Goal: Task Accomplishment & Management: Complete application form

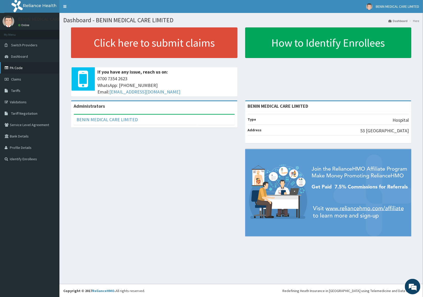
click at [18, 67] on link "PA Code" at bounding box center [29, 67] width 59 height 11
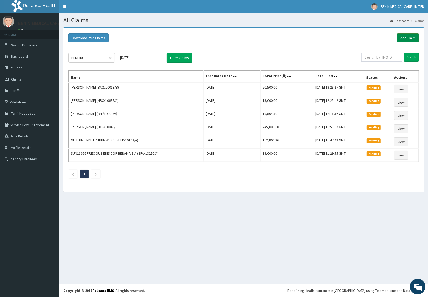
click at [404, 40] on link "Add Claim" at bounding box center [408, 37] width 22 height 9
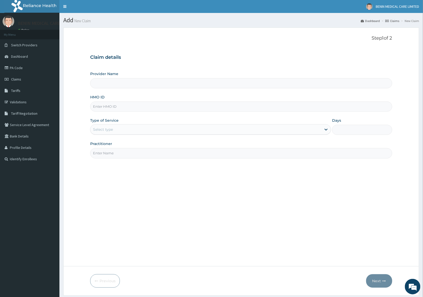
type input "BENIN MEDICAL CARE LIMITED"
click at [102, 108] on input "HMO ID" at bounding box center [241, 106] width 302 height 10
paste input "SFA/15392/A"
type input "SFA/15392/A"
drag, startPoint x: 81, startPoint y: 121, endPoint x: 103, endPoint y: 134, distance: 25.1
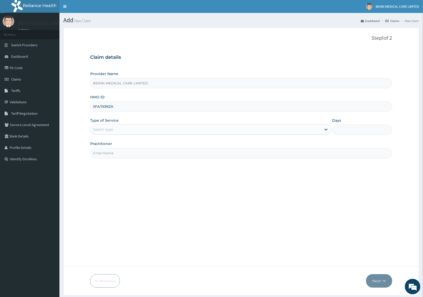
click at [83, 124] on form "Step 1 of 2 Claim details Provider Name BENIN MEDICAL CARE LIMITED HMO ID SFA/1…" at bounding box center [241, 161] width 356 height 268
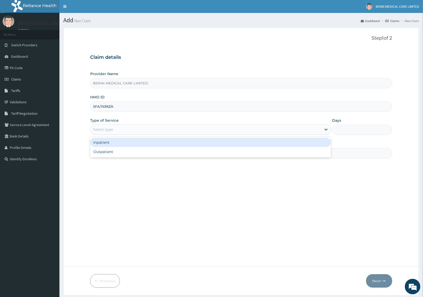
drag, startPoint x: 100, startPoint y: 133, endPoint x: 98, endPoint y: 137, distance: 4.3
click at [98, 134] on div "option Inpatient focused, 1 of 2. 2 results available. Use Up and Down to choos…" at bounding box center [210, 129] width 241 height 10
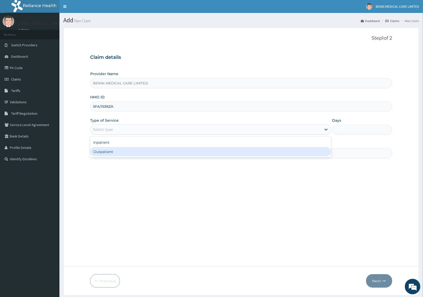
click at [103, 156] on div "Outpatient" at bounding box center [210, 151] width 241 height 9
type input "1"
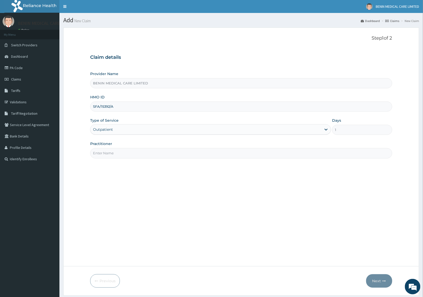
drag, startPoint x: 105, startPoint y: 155, endPoint x: 110, endPoint y: 165, distance: 11.1
click at [105, 156] on input "Practitioner" at bounding box center [241, 153] width 302 height 10
type input "USIOSEFE EHIMWENMA TESLIM"
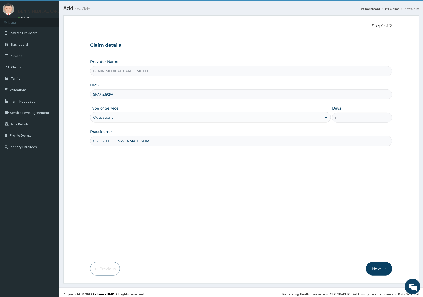
scroll to position [16, 0]
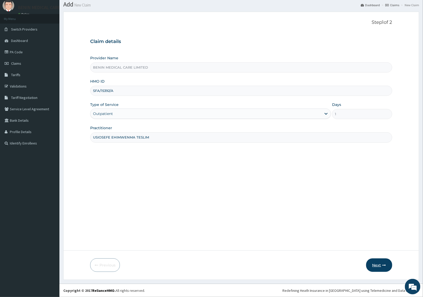
click at [377, 266] on button "Next" at bounding box center [379, 264] width 26 height 13
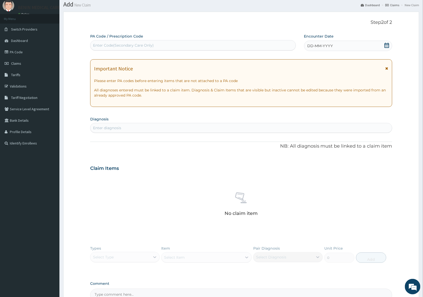
click at [203, 47] on div "Enter Code(Secondary Care Only)" at bounding box center [192, 45] width 205 height 8
paste input "PA/BCAC3C"
type input "PA/BCAC3C"
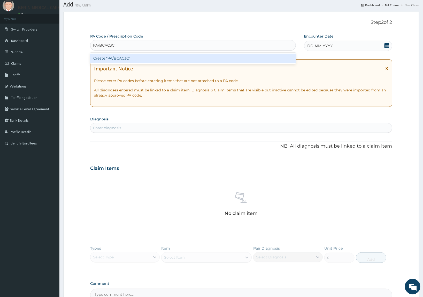
click at [163, 61] on div "Create "PA/BCAC3C"" at bounding box center [193, 58] width 206 height 9
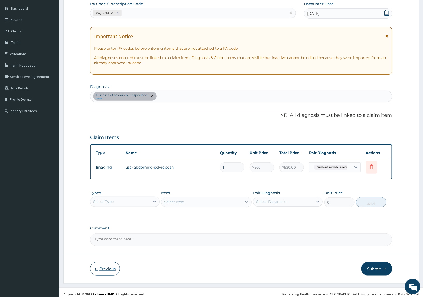
click at [106, 266] on button "Previous" at bounding box center [105, 268] width 30 height 13
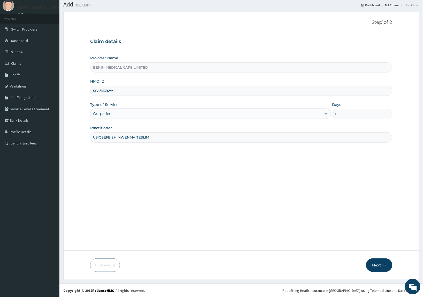
click at [116, 115] on div "Outpatient" at bounding box center [205, 113] width 231 height 8
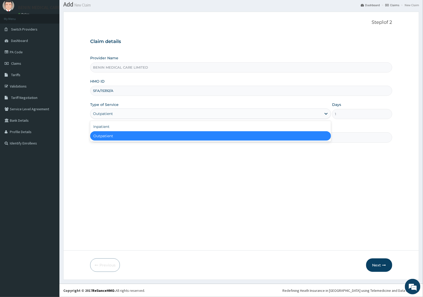
click at [115, 121] on div "Inpatient Outpatient" at bounding box center [210, 131] width 241 height 21
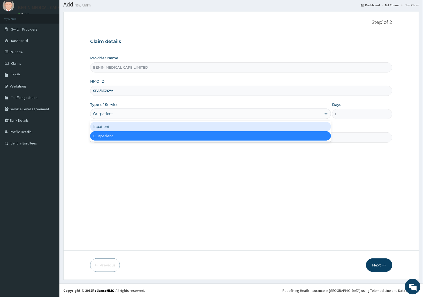
click at [115, 122] on div "Inpatient" at bounding box center [210, 126] width 241 height 9
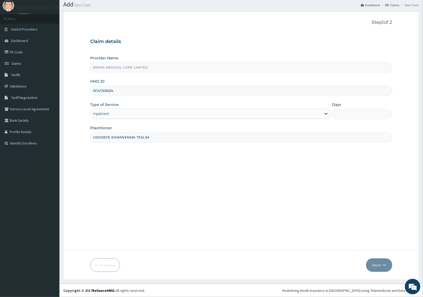
click at [342, 117] on input "Days" at bounding box center [362, 114] width 60 height 10
type input "2"
click at [373, 263] on button "Next" at bounding box center [379, 264] width 26 height 13
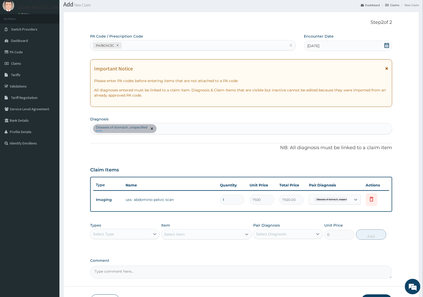
click at [177, 47] on div "PA/BCAC3C" at bounding box center [188, 45] width 196 height 9
paste input "PA/6AFB57"
type input "PA/6AFB57"
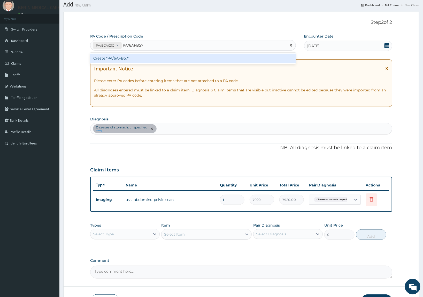
click at [148, 57] on div "Create "PA/6AFB57"" at bounding box center [193, 58] width 206 height 9
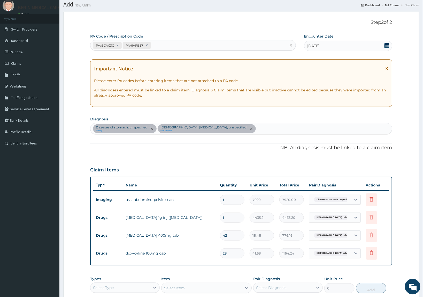
click at [180, 45] on div "PA/BCAC3C PA/6AFB57" at bounding box center [188, 45] width 196 height 9
paste input "PA/8643EF"
type input "PA/8643EF"
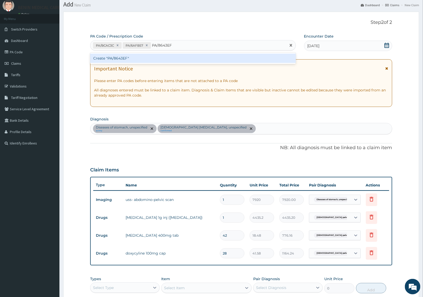
drag, startPoint x: 175, startPoint y: 58, endPoint x: 185, endPoint y: 58, distance: 10.1
click at [185, 58] on div "Create "PA/8643EF"" at bounding box center [193, 58] width 206 height 9
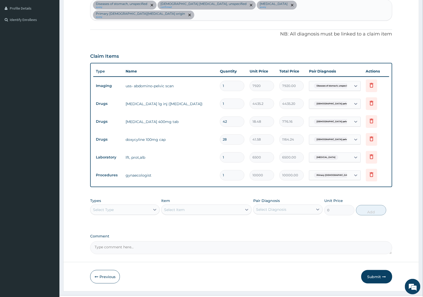
scroll to position [140, 0]
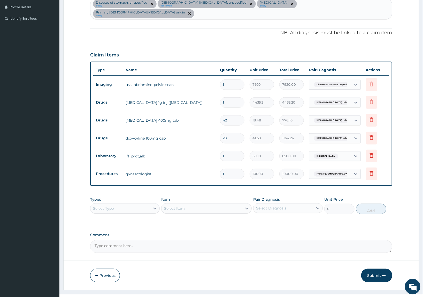
drag, startPoint x: 141, startPoint y: 193, endPoint x: 136, endPoint y: 201, distance: 9.3
click at [140, 203] on div "Select Type" at bounding box center [125, 208] width 70 height 10
click at [105, 272] on div "Drugs" at bounding box center [125, 276] width 70 height 9
click at [180, 206] on div "Select Item" at bounding box center [174, 208] width 21 height 5
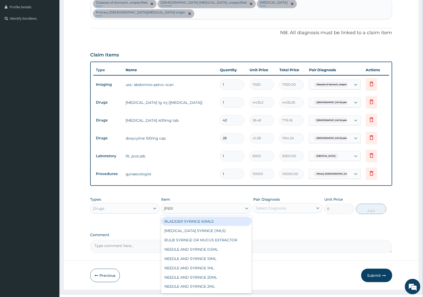
type input "syringe"
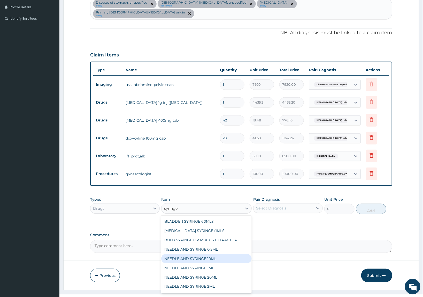
click at [189, 254] on div "NEEDLE AND SYRINGE 10ML" at bounding box center [206, 258] width 91 height 9
type input "55.44"
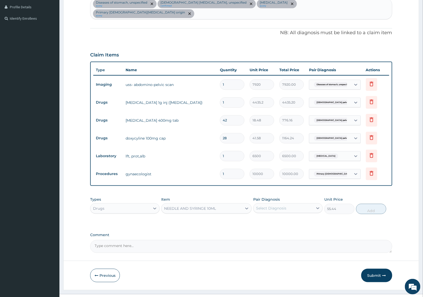
drag, startPoint x: 301, startPoint y: 191, endPoint x: 303, endPoint y: 195, distance: 5.2
click at [301, 196] on div "Pair Diagnosis Select Diagnosis" at bounding box center [288, 204] width 70 height 17
click at [303, 204] on div "Select Diagnosis" at bounding box center [284, 208] width 60 height 8
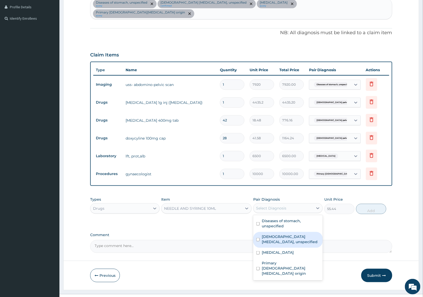
drag, startPoint x: 287, startPoint y: 231, endPoint x: 294, endPoint y: 237, distance: 8.5
click at [287, 234] on label "Female pelvic inflammatory diseases, unspecified" at bounding box center [291, 239] width 58 height 10
checkbox input "true"
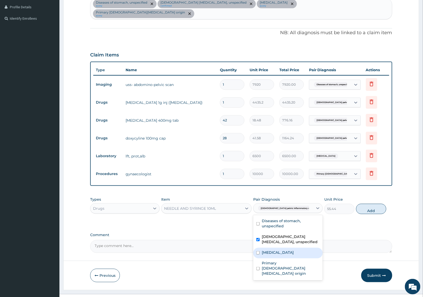
drag, startPoint x: 286, startPoint y: 242, endPoint x: 334, endPoint y: 236, distance: 48.5
click at [290, 249] on label "Chronic liver disease" at bounding box center [278, 251] width 32 height 5
checkbox input "true"
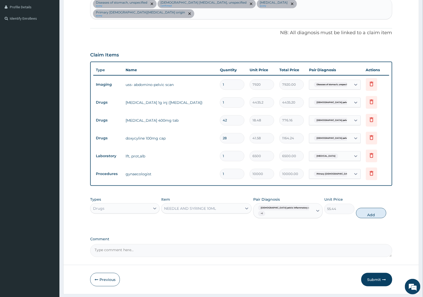
drag, startPoint x: 363, startPoint y: 202, endPoint x: 357, endPoint y: 202, distance: 6.5
click at [363, 208] on button "Add" at bounding box center [371, 213] width 30 height 10
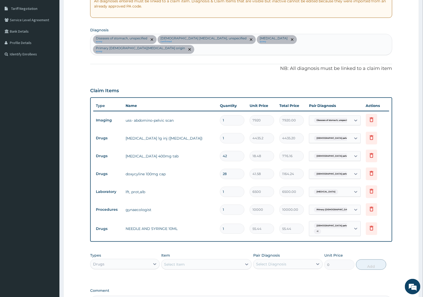
scroll to position [161, 0]
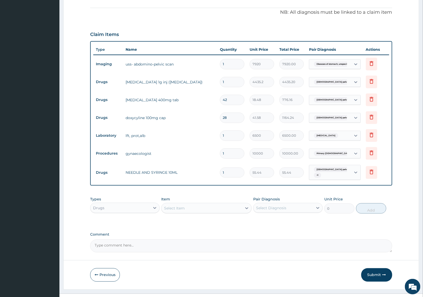
click at [145, 203] on div "Drugs" at bounding box center [120, 207] width 60 height 8
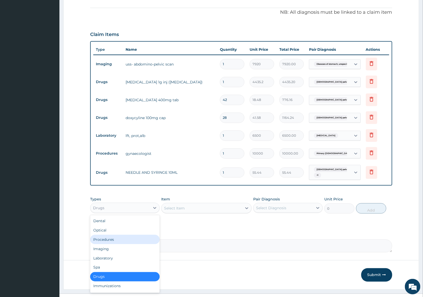
click at [125, 234] on div "Procedures" at bounding box center [125, 238] width 70 height 9
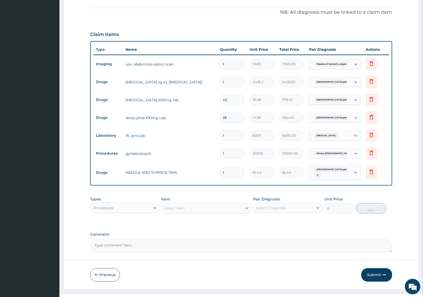
click at [223, 204] on div "Select Item" at bounding box center [202, 208] width 81 height 8
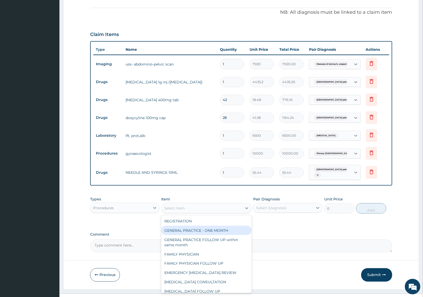
drag, startPoint x: 203, startPoint y: 221, endPoint x: 285, endPoint y: 207, distance: 82.8
click at [204, 225] on div "GENERAL PRACTICE - ONE MONTH" at bounding box center [206, 229] width 91 height 9
type input "1500"
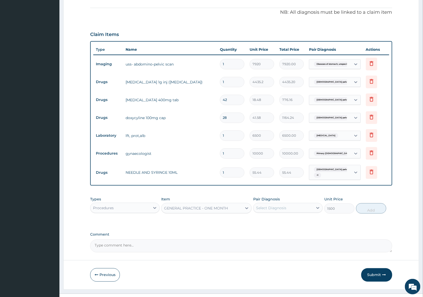
drag, startPoint x: 283, startPoint y: 195, endPoint x: 300, endPoint y: 199, distance: 17.3
click at [290, 203] on div "Select Diagnosis" at bounding box center [284, 207] width 60 height 8
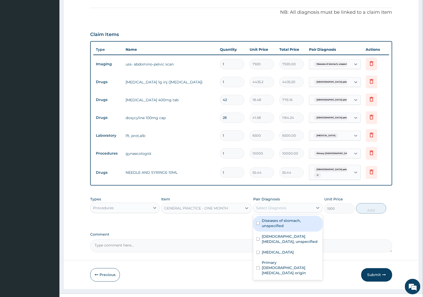
drag, startPoint x: 286, startPoint y: 212, endPoint x: 307, endPoint y: 222, distance: 22.3
click at [310, 218] on label "Diseases of stomach, unspecified" at bounding box center [291, 223] width 58 height 10
checkbox input "true"
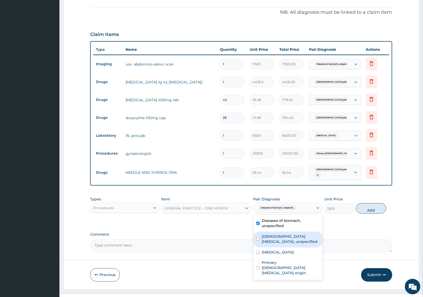
drag, startPoint x: 297, startPoint y: 225, endPoint x: 306, endPoint y: 231, distance: 10.8
click at [310, 233] on label "Female pelvic inflammatory diseases, unspecified" at bounding box center [291, 238] width 58 height 10
checkbox input "true"
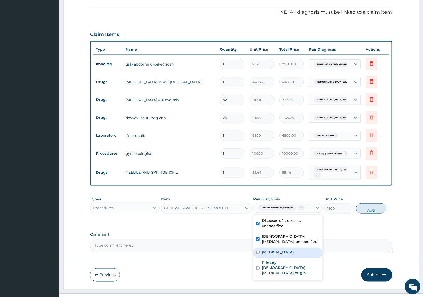
drag, startPoint x: 295, startPoint y: 243, endPoint x: 314, endPoint y: 237, distance: 19.5
click at [301, 247] on div "Chronic liver disease" at bounding box center [288, 252] width 70 height 11
checkbox input "true"
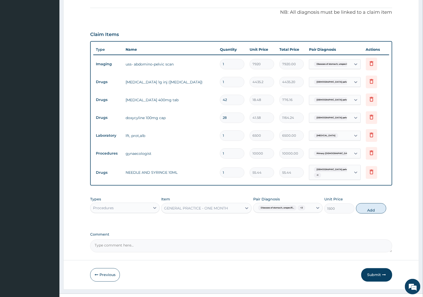
drag, startPoint x: 365, startPoint y: 200, endPoint x: 234, endPoint y: 204, distance: 131.2
click at [365, 203] on button "Add" at bounding box center [371, 208] width 30 height 10
type input "0"
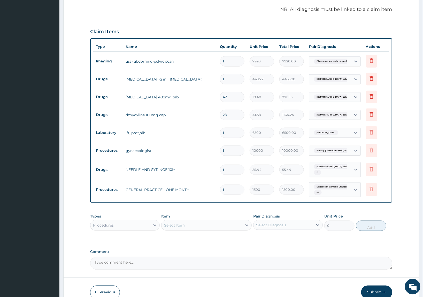
scroll to position [181, 0]
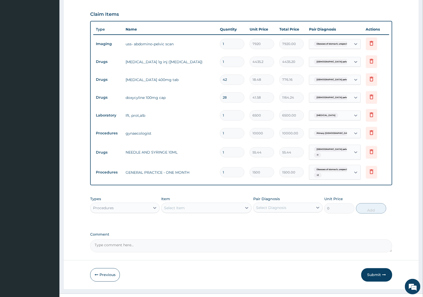
drag, startPoint x: 366, startPoint y: 264, endPoint x: 1, endPoint y: 267, distance: 365.6
click at [366, 268] on button "Submit" at bounding box center [376, 274] width 31 height 13
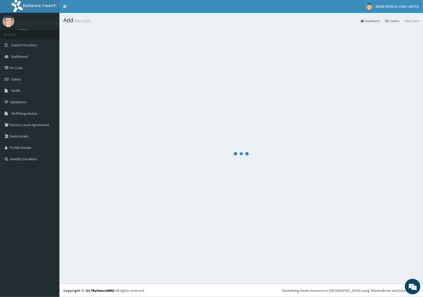
scroll to position [0, 0]
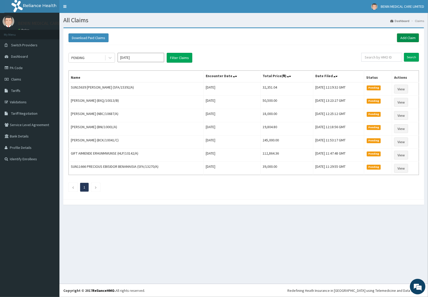
click at [403, 36] on link "Add Claim" at bounding box center [408, 37] width 22 height 9
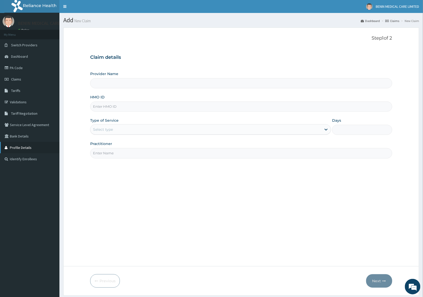
type input "BENIN MEDICAL CARE LIMITED"
click at [95, 103] on input "HMO ID" at bounding box center [241, 106] width 302 height 10
paste input "NBC/11289/A"
type input "NBC/11289/A"
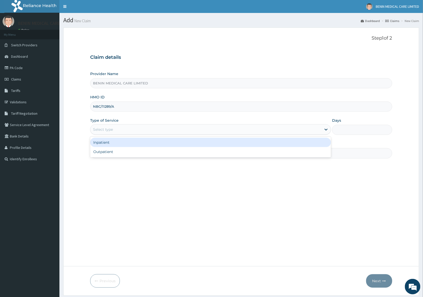
click at [94, 127] on div "Select type" at bounding box center [103, 129] width 20 height 5
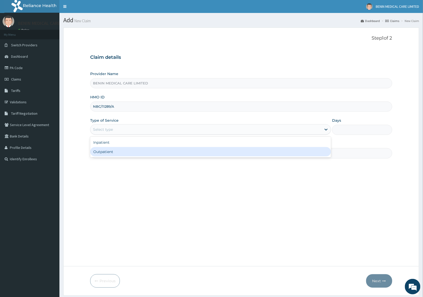
click at [99, 154] on div "Outpatient" at bounding box center [210, 151] width 241 height 9
type input "1"
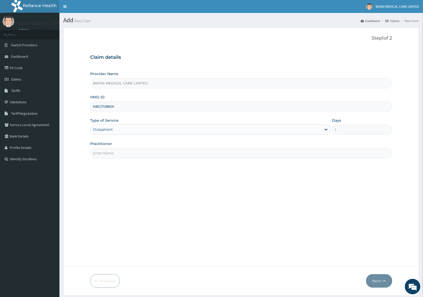
drag, startPoint x: 99, startPoint y: 155, endPoint x: 119, endPoint y: 158, distance: 20.4
click at [110, 157] on input "Practitioner" at bounding box center [241, 153] width 302 height 10
type input "ONYEGUIRI CHINONYE"
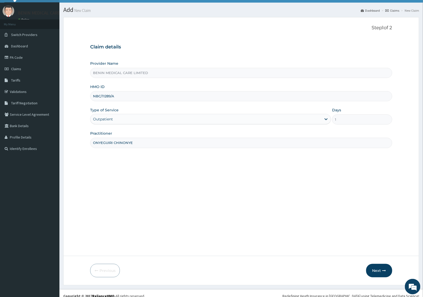
scroll to position [16, 0]
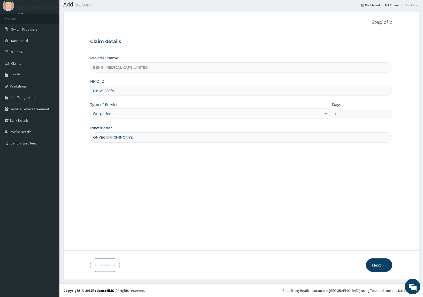
click at [386, 263] on button "Next" at bounding box center [379, 264] width 26 height 13
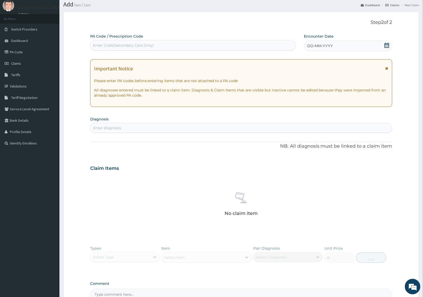
click at [122, 47] on div "Enter Code(Secondary Care Only)" at bounding box center [123, 45] width 61 height 5
paste input "PA/E5610E"
type input "PA/E5610E"
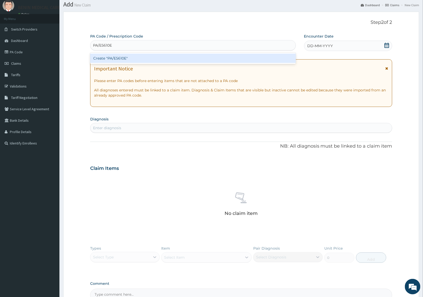
click at [130, 57] on div "Create "PA/E5610E"" at bounding box center [193, 58] width 206 height 9
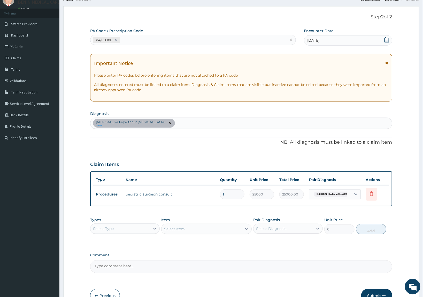
scroll to position [0, 0]
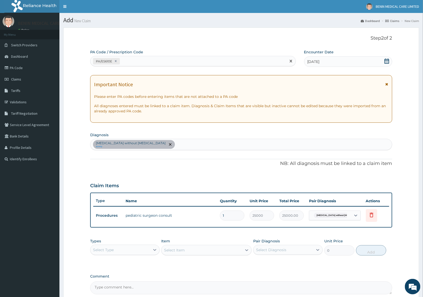
click at [144, 61] on div "PA/E5610E" at bounding box center [188, 61] width 196 height 9
paste input "PA/372A56"
type input "PA/372A56"
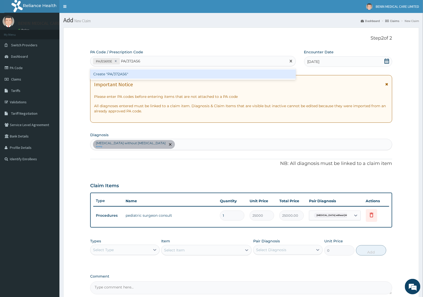
click at [140, 73] on div "Create "PA/372A56"" at bounding box center [193, 73] width 206 height 9
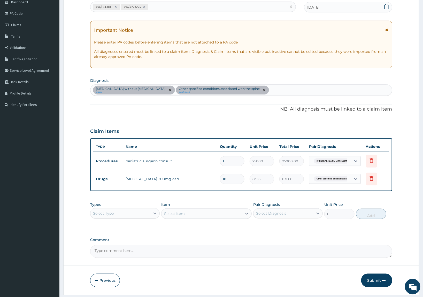
scroll to position [69, 0]
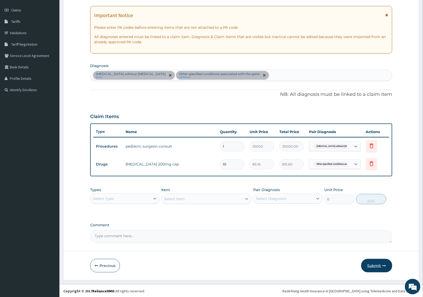
click at [373, 268] on button "Submit" at bounding box center [376, 265] width 31 height 13
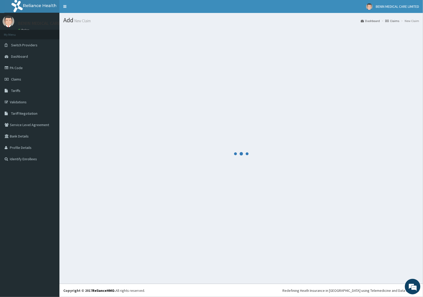
scroll to position [0, 0]
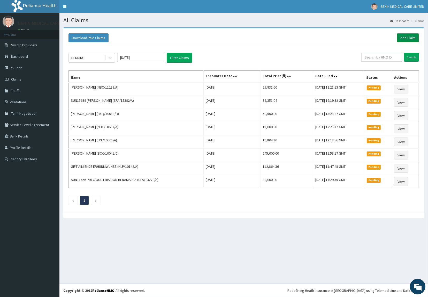
click at [410, 38] on link "Add Claim" at bounding box center [408, 37] width 22 height 9
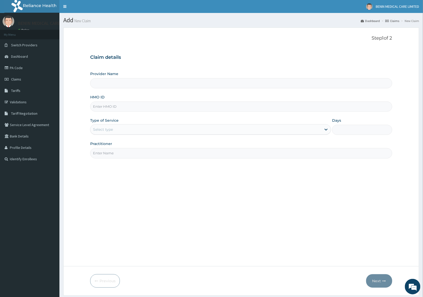
type input "BENIN MEDICAL CARE LIMITED"
click at [135, 104] on input "HMO ID" at bounding box center [241, 106] width 302 height 10
paste input "HLP/10142/A"
click at [97, 107] on input "HLP/10142/A" at bounding box center [241, 106] width 302 height 10
click at [98, 105] on input "HLP/10142/A" at bounding box center [241, 106] width 302 height 10
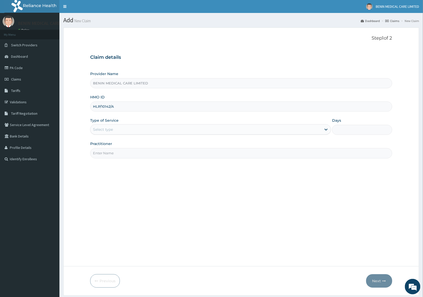
type input "HLP/10142/A"
drag, startPoint x: 76, startPoint y: 141, endPoint x: 105, endPoint y: 140, distance: 28.5
click at [81, 143] on form "Step 1 of 2 Claim details Provider Name BENIN MEDICAL CARE LIMITED HMO ID HLP/1…" at bounding box center [241, 161] width 356 height 268
click at [104, 133] on div "Select type" at bounding box center [205, 129] width 231 height 8
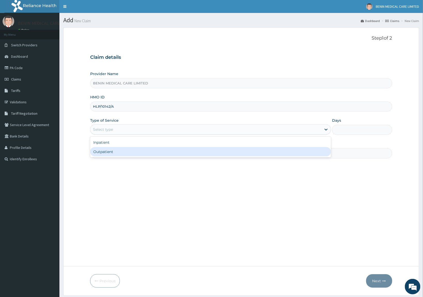
drag, startPoint x: 109, startPoint y: 150, endPoint x: 124, endPoint y: 152, distance: 15.6
click at [109, 151] on div "Outpatient" at bounding box center [210, 151] width 241 height 9
type input "1"
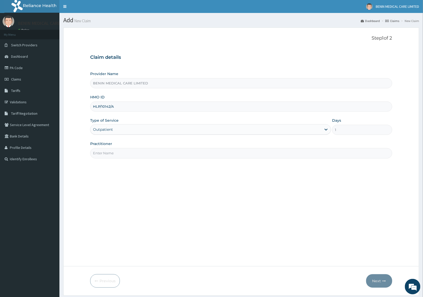
drag, startPoint x: 124, startPoint y: 152, endPoint x: 123, endPoint y: 155, distance: 3.4
click at [123, 155] on input "Practitioner" at bounding box center [241, 153] width 302 height 10
type input "USIOSEFE EHIMWENMA TESLIM"
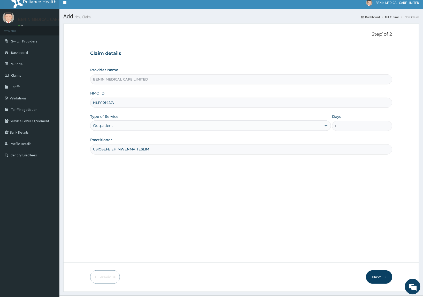
scroll to position [16, 0]
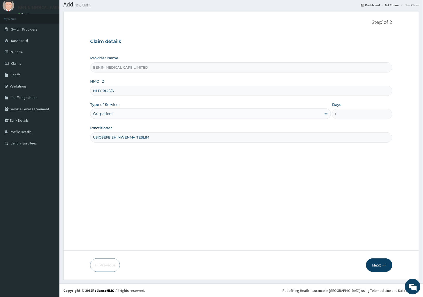
click at [380, 267] on button "Next" at bounding box center [379, 264] width 26 height 13
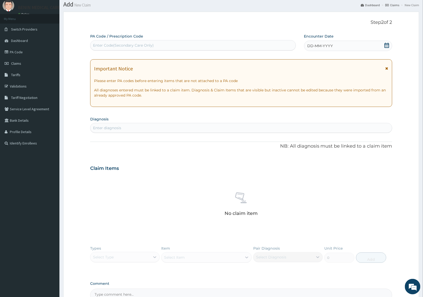
click at [107, 129] on div "Enter diagnosis" at bounding box center [107, 127] width 28 height 5
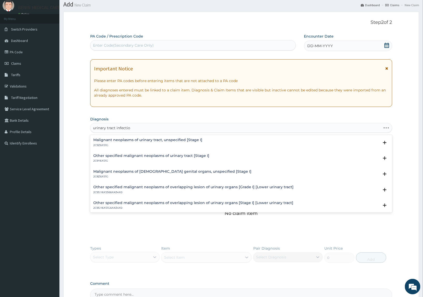
type input "[MEDICAL_DATA]"
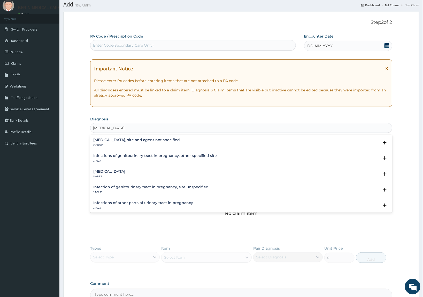
click at [109, 143] on div "Urinary tract infection, site and agent not specified GC08.Z" at bounding box center [136, 142] width 87 height 9
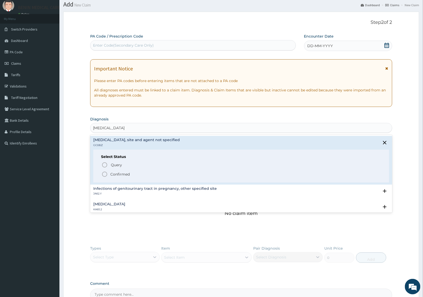
click at [103, 174] on icon "status option filled" at bounding box center [105, 174] width 6 height 6
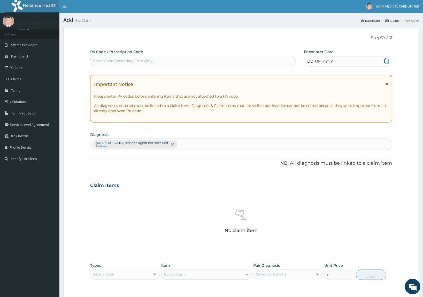
scroll to position [0, 0]
click at [126, 59] on div "Enter Code(Secondary Care Only)" at bounding box center [123, 60] width 61 height 5
paste input "PA/06B1C3"
type input "PA/06B1C3"
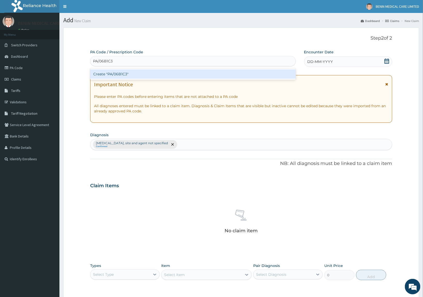
drag, startPoint x: 113, startPoint y: 71, endPoint x: 116, endPoint y: 71, distance: 3.6
click at [116, 71] on div "Create "PA/06B1C3"" at bounding box center [193, 73] width 206 height 9
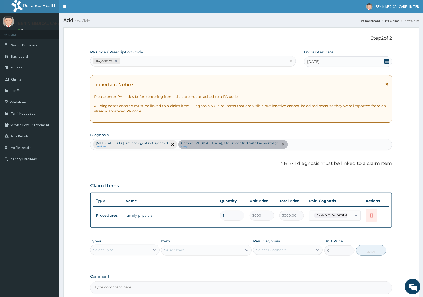
click at [154, 58] on div "PA/06B1C3" at bounding box center [188, 61] width 196 height 9
paste input "PA/C344A9"
type input "PA/C344A9"
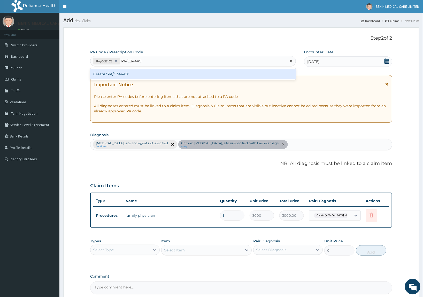
click at [135, 74] on div "Create "PA/C344A9"" at bounding box center [193, 73] width 206 height 9
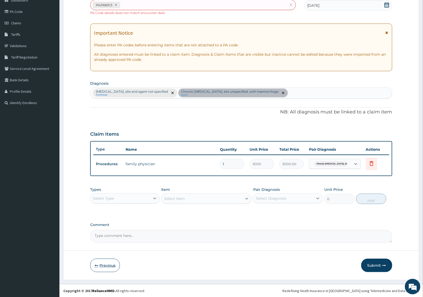
click at [100, 265] on button "Previous" at bounding box center [105, 264] width 30 height 13
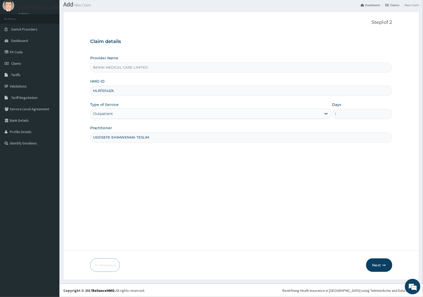
scroll to position [16, 0]
click at [293, 113] on div "Outpatient" at bounding box center [205, 113] width 231 height 8
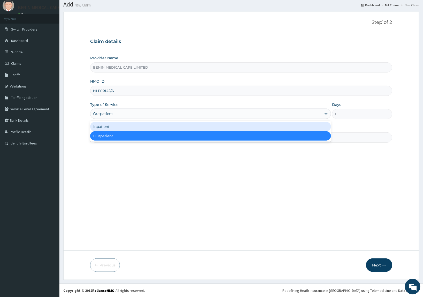
click at [193, 127] on div "Inpatient" at bounding box center [210, 126] width 241 height 9
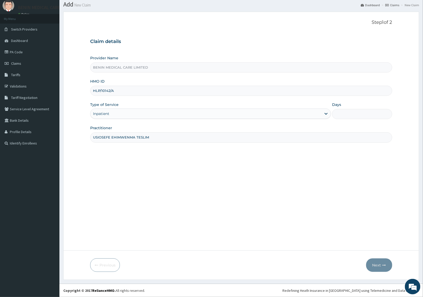
click at [360, 109] on input "Days" at bounding box center [362, 114] width 60 height 10
type input "2"
click at [383, 268] on button "Next" at bounding box center [379, 264] width 26 height 13
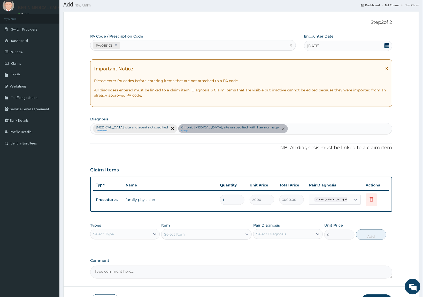
click at [161, 40] on div "PA/06B1C3" at bounding box center [193, 45] width 206 height 10
paste input "PA/C344A9"
type input "PA/C344A9"
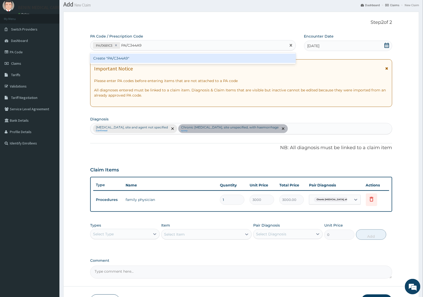
click at [148, 57] on div "Create "PA/C344A9"" at bounding box center [193, 58] width 206 height 9
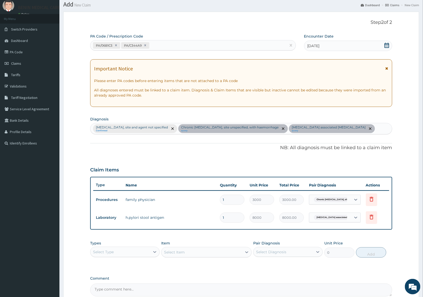
click at [157, 44] on div "PA/06B1C3 PA/C344A9" at bounding box center [188, 45] width 196 height 9
paste input "PA/7149EF"
type input "PA/7149EF"
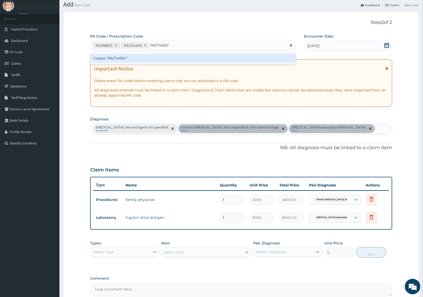
click at [174, 56] on div "Create "PA/7149EF"" at bounding box center [193, 58] width 206 height 9
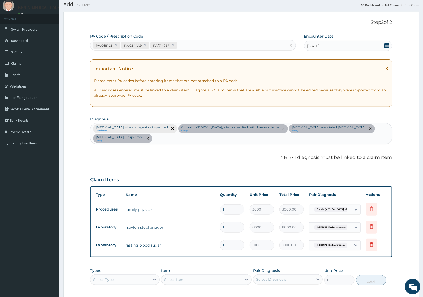
drag, startPoint x: 193, startPoint y: 39, endPoint x: 194, endPoint y: 47, distance: 8.1
click at [193, 40] on div "PA Code / Prescription Code PA/06B1C3 PA/C344A9 PA/7149EF" at bounding box center [193, 42] width 206 height 17
click at [194, 47] on div "PA/06B1C3 PA/C344A9 PA/7149EF" at bounding box center [188, 45] width 196 height 9
paste input "PA/13ABF6"
type input "PA/13ABF6"
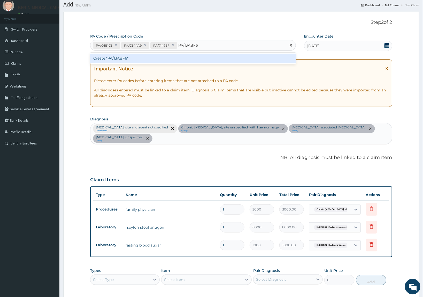
drag, startPoint x: 191, startPoint y: 57, endPoint x: 209, endPoint y: 58, distance: 18.2
click at [209, 58] on div "Create "PA/13ABF6"" at bounding box center [193, 58] width 206 height 9
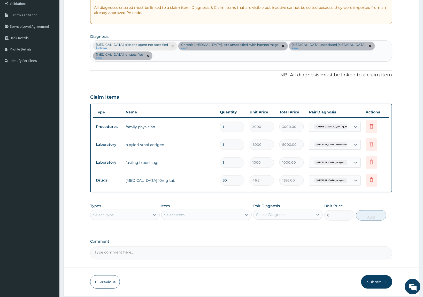
scroll to position [115, 0]
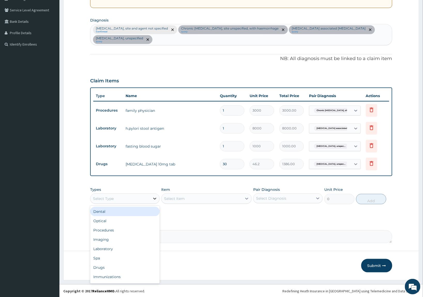
click at [152, 197] on div at bounding box center [154, 198] width 9 height 9
click at [121, 229] on div "Procedures" at bounding box center [125, 229] width 70 height 9
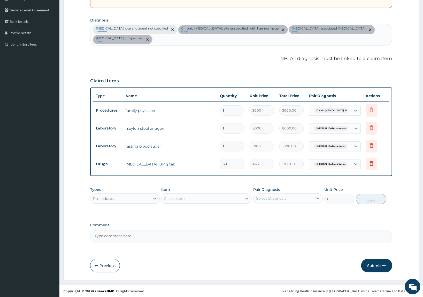
click at [205, 195] on div "Select Item" at bounding box center [202, 198] width 81 height 8
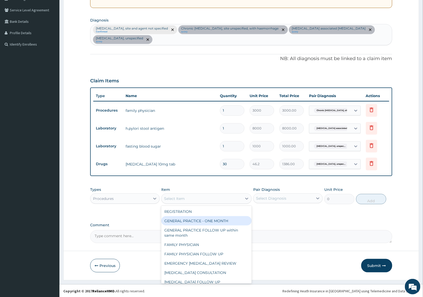
drag, startPoint x: 196, startPoint y: 220, endPoint x: 292, endPoint y: 203, distance: 97.9
click at [199, 219] on div "GENERAL PRACTICE - ONE MONTH" at bounding box center [206, 220] width 91 height 9
type input "1500"
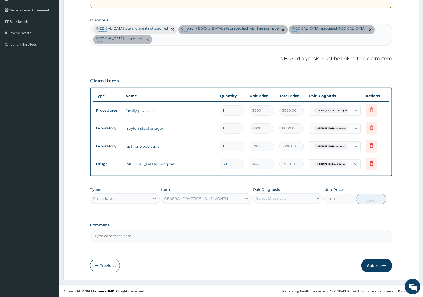
click at [290, 199] on div "Select Diagnosis" at bounding box center [284, 198] width 60 height 8
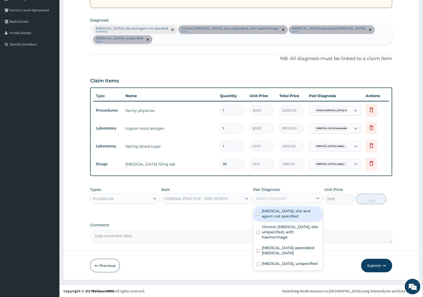
drag, startPoint x: 285, startPoint y: 208, endPoint x: 292, endPoint y: 218, distance: 12.6
click at [289, 211] on label "Urinary tract infection, site and agent not specified" at bounding box center [291, 213] width 58 height 10
checkbox input "true"
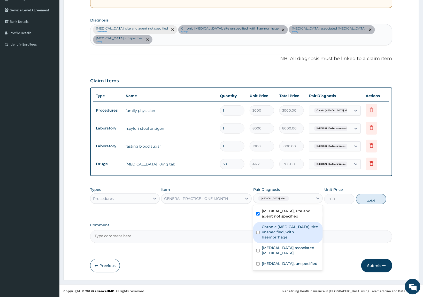
drag, startPoint x: 291, startPoint y: 225, endPoint x: 339, endPoint y: 219, distance: 48.5
click at [305, 225] on label "Chronic peptic ulcer, site unspecified, with haemorrhage" at bounding box center [291, 232] width 58 height 16
checkbox input "true"
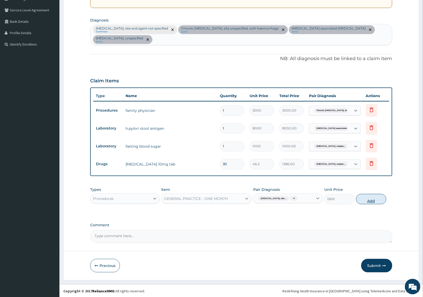
click at [363, 194] on button "Add" at bounding box center [371, 199] width 30 height 10
type input "0"
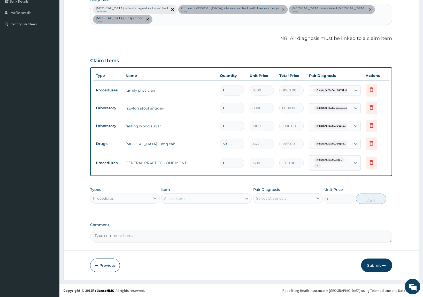
click at [97, 265] on icon "button" at bounding box center [97, 265] width 4 height 4
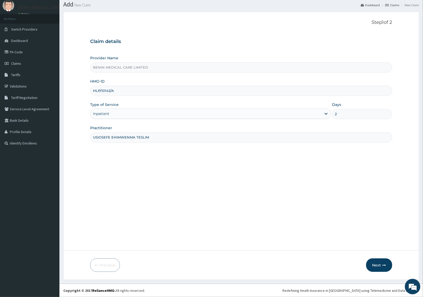
click at [142, 113] on div "Inpatient" at bounding box center [205, 113] width 231 height 8
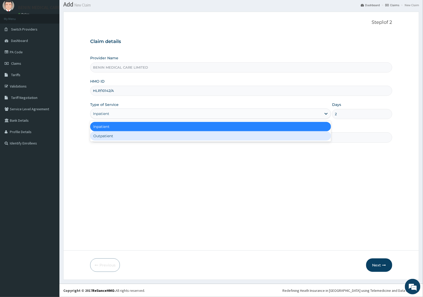
drag, startPoint x: 135, startPoint y: 137, endPoint x: 195, endPoint y: 138, distance: 60.2
click at [145, 138] on div "Outpatient" at bounding box center [210, 135] width 241 height 9
type input "1"
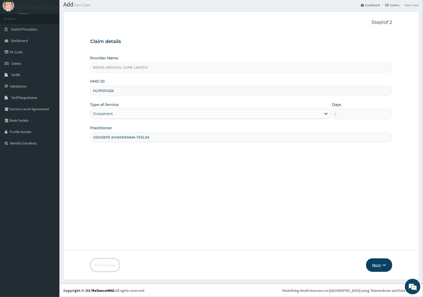
drag, startPoint x: 379, startPoint y: 267, endPoint x: 376, endPoint y: 265, distance: 3.2
click at [376, 265] on button "Next" at bounding box center [379, 264] width 26 height 13
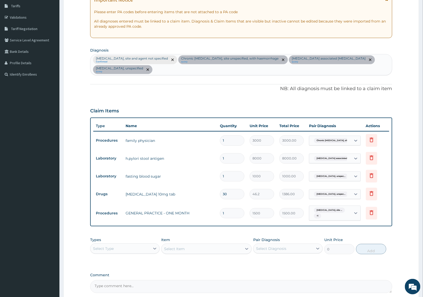
scroll to position [135, 0]
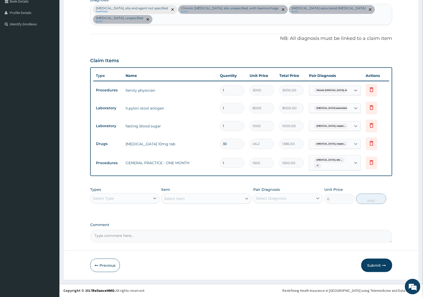
drag, startPoint x: 143, startPoint y: 198, endPoint x: 142, endPoint y: 201, distance: 2.6
click at [142, 201] on div "Select Type" at bounding box center [120, 198] width 60 height 8
click at [118, 251] on div "Laboratory" at bounding box center [125, 248] width 70 height 9
click at [184, 199] on div "Select Item" at bounding box center [174, 198] width 21 height 5
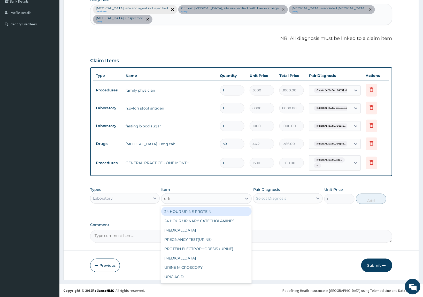
type input "urina"
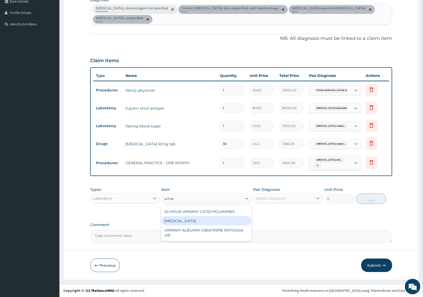
click at [198, 221] on div "URINALYSIS" at bounding box center [206, 220] width 91 height 9
type input "800"
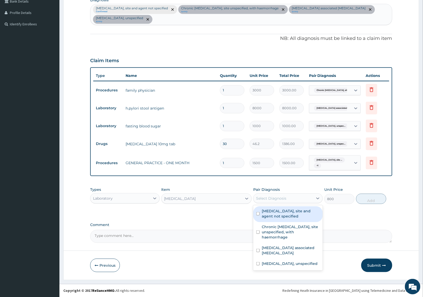
click at [271, 196] on div "Select Diagnosis" at bounding box center [271, 197] width 30 height 5
drag, startPoint x: 272, startPoint y: 215, endPoint x: 318, endPoint y: 211, distance: 46.7
click at [274, 216] on label "Urinary tract infection, site and agent not specified" at bounding box center [291, 213] width 58 height 10
checkbox input "true"
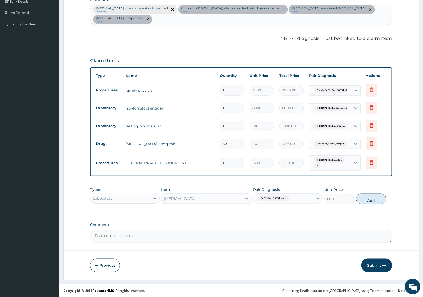
click at [363, 200] on button "Add" at bounding box center [371, 198] width 30 height 10
type input "0"
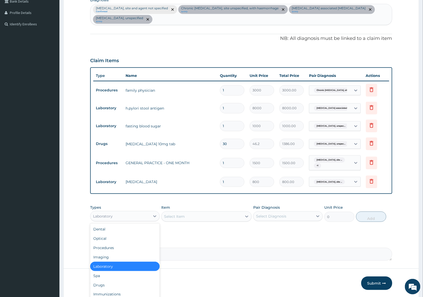
drag, startPoint x: 140, startPoint y: 214, endPoint x: 56, endPoint y: 244, distance: 88.7
click at [139, 214] on div "Laboratory" at bounding box center [120, 216] width 60 height 8
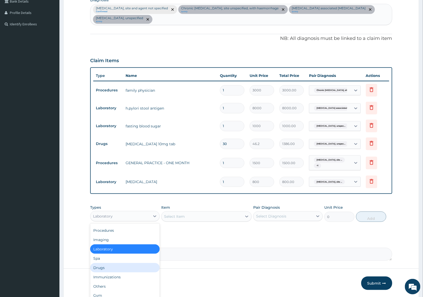
click at [107, 269] on div "Drugs" at bounding box center [125, 267] width 70 height 9
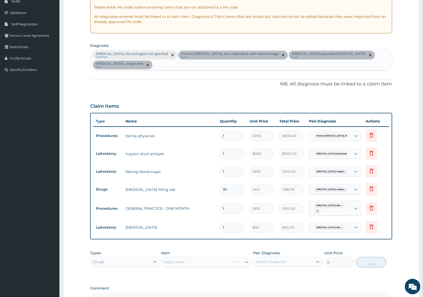
scroll to position [56, 0]
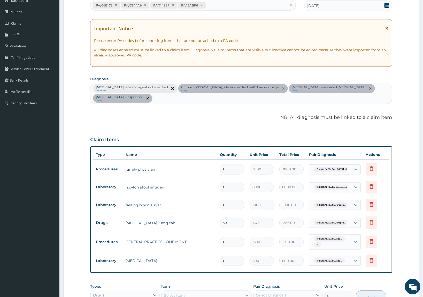
click at [175, 100] on div "Urinary tract infection, site and agent not specified Confirmed Chronic peptic …" at bounding box center [241, 93] width 302 height 21
type input "helminthiasis"
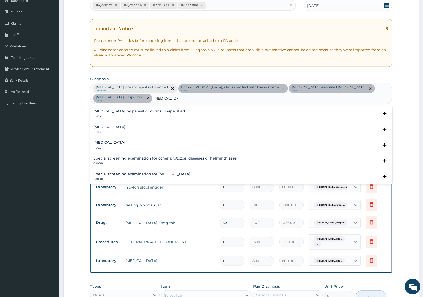
click at [115, 128] on h4 "Intestinal helminthiasis, unspecified" at bounding box center [109, 127] width 32 height 4
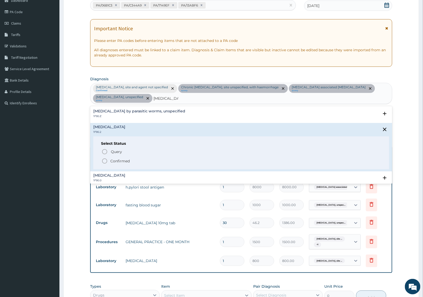
click at [104, 161] on icon "status option filled" at bounding box center [105, 161] width 6 height 6
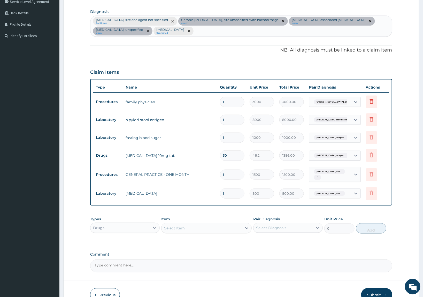
scroll to position [153, 0]
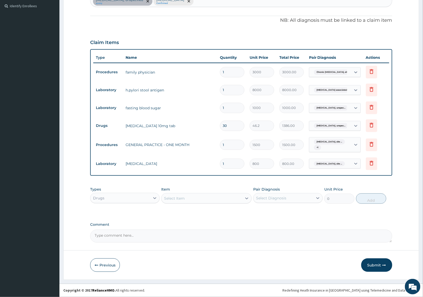
click at [178, 196] on div "Select Item" at bounding box center [174, 197] width 21 height 5
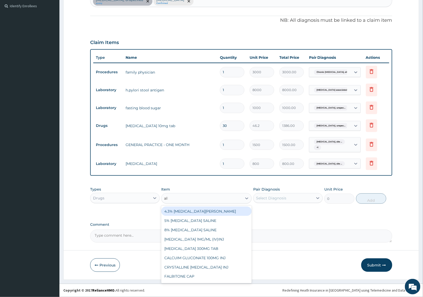
type input "alben"
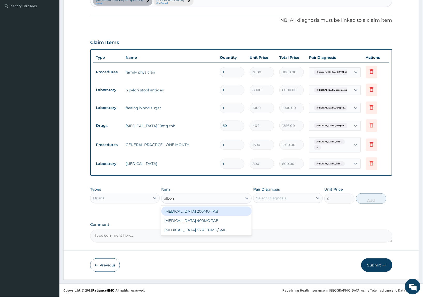
click at [197, 213] on div "ALBENDAZOLE 200MG TAB" at bounding box center [206, 210] width 91 height 9
type input "277.2"
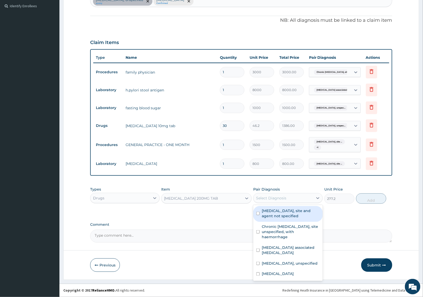
click at [275, 197] on div "Select Diagnosis" at bounding box center [271, 197] width 30 height 5
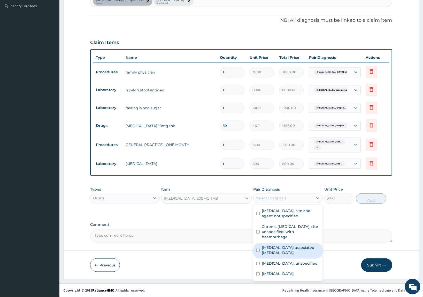
scroll to position [8, 0]
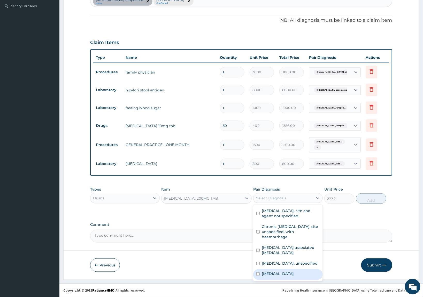
drag, startPoint x: 271, startPoint y: 274, endPoint x: 323, endPoint y: 268, distance: 52.4
click at [271, 274] on label "Intestinal helminthiasis, unspecified" at bounding box center [278, 273] width 32 height 5
checkbox input "true"
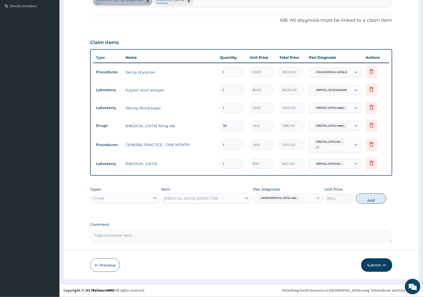
drag, startPoint x: 377, startPoint y: 202, endPoint x: 314, endPoint y: 191, distance: 64.3
click at [377, 201] on button "Add" at bounding box center [371, 198] width 30 height 10
type input "0"
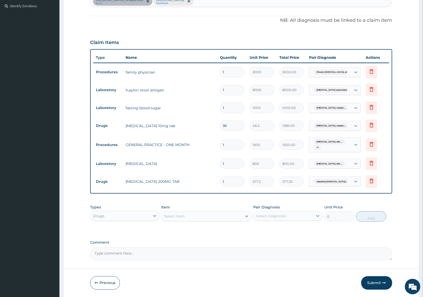
drag, startPoint x: 231, startPoint y: 181, endPoint x: 206, endPoint y: 185, distance: 26.2
click at [206, 185] on tr "Drugs ALBENDAZOLE 200MG TAB 1 277.2 277.20 Intestinal helminthiasis, unsp... De…" at bounding box center [241, 181] width 296 height 18
type input "2"
type input "554.40"
type input "2"
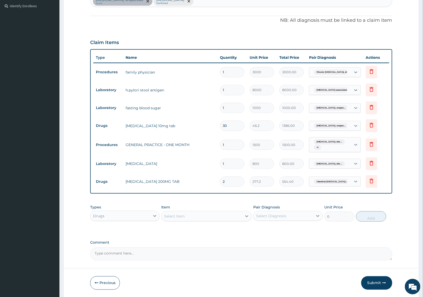
click at [228, 202] on div "Types Drugs Item Select Item Pair Diagnosis Select Diagnosis Unit Price 0 Add" at bounding box center [241, 213] width 302 height 22
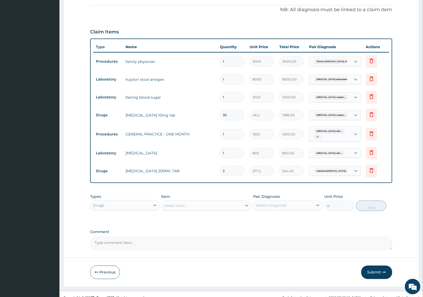
scroll to position [171, 0]
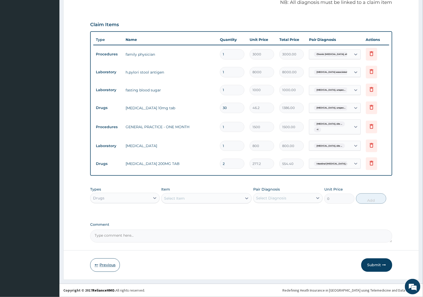
click at [104, 268] on button "Previous" at bounding box center [105, 264] width 30 height 13
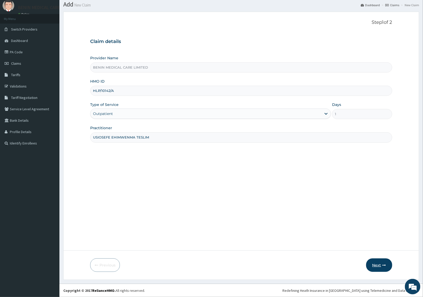
click at [383, 264] on icon "button" at bounding box center [385, 265] width 4 height 4
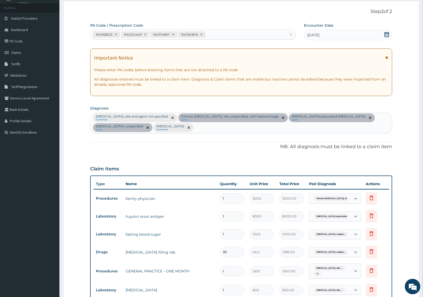
scroll to position [171, 0]
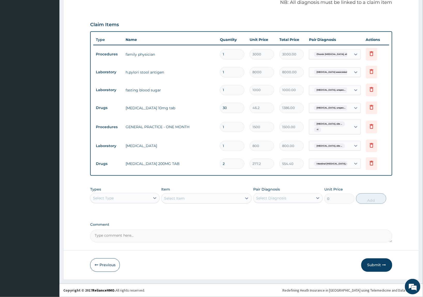
drag, startPoint x: 381, startPoint y: 262, endPoint x: 60, endPoint y: 76, distance: 370.9
click at [380, 262] on button "Submit" at bounding box center [376, 264] width 31 height 13
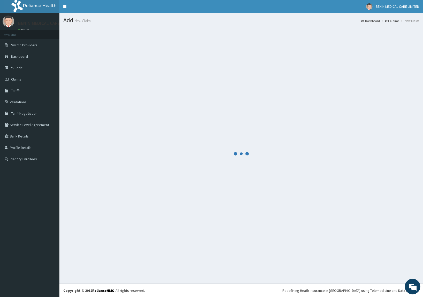
scroll to position [0, 0]
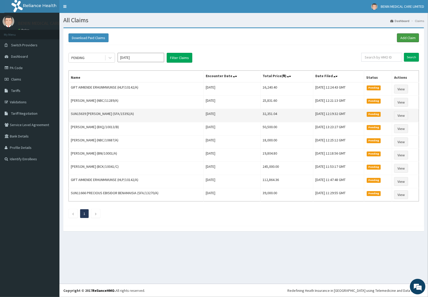
drag, startPoint x: 409, startPoint y: 38, endPoint x: 123, endPoint y: 116, distance: 296.8
click at [409, 38] on link "Add Claim" at bounding box center [408, 37] width 22 height 9
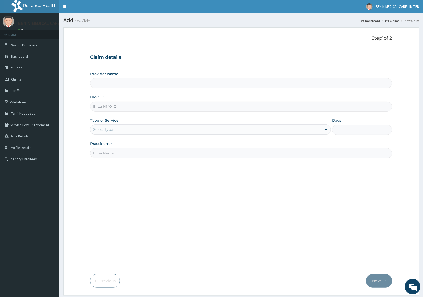
type input "BENIN MEDICAL CARE LIMITED"
click at [111, 108] on input "HMO ID" at bounding box center [241, 106] width 302 height 10
paste input "SFA/13429/A"
click at [97, 107] on input "SFA/13429/A" at bounding box center [241, 106] width 302 height 10
click at [98, 106] on input "SFA/13429/A" at bounding box center [241, 106] width 302 height 10
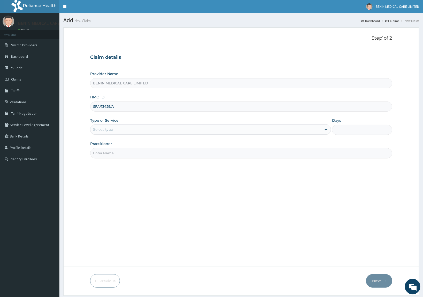
type input "SFA/13429/A"
drag, startPoint x: 71, startPoint y: 128, endPoint x: 107, endPoint y: 130, distance: 36.2
click at [70, 128] on form "Step 1 of 2 Claim details Provider Name BENIN MEDICAL CARE LIMITED HMO ID SFA/1…" at bounding box center [241, 161] width 356 height 268
drag, startPoint x: 116, startPoint y: 128, endPoint x: 119, endPoint y: 132, distance: 5.0
click at [119, 132] on div "Select type" at bounding box center [205, 129] width 231 height 8
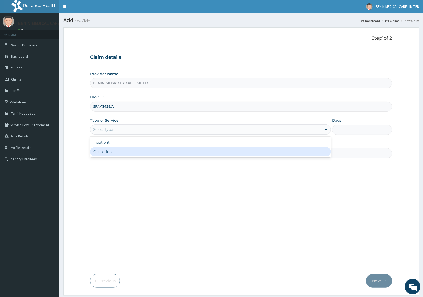
drag, startPoint x: 108, startPoint y: 153, endPoint x: 123, endPoint y: 153, distance: 15.0
click at [115, 153] on div "Outpatient" at bounding box center [210, 151] width 241 height 9
type input "1"
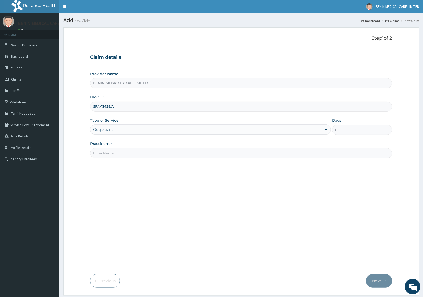
click at [123, 158] on input "Practitioner" at bounding box center [241, 153] width 302 height 10
type input "UDEGBE EYIMOFE PETRA"
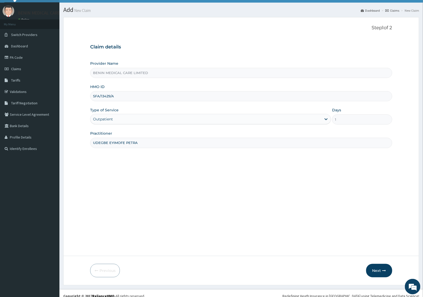
scroll to position [16, 0]
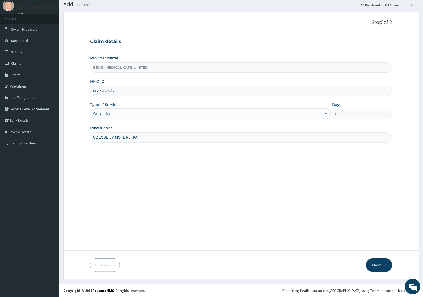
drag, startPoint x: 376, startPoint y: 264, endPoint x: 213, endPoint y: 266, distance: 163.4
click at [363, 266] on div "Previous Next" at bounding box center [241, 264] width 302 height 13
click at [375, 269] on button "Next" at bounding box center [379, 264] width 26 height 13
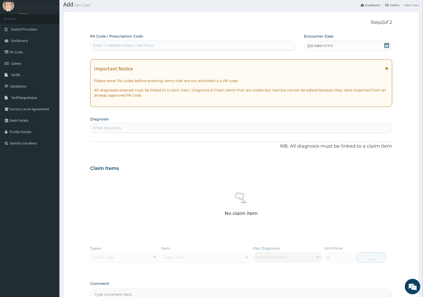
drag, startPoint x: 108, startPoint y: 126, endPoint x: 147, endPoint y: 128, distance: 39.9
click at [118, 128] on div "Enter diagnosis" at bounding box center [107, 127] width 28 height 5
type input "malaria"
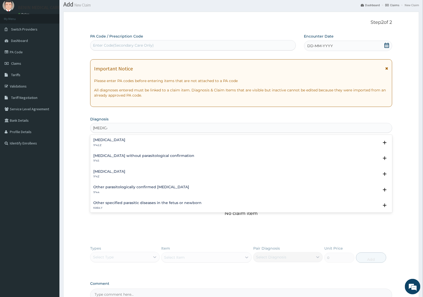
click at [104, 171] on h4 "Malaria, unspecified" at bounding box center [109, 171] width 32 height 4
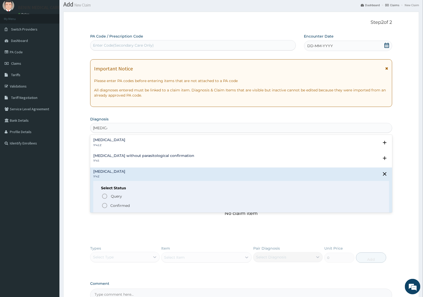
click at [104, 203] on icon "status option filled" at bounding box center [105, 205] width 6 height 6
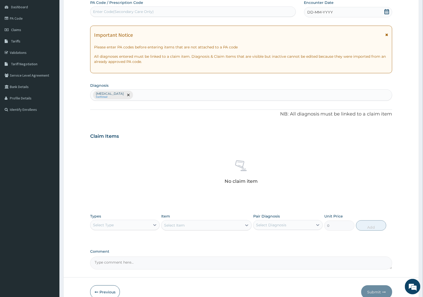
scroll to position [77, 0]
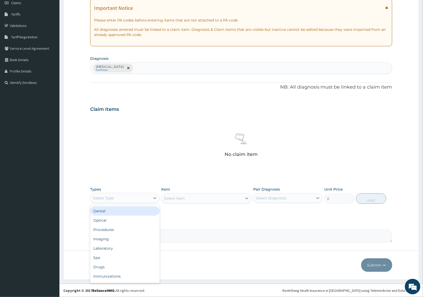
drag, startPoint x: 143, startPoint y: 197, endPoint x: 139, endPoint y: 200, distance: 5.4
click at [143, 196] on div "Select Type" at bounding box center [120, 198] width 60 height 8
click at [115, 228] on div "Procedures" at bounding box center [125, 229] width 70 height 9
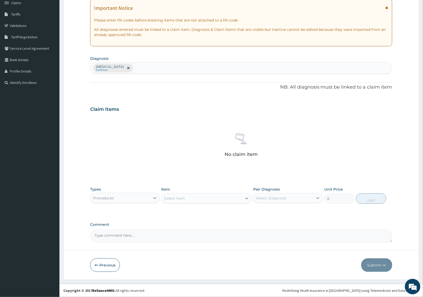
click at [180, 199] on div "Select Item" at bounding box center [174, 197] width 21 height 5
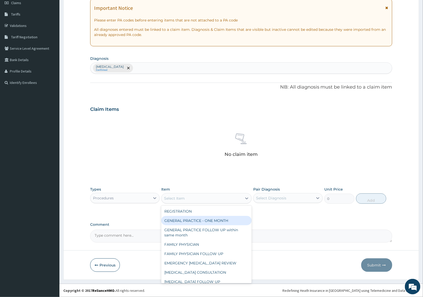
click at [175, 221] on div "GENERAL PRACTICE - ONE MONTH" at bounding box center [206, 220] width 91 height 9
type input "1500"
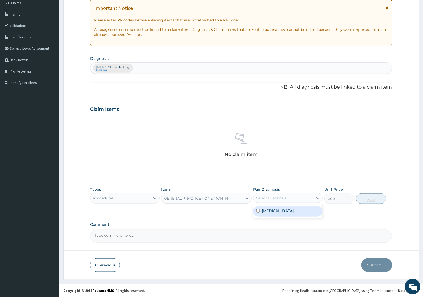
drag, startPoint x: 277, startPoint y: 195, endPoint x: 268, endPoint y: 205, distance: 13.3
click at [277, 195] on div "Select Diagnosis" at bounding box center [271, 197] width 30 height 5
drag, startPoint x: 273, startPoint y: 210, endPoint x: 372, endPoint y: 210, distance: 99.0
click at [277, 210] on label "Malaria, unspecified" at bounding box center [278, 210] width 32 height 5
checkbox input "true"
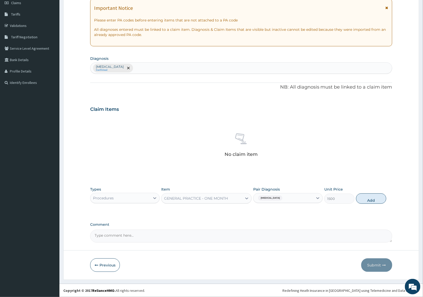
click at [372, 204] on div "Types Procedures Item GENERAL PRACTICE - ONE MONTH Pair Diagnosis Malaria, unsp…" at bounding box center [241, 195] width 302 height 22
click at [372, 201] on button "Add" at bounding box center [371, 198] width 30 height 10
type input "0"
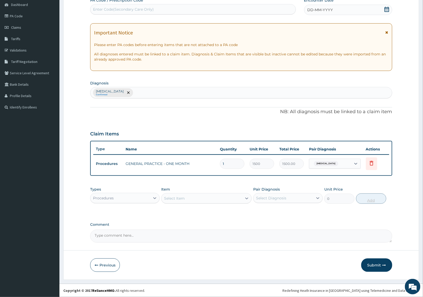
scroll to position [51, 0]
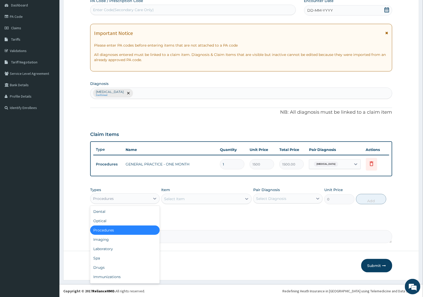
click at [135, 199] on div "Procedures" at bounding box center [120, 198] width 60 height 8
click at [126, 264] on div "Drugs" at bounding box center [125, 266] width 70 height 9
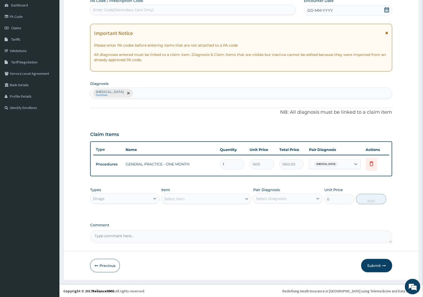
click at [192, 201] on div "Select Item" at bounding box center [202, 198] width 81 height 8
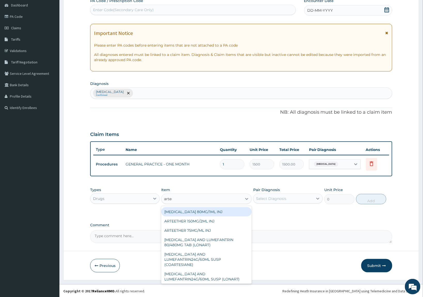
type input "arteme"
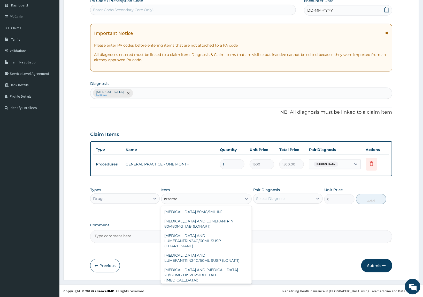
scroll to position [40, 0]
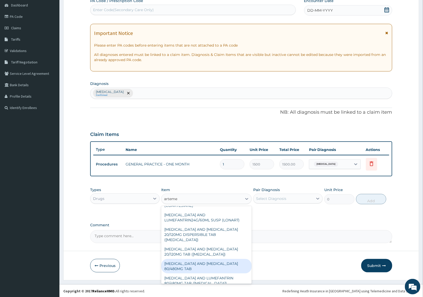
click at [203, 259] on div "ARTEMETHER AND LUMEFANTRINE 80/480MG TAB" at bounding box center [206, 266] width 91 height 14
type input "184.8"
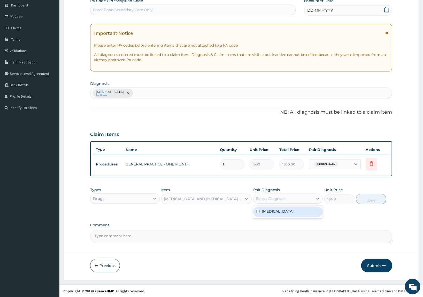
click at [284, 200] on div "Select Diagnosis" at bounding box center [271, 198] width 30 height 5
drag, startPoint x: 274, startPoint y: 213, endPoint x: 395, endPoint y: 208, distance: 120.8
click at [290, 213] on label "[MEDICAL_DATA]" at bounding box center [278, 210] width 32 height 5
checkbox input "true"
click at [372, 202] on button "Add" at bounding box center [371, 199] width 30 height 10
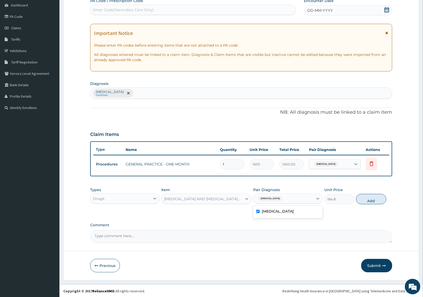
type input "0"
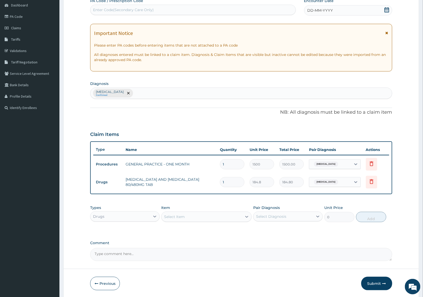
drag, startPoint x: 224, startPoint y: 179, endPoint x: 193, endPoint y: 176, distance: 31.7
click at [193, 176] on tr "Drugs ARTEMETHER AND LUMEFANTRINE 80/480MG TAB 1 184.8 184.80 Malaria, unspecif…" at bounding box center [241, 182] width 296 height 18
type input "6"
type input "1108.80"
type input "6"
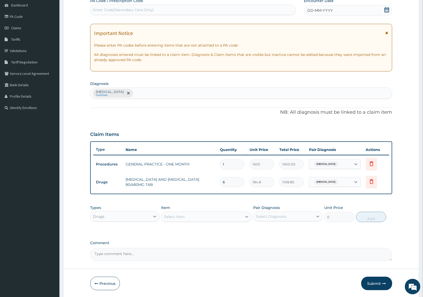
drag, startPoint x: 214, startPoint y: 197, endPoint x: 223, endPoint y: 203, distance: 11.1
click at [214, 197] on div "PA Code / Prescription Code Enter Code(Secondary Care Only) Encounter Date DD-M…" at bounding box center [241, 129] width 302 height 262
click at [308, 10] on span "DD-MM-YYYY" at bounding box center [321, 10] width 26 height 5
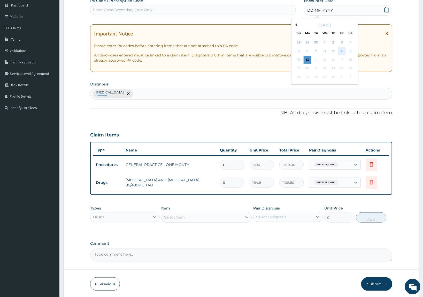
click at [340, 49] on div "10" at bounding box center [342, 51] width 8 height 8
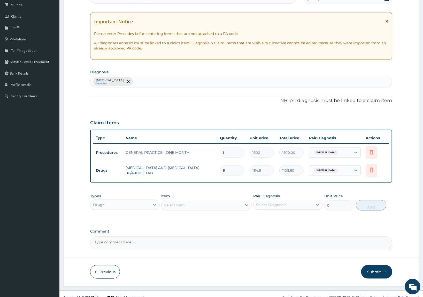
scroll to position [69, 0]
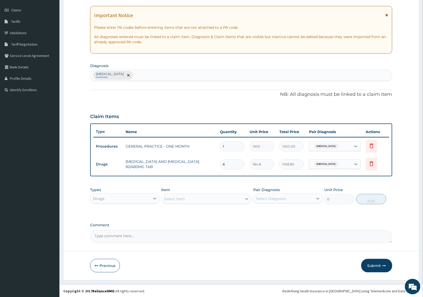
drag, startPoint x: 371, startPoint y: 266, endPoint x: 93, endPoint y: 253, distance: 278.2
click at [367, 266] on button "Submit" at bounding box center [376, 265] width 31 height 13
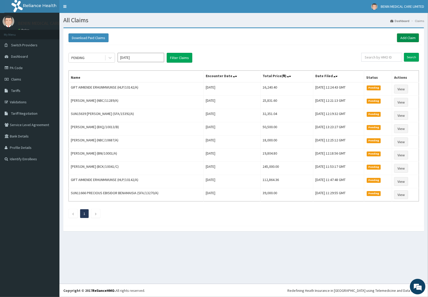
click at [407, 38] on link "Add Claim" at bounding box center [408, 37] width 22 height 9
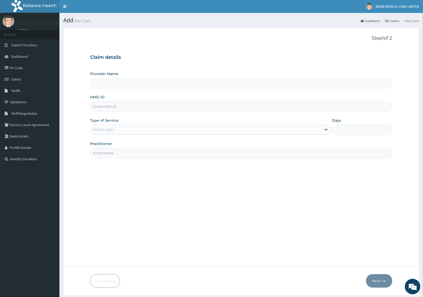
type input "BENIN MEDICAL CARE LIMITED"
click at [105, 106] on input "HMO ID" at bounding box center [241, 106] width 302 height 10
paste input "HLP/10142/B"
type input "HLP/10142/B"
drag, startPoint x: 83, startPoint y: 123, endPoint x: 83, endPoint y: 127, distance: 4.4
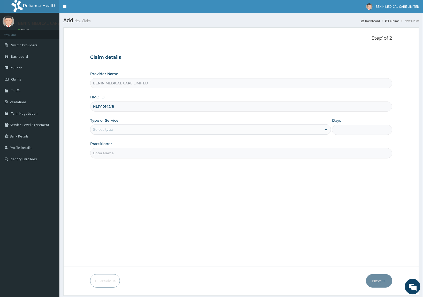
click at [84, 123] on form "Step 1 of 2 Claim details Provider Name BENIN MEDICAL CARE LIMITED HMO ID HLP/1…" at bounding box center [241, 161] width 356 height 268
click at [101, 131] on div "Select type" at bounding box center [103, 129] width 20 height 5
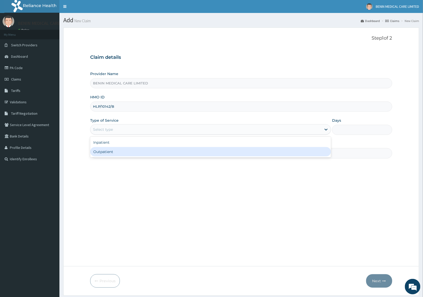
click at [99, 149] on div "Outpatient" at bounding box center [210, 151] width 241 height 9
type input "1"
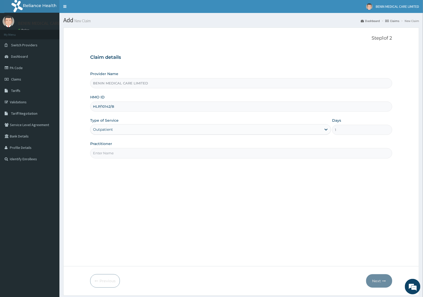
drag, startPoint x: 130, startPoint y: 154, endPoint x: 140, endPoint y: 161, distance: 12.3
click at [140, 161] on div "Step 1 of 2 Claim details Provider Name BENIN MEDICAL CARE LIMITED HMO ID HLP/1…" at bounding box center [241, 146] width 302 height 222
type input "UDEGBE EYIMOFE PETRA"
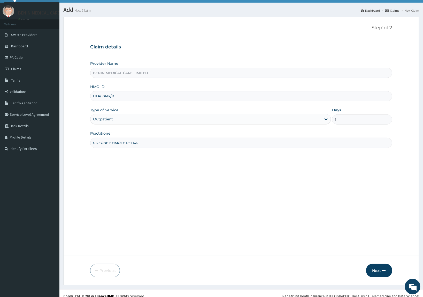
scroll to position [16, 0]
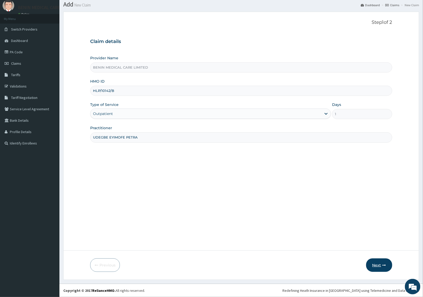
click at [387, 266] on button "Next" at bounding box center [379, 264] width 26 height 13
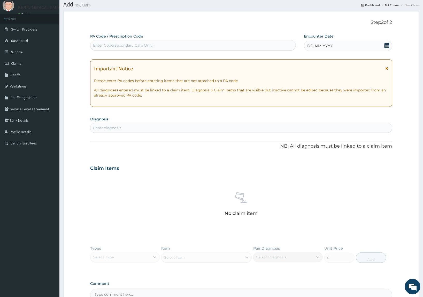
click at [104, 128] on div "Enter diagnosis" at bounding box center [107, 127] width 28 height 5
type input "malaria"
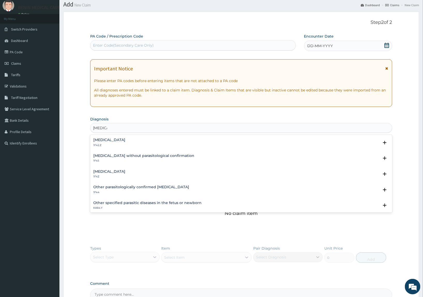
click at [100, 171] on h4 "Malaria, unspecified" at bounding box center [109, 171] width 32 height 4
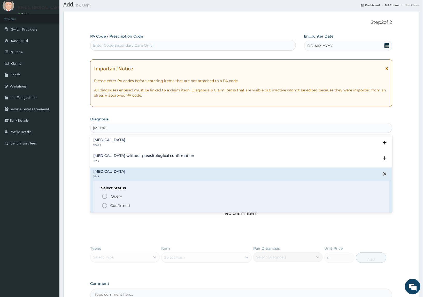
click at [103, 203] on circle "status option filled" at bounding box center [104, 205] width 5 height 5
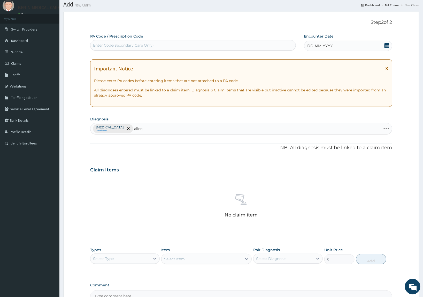
type input "allergy"
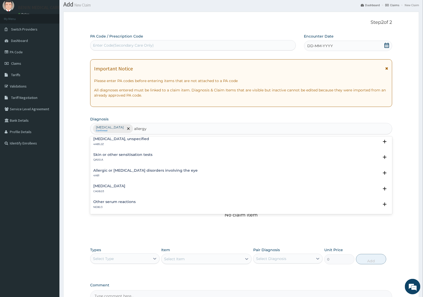
scroll to position [0, 0]
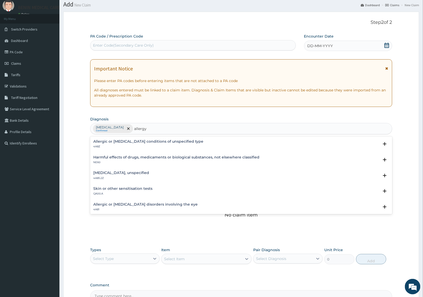
click at [118, 145] on p "4A8Z" at bounding box center [148, 147] width 110 height 4
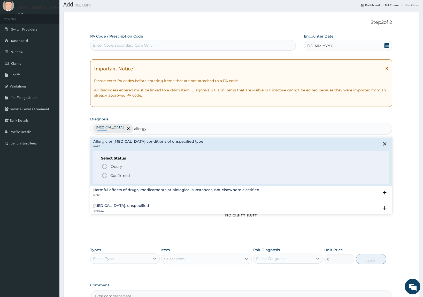
click at [104, 173] on icon "status option filled" at bounding box center [105, 175] width 6 height 6
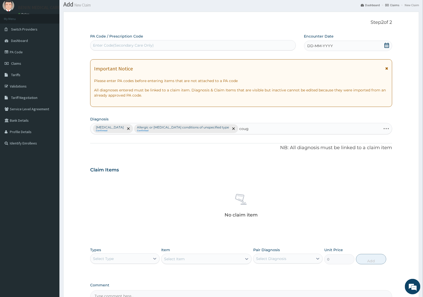
type input "cough"
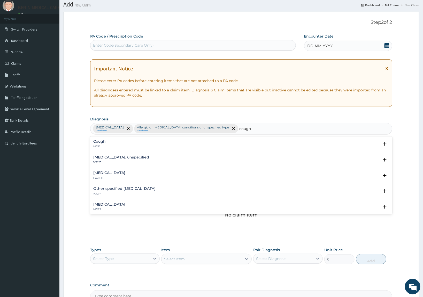
click at [102, 141] on h4 "Cough" at bounding box center [99, 141] width 12 height 4
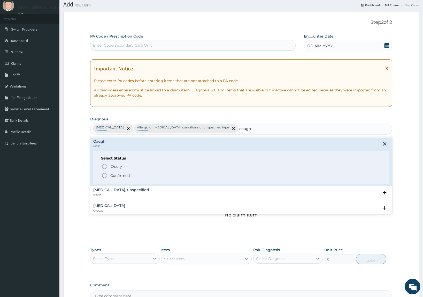
click at [103, 174] on circle "status option filled" at bounding box center [104, 175] width 5 height 5
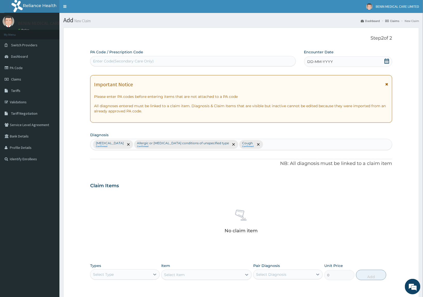
click at [310, 60] on span "DD-MM-YYYY" at bounding box center [321, 61] width 26 height 5
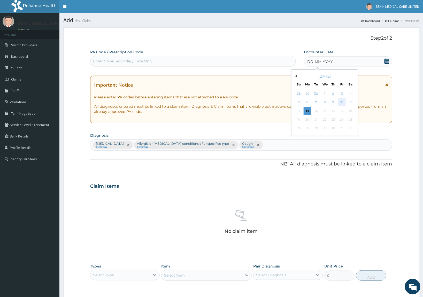
click at [345, 100] on div "10" at bounding box center [342, 102] width 8 height 8
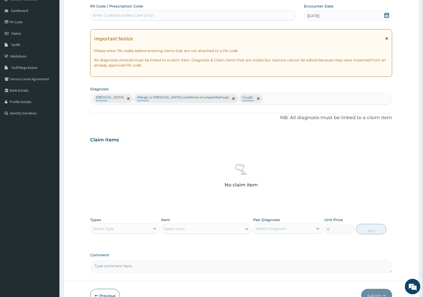
scroll to position [77, 0]
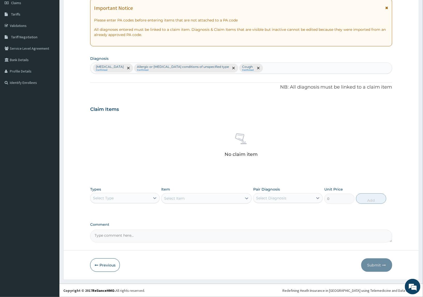
drag, startPoint x: 132, startPoint y: 201, endPoint x: 38, endPoint y: 224, distance: 96.5
click at [125, 203] on div "Types Select Type" at bounding box center [125, 194] width 70 height 17
click at [96, 230] on div "Procedures" at bounding box center [125, 229] width 70 height 9
click at [222, 198] on div "Select Item" at bounding box center [202, 198] width 81 height 8
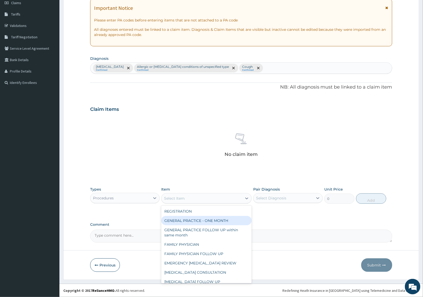
drag, startPoint x: 199, startPoint y: 221, endPoint x: 289, endPoint y: 204, distance: 90.8
click at [201, 220] on div "GENERAL PRACTICE - ONE MONTH" at bounding box center [206, 220] width 91 height 9
type input "1500"
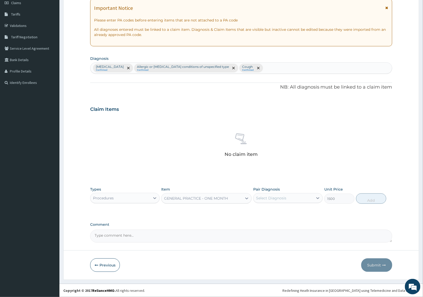
click at [286, 195] on div "Select Diagnosis" at bounding box center [271, 197] width 30 height 5
click at [278, 208] on div "Malaria, unspecified" at bounding box center [288, 211] width 70 height 11
checkbox input "true"
drag, startPoint x: 271, startPoint y: 224, endPoint x: 273, endPoint y: 228, distance: 4.3
click at [272, 225] on label "Allergic or hypersensitivity conditions of unspecified type" at bounding box center [291, 223] width 58 height 10
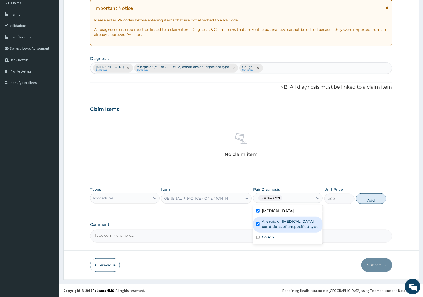
checkbox input "true"
drag, startPoint x: 267, startPoint y: 236, endPoint x: 326, endPoint y: 225, distance: 60.4
click at [289, 237] on div "Cough" at bounding box center [288, 237] width 70 height 11
checkbox input "true"
click at [366, 201] on button "Add" at bounding box center [371, 198] width 30 height 10
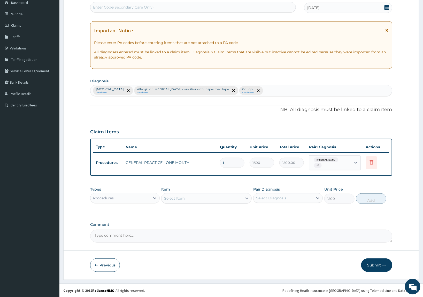
type input "0"
drag, startPoint x: 145, startPoint y: 198, endPoint x: 149, endPoint y: 203, distance: 6.1
click at [146, 199] on div "Procedures" at bounding box center [120, 198] width 60 height 8
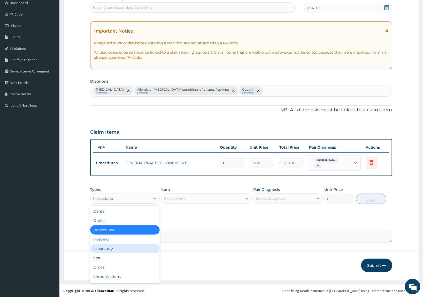
drag, startPoint x: 120, startPoint y: 249, endPoint x: 202, endPoint y: 236, distance: 83.0
click at [122, 249] on div "Laboratory" at bounding box center [125, 248] width 70 height 9
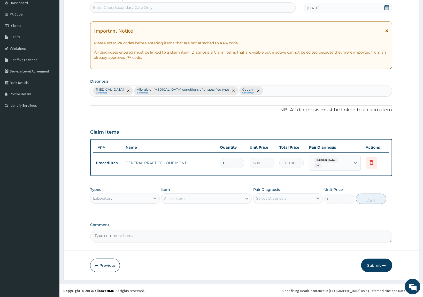
click at [196, 200] on div "Select Item" at bounding box center [202, 198] width 81 height 8
type input "malaria"
click at [239, 211] on div "MALARIA PARASITE QBC" at bounding box center [206, 211] width 91 height 9
type input "1200"
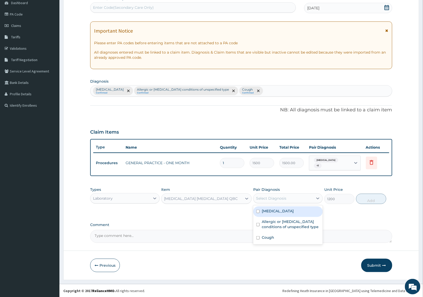
drag, startPoint x: 268, startPoint y: 195, endPoint x: 278, endPoint y: 210, distance: 18.4
click at [272, 197] on div "Select Diagnosis" at bounding box center [271, 197] width 30 height 5
drag, startPoint x: 278, startPoint y: 211, endPoint x: 366, endPoint y: 204, distance: 88.0
click at [287, 211] on label "Malaria, unspecified" at bounding box center [278, 210] width 32 height 5
checkbox input "true"
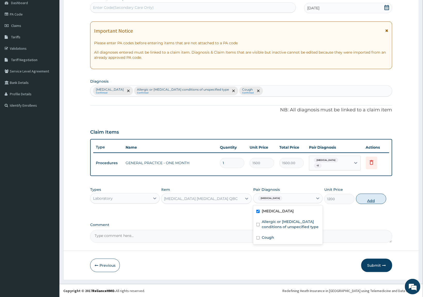
click at [366, 203] on button "Add" at bounding box center [371, 198] width 30 height 10
type input "0"
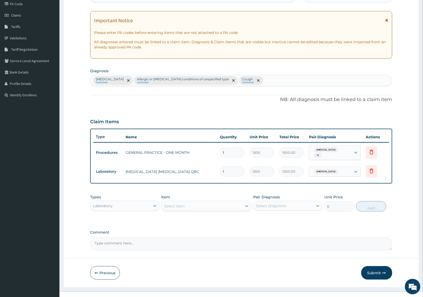
scroll to position [72, 0]
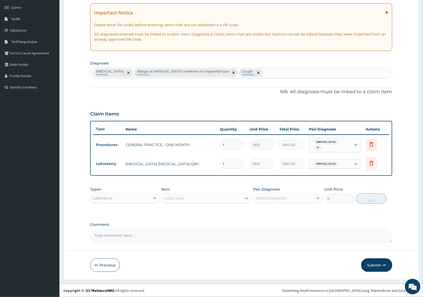
click at [122, 195] on div "Laboratory" at bounding box center [120, 198] width 60 height 8
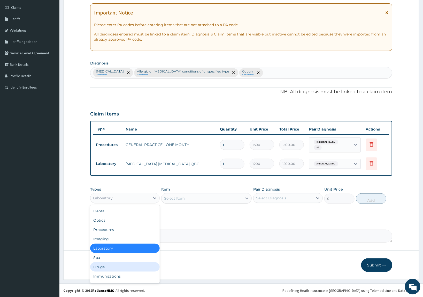
click at [118, 268] on div "Drugs" at bounding box center [125, 266] width 70 height 9
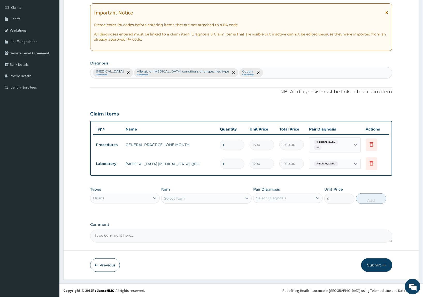
click at [210, 201] on div "Select Item" at bounding box center [202, 198] width 81 height 8
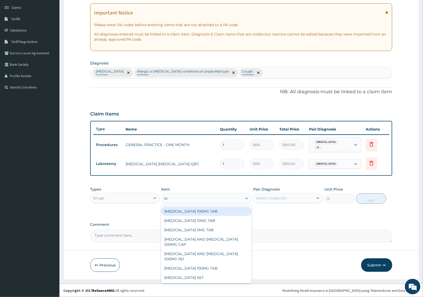
type input "lora"
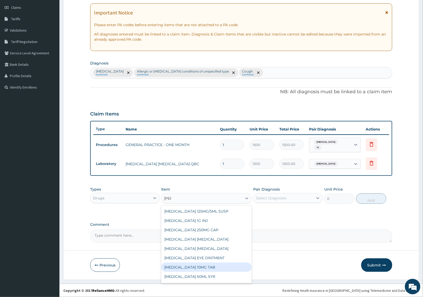
click at [203, 263] on div "[MEDICAL_DATA] 10MG TAB" at bounding box center [206, 266] width 91 height 9
type input "32.34"
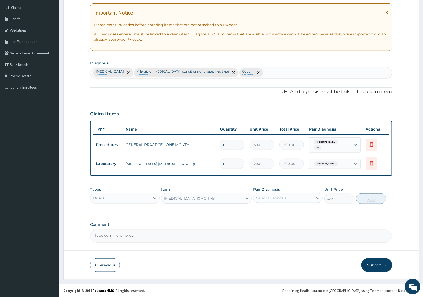
drag, startPoint x: 275, startPoint y: 195, endPoint x: 299, endPoint y: 198, distance: 24.2
click at [277, 196] on div "Select Diagnosis" at bounding box center [271, 197] width 30 height 5
drag, startPoint x: 273, startPoint y: 228, endPoint x: 352, endPoint y: 200, distance: 83.6
click at [277, 225] on label "Allergic or hypersensitivity conditions of unspecified type" at bounding box center [291, 223] width 58 height 10
checkbox input "true"
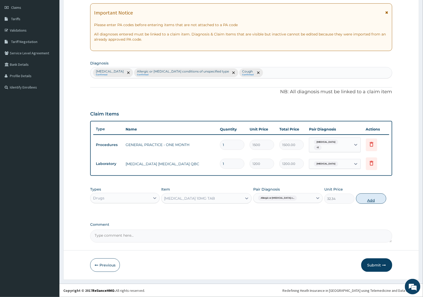
click at [360, 199] on button "Add" at bounding box center [371, 198] width 30 height 10
type input "0"
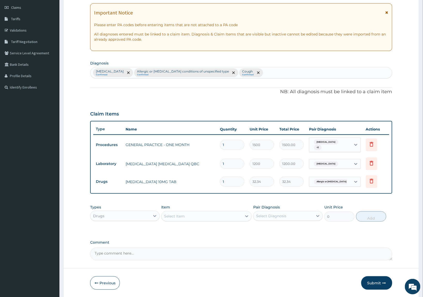
drag, startPoint x: 228, startPoint y: 177, endPoint x: 194, endPoint y: 183, distance: 34.0
click at [198, 182] on tr "Drugs LORATADINE 10MG TAB 1 32.34 32.34 Allergic or hypersensitivity c... Delete" at bounding box center [241, 181] width 296 height 18
type input "5"
type input "161.70"
type input "5"
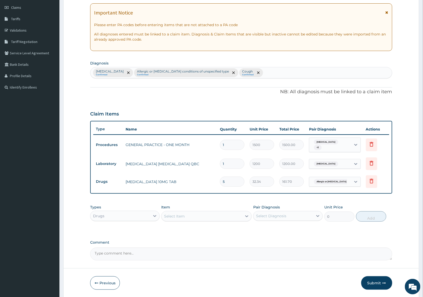
drag, startPoint x: 202, startPoint y: 196, endPoint x: 187, endPoint y: 216, distance: 24.5
click at [202, 197] on div "PA Code / Prescription Code Enter Code(Secondary Care Only) Encounter Date 10-1…" at bounding box center [241, 119] width 302 height 282
click at [196, 201] on div "PA Code / Prescription Code Enter Code(Secondary Care Only) Encounter Date 10-1…" at bounding box center [241, 119] width 302 height 282
click at [198, 217] on div "Select Item" at bounding box center [202, 216] width 81 height 8
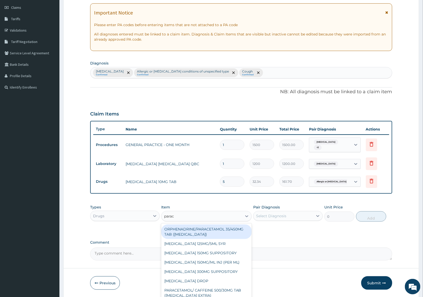
type input "parace"
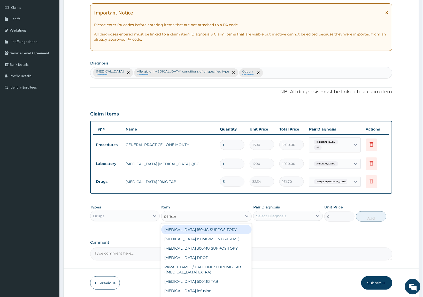
scroll to position [32, 0]
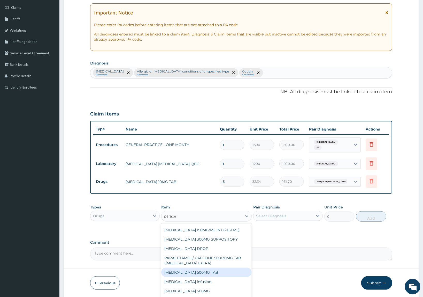
click at [183, 274] on div "[MEDICAL_DATA] 500MG TAB" at bounding box center [206, 271] width 91 height 9
type input "200"
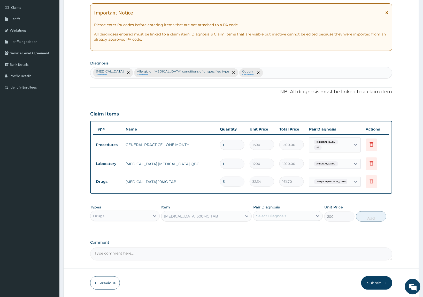
drag, startPoint x: 271, startPoint y: 214, endPoint x: 277, endPoint y: 214, distance: 5.9
click at [272, 214] on div "Select Diagnosis" at bounding box center [271, 215] width 30 height 5
drag, startPoint x: 276, startPoint y: 230, endPoint x: 345, endPoint y: 216, distance: 70.7
click at [277, 230] on label "Malaria, unspecified" at bounding box center [278, 228] width 32 height 5
checkbox input "true"
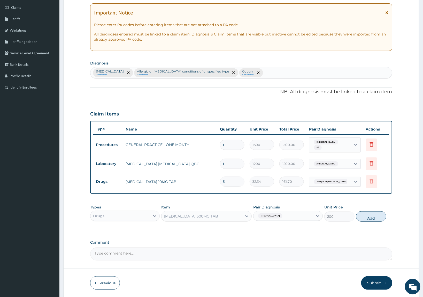
click at [377, 215] on button "Add" at bounding box center [371, 216] width 30 height 10
type input "0"
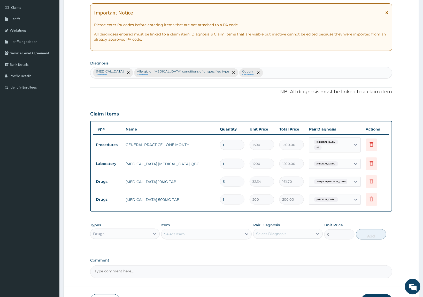
type input "18"
type input "3600.00"
type input "18"
click at [227, 218] on div "PA Code / Prescription Code Enter Code(Secondary Care Only) Encounter Date 10-1…" at bounding box center [241, 128] width 302 height 300
click at [190, 233] on div "Select Item" at bounding box center [202, 234] width 81 height 8
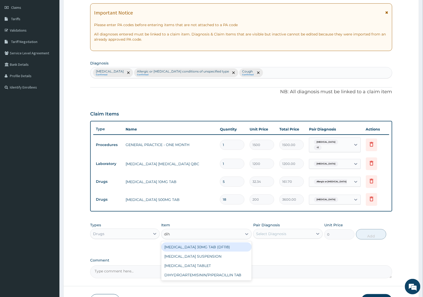
type input "dihy"
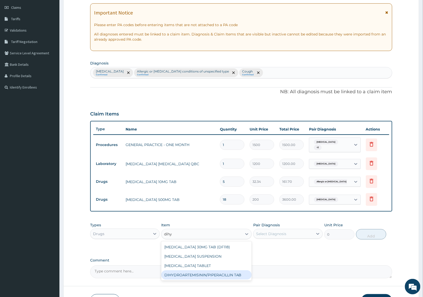
click at [222, 275] on div "DIHYDROARTEMISININ/PIPERACILLIN TAB" at bounding box center [206, 274] width 91 height 9
type input "138.6"
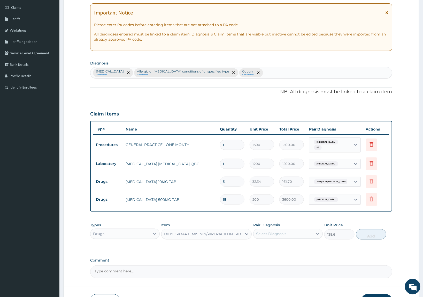
drag, startPoint x: 295, startPoint y: 232, endPoint x: 311, endPoint y: 234, distance: 15.5
click at [300, 232] on div "Select Diagnosis" at bounding box center [284, 233] width 60 height 8
drag, startPoint x: 276, startPoint y: 249, endPoint x: 347, endPoint y: 242, distance: 71.2
click at [281, 248] on div "Malaria, unspecified" at bounding box center [288, 246] width 70 height 11
checkbox input "true"
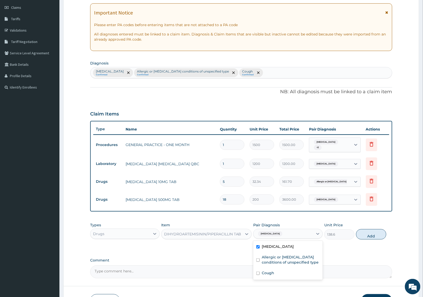
drag, startPoint x: 365, startPoint y: 235, endPoint x: 294, endPoint y: 226, distance: 71.1
click at [363, 234] on button "Add" at bounding box center [371, 234] width 30 height 10
type input "0"
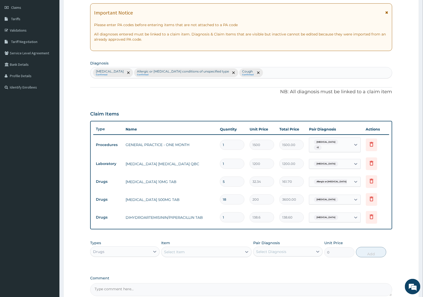
drag, startPoint x: 226, startPoint y: 216, endPoint x: 177, endPoint y: 216, distance: 49.1
click at [177, 216] on tr "Drugs DIHYDROARTEMISININ/PIPERACILLIN TAB 1 138.6 138.60 Malaria, unspecified D…" at bounding box center [241, 217] width 296 height 18
type input "9"
type input "1247.40"
type input "9"
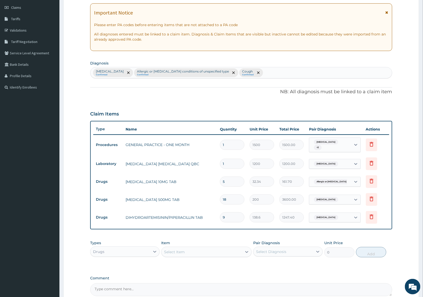
drag, startPoint x: 186, startPoint y: 234, endPoint x: 215, endPoint y: 238, distance: 29.0
click at [187, 234] on div "PA Code / Prescription Code Enter Code(Secondary Care Only) Encounter Date 10-1…" at bounding box center [241, 137] width 302 height 318
click at [194, 253] on div "Select Item" at bounding box center [202, 251] width 81 height 8
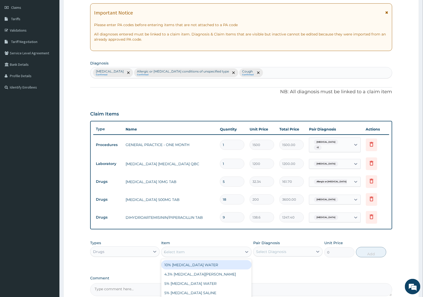
type input "cough"
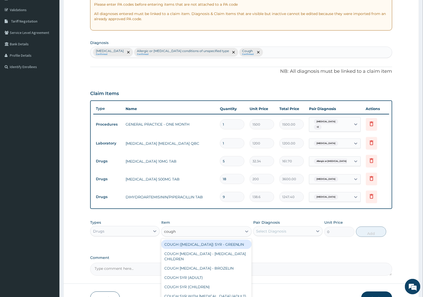
scroll to position [125, 0]
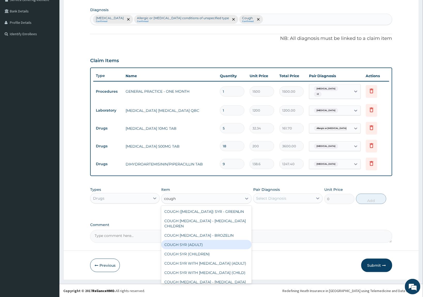
click at [211, 246] on div "COUGH SYR (ADULT)" at bounding box center [206, 244] width 91 height 9
type input "369.6"
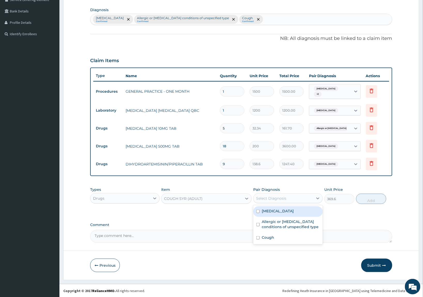
drag, startPoint x: 268, startPoint y: 197, endPoint x: 274, endPoint y: 207, distance: 12.1
click at [272, 197] on div "Select Diagnosis" at bounding box center [271, 197] width 30 height 5
drag, startPoint x: 270, startPoint y: 235, endPoint x: 370, endPoint y: 219, distance: 100.6
click at [276, 235] on div "Cough" at bounding box center [288, 237] width 70 height 11
checkbox input "true"
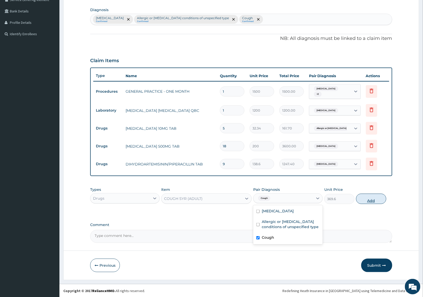
click at [360, 201] on button "Add" at bounding box center [371, 198] width 30 height 10
type input "0"
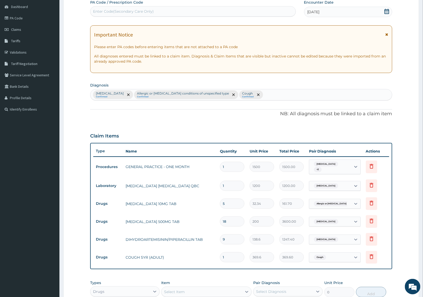
scroll to position [143, 0]
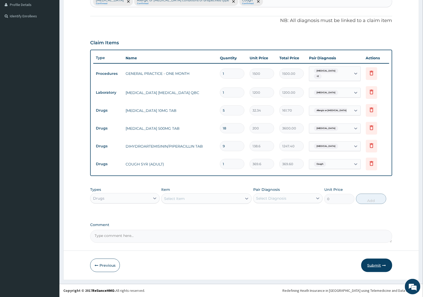
click at [375, 261] on button "Submit" at bounding box center [376, 264] width 31 height 13
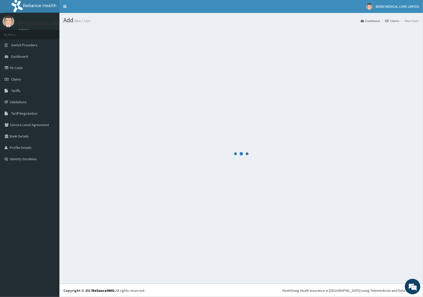
scroll to position [0, 0]
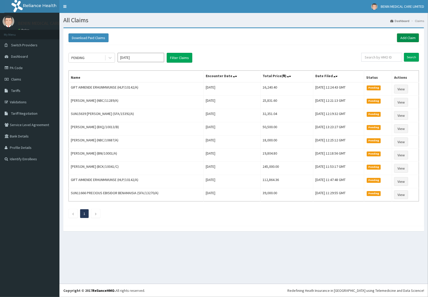
click at [398, 38] on link "Add Claim" at bounding box center [408, 37] width 22 height 9
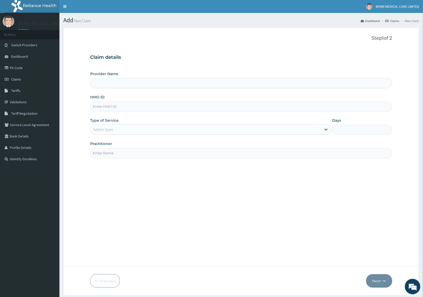
click at [102, 115] on div "Provider Name HMO ID Type of Service Select type Days Practitioner" at bounding box center [241, 114] width 302 height 87
type input "BENIN MEDICAL CARE LIMITED"
click at [102, 109] on input "HMO ID" at bounding box center [241, 106] width 302 height 10
paste input "STZ/10074/A"
click at [102, 107] on input "STZ/10074/A" at bounding box center [241, 106] width 302 height 10
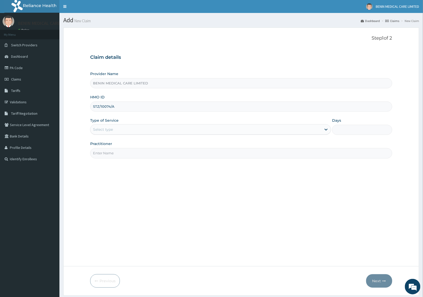
click at [101, 105] on input "STZ/10074/A" at bounding box center [241, 106] width 302 height 10
type input "STZ/10074/A"
drag, startPoint x: 82, startPoint y: 135, endPoint x: 108, endPoint y: 131, distance: 26.1
click at [99, 133] on form "Step 1 of 2 Claim details Provider Name BENIN MEDICAL CARE LIMITED HMO ID STZ/1…" at bounding box center [241, 161] width 356 height 268
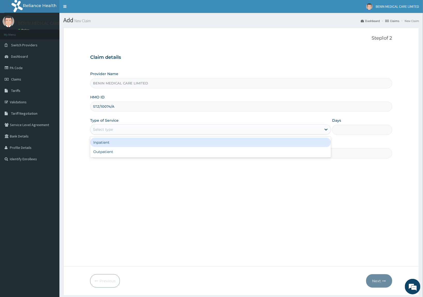
drag, startPoint x: 107, startPoint y: 131, endPoint x: 87, endPoint y: 150, distance: 28.2
click at [103, 134] on div "Select type" at bounding box center [210, 129] width 241 height 10
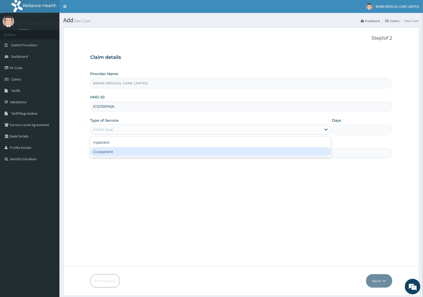
click at [108, 154] on div "Outpatient" at bounding box center [210, 151] width 241 height 9
type input "1"
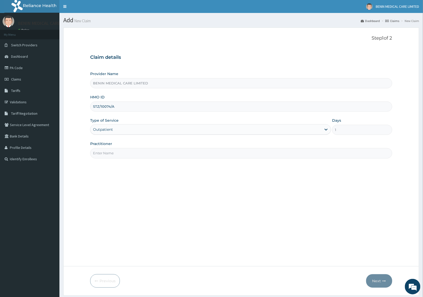
drag, startPoint x: 100, startPoint y: 156, endPoint x: 109, endPoint y: 158, distance: 8.5
click at [104, 158] on input "Practitioner" at bounding box center [241, 153] width 302 height 10
type input "UDEGBE EYIMOFE PETRA"
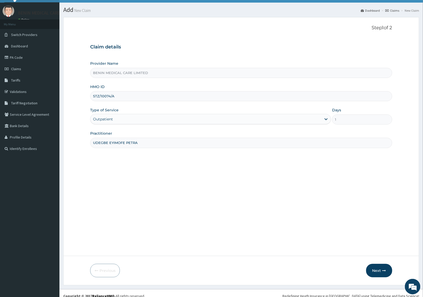
scroll to position [16, 0]
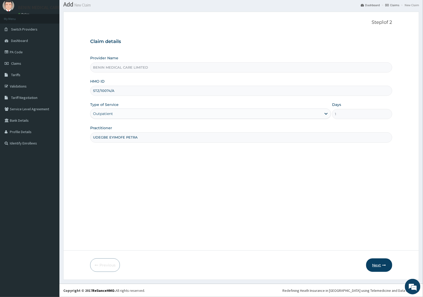
click at [376, 264] on button "Next" at bounding box center [379, 264] width 26 height 13
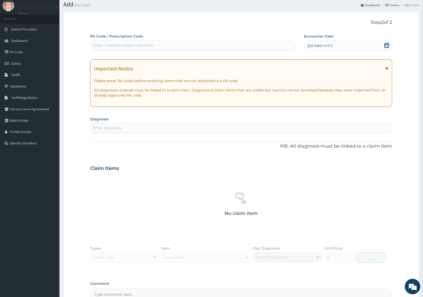
click at [128, 132] on div "Enter diagnosis" at bounding box center [241, 128] width 302 height 10
click at [145, 44] on div "Enter Code(Secondary Care Only)" at bounding box center [123, 45] width 61 height 5
paste input "PA/C427A2"
type input "PA/C427A2"
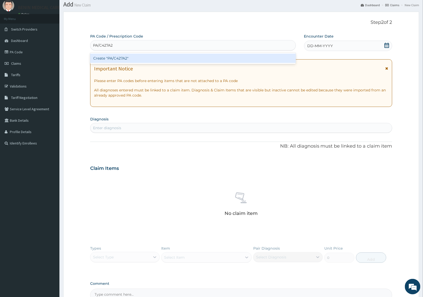
click at [130, 57] on div "Create "PA/C427A2"" at bounding box center [193, 58] width 206 height 9
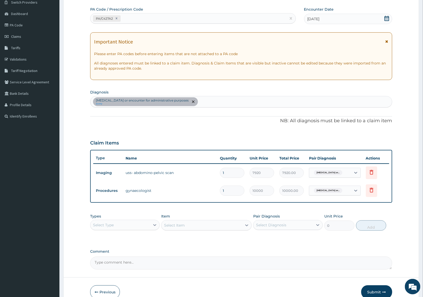
scroll to position [69, 0]
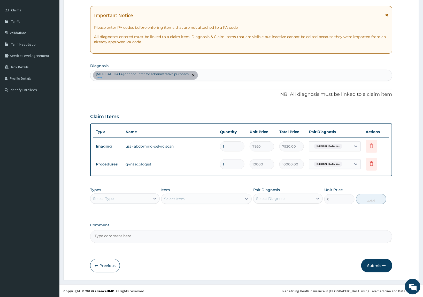
click at [143, 200] on div "Select Type" at bounding box center [120, 198] width 60 height 8
click at [108, 232] on div "Procedures" at bounding box center [125, 229] width 70 height 9
click at [209, 198] on div "Select Item" at bounding box center [202, 198] width 81 height 8
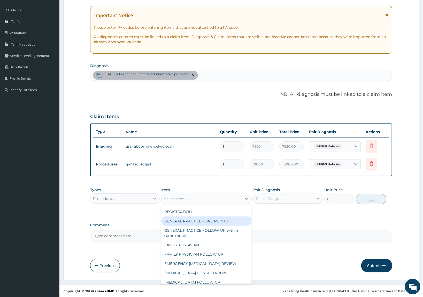
drag, startPoint x: 200, startPoint y: 217, endPoint x: 295, endPoint y: 208, distance: 95.5
click at [204, 217] on div "GENERAL PRACTICE - ONE MONTH" at bounding box center [206, 220] width 91 height 9
type input "1500"
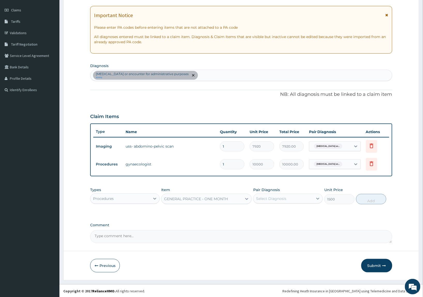
click at [284, 200] on div "Select Diagnosis" at bounding box center [271, 198] width 30 height 5
drag, startPoint x: 290, startPoint y: 209, endPoint x: 342, endPoint y: 213, distance: 52.3
click at [300, 211] on label "[MEDICAL_DATA] or encounter for administrative purposes" at bounding box center [291, 213] width 58 height 10
checkbox input "true"
click at [371, 196] on button "Add" at bounding box center [371, 199] width 30 height 10
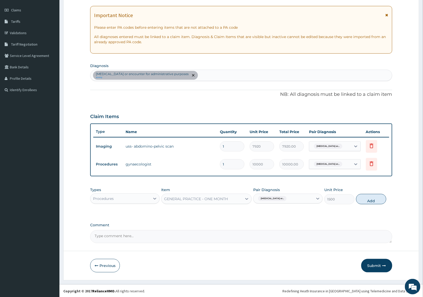
type input "0"
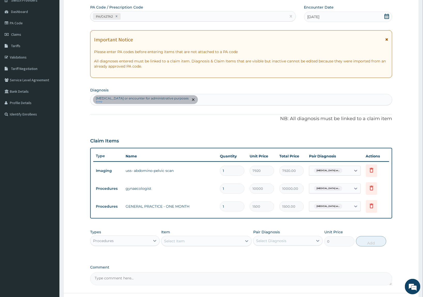
scroll to position [87, 0]
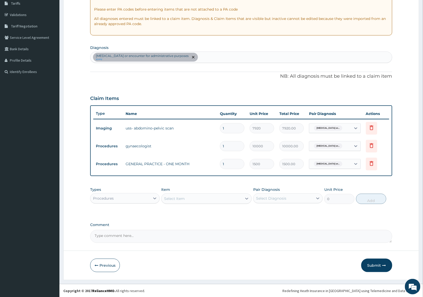
drag, startPoint x: 370, startPoint y: 260, endPoint x: 235, endPoint y: 188, distance: 153.2
click at [369, 260] on button "Submit" at bounding box center [376, 264] width 31 height 13
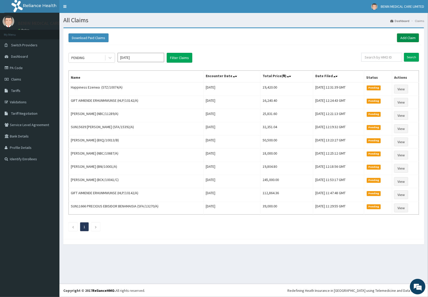
click at [404, 38] on link "Add Claim" at bounding box center [408, 37] width 22 height 9
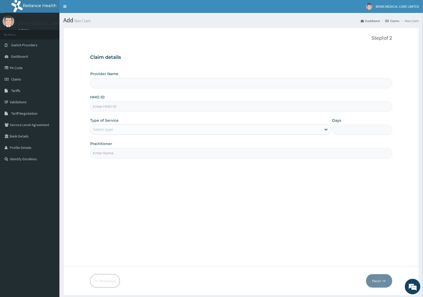
click at [104, 110] on input "HMO ID" at bounding box center [241, 106] width 302 height 10
paste input "NBC/11289/C"
click at [98, 108] on input "NBC/11289/C" at bounding box center [241, 106] width 302 height 10
type input "NBC/11289/C"
click at [90, 124] on form "Step 1 of 2 Claim details Provider Name HMO ID NBC/11289/C Type of Service Sele…" at bounding box center [241, 161] width 356 height 268
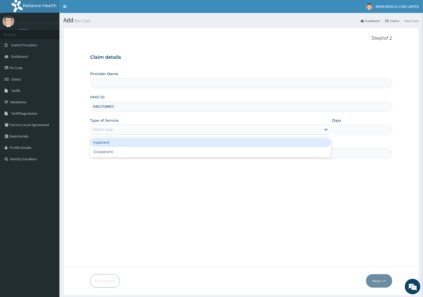
drag, startPoint x: 109, startPoint y: 131, endPoint x: 109, endPoint y: 142, distance: 10.4
click at [109, 131] on div "Select type" at bounding box center [103, 129] width 20 height 5
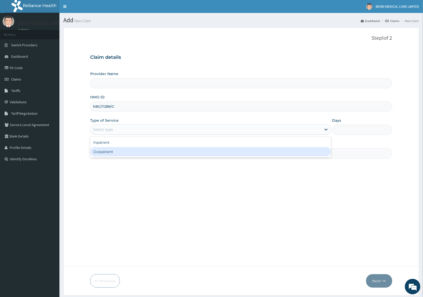
click at [109, 148] on div "Outpatient" at bounding box center [210, 151] width 241 height 9
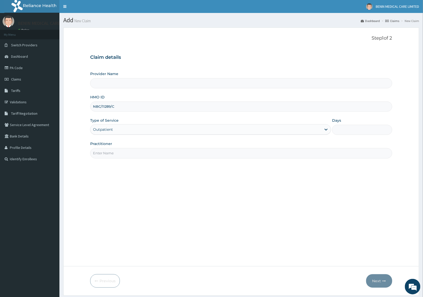
type input "1"
drag, startPoint x: 111, startPoint y: 150, endPoint x: 97, endPoint y: 164, distance: 19.6
click at [111, 157] on input "Practitioner" at bounding box center [241, 153] width 302 height 10
type input "BENIN MEDICAL CARE LIMITED"
type input "USIOSEFE EHIMWENMA TESLIM"
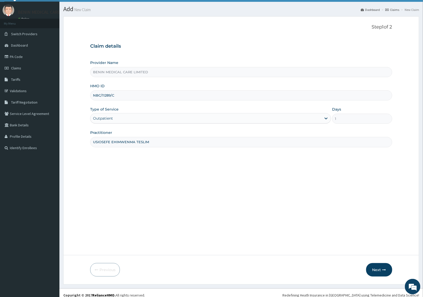
scroll to position [16, 0]
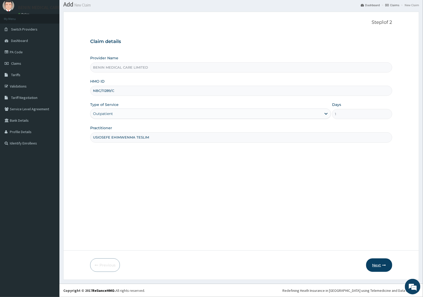
click at [377, 265] on button "Next" at bounding box center [379, 264] width 26 height 13
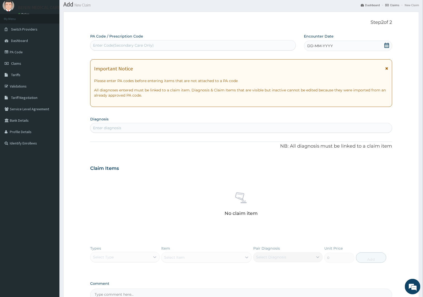
scroll to position [0, 0]
click at [142, 45] on div "Enter Code(Secondary Care Only)" at bounding box center [123, 45] width 61 height 5
paste input "PA/4A98DB"
type input "PA/4A98DB"
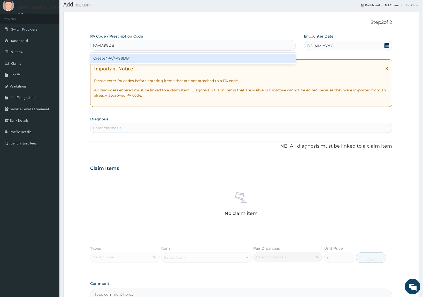
click at [130, 60] on div "Create "PA/4A98DB"" at bounding box center [193, 58] width 206 height 9
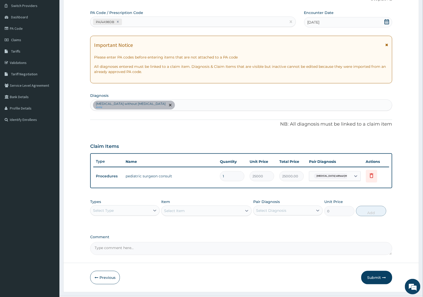
scroll to position [51, 0]
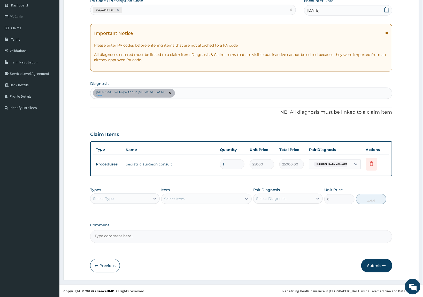
click at [174, 93] on div "Sepsis without septic shock query" at bounding box center [241, 93] width 302 height 11
type input "malaria"
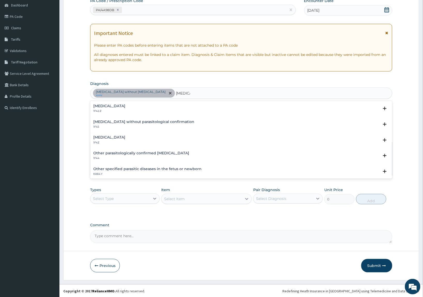
click at [103, 111] on p "1F42.Z" at bounding box center [109, 111] width 32 height 4
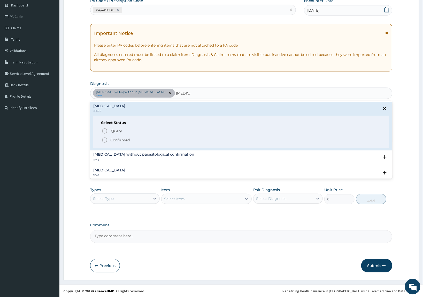
click at [103, 138] on icon "status option filled" at bounding box center [105, 140] width 6 height 6
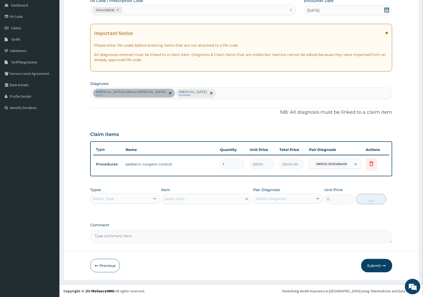
drag, startPoint x: 130, startPoint y: 198, endPoint x: 125, endPoint y: 201, distance: 6.3
click at [125, 201] on div "Select Type" at bounding box center [120, 198] width 60 height 8
click at [105, 231] on div "Procedures" at bounding box center [125, 229] width 70 height 9
click at [236, 195] on div "Select Item" at bounding box center [202, 198] width 81 height 8
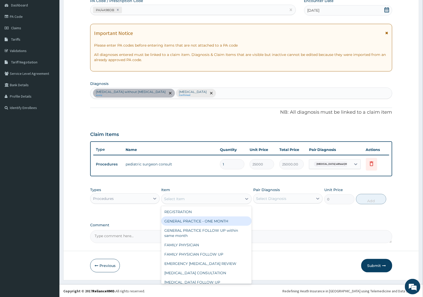
click at [203, 217] on div "GENERAL PRACTICE - ONE MONTH" at bounding box center [206, 220] width 91 height 9
type input "1500"
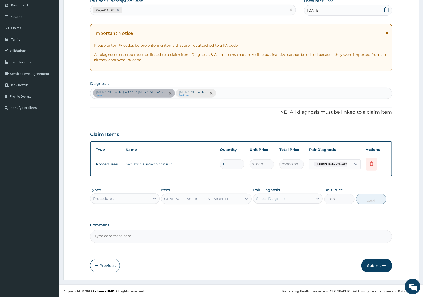
click at [261, 199] on div "Select Diagnosis" at bounding box center [271, 198] width 30 height 5
drag, startPoint x: 269, startPoint y: 213, endPoint x: 269, endPoint y: 222, distance: 9.6
click at [270, 214] on div "Sepsis without septic shock" at bounding box center [288, 214] width 70 height 16
checkbox input "true"
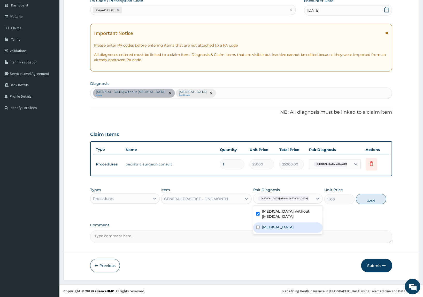
drag, startPoint x: 269, startPoint y: 224, endPoint x: 352, endPoint y: 216, distance: 82.8
click at [276, 224] on label "Plasmodium malariae malaria without complication" at bounding box center [278, 226] width 32 height 5
checkbox input "true"
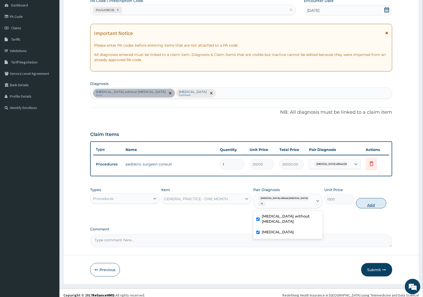
click at [372, 198] on button "Add" at bounding box center [371, 203] width 30 height 10
type input "0"
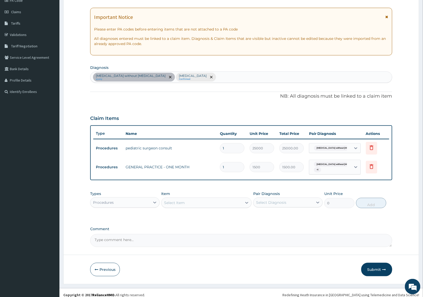
scroll to position [72, 0]
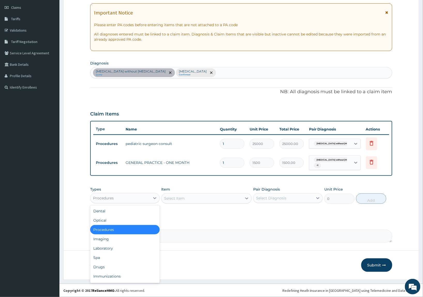
drag, startPoint x: 134, startPoint y: 198, endPoint x: 137, endPoint y: 219, distance: 20.7
click at [134, 200] on div "Procedures" at bounding box center [120, 198] width 60 height 8
drag, startPoint x: 116, startPoint y: 248, endPoint x: 110, endPoint y: 217, distance: 31.3
click at [116, 248] on div "Laboratory" at bounding box center [125, 247] width 70 height 9
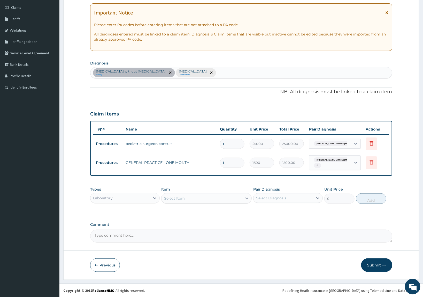
click at [176, 198] on div "Select Item" at bounding box center [174, 197] width 21 height 5
type input "malaria"
drag, startPoint x: 201, startPoint y: 212, endPoint x: 268, endPoint y: 197, distance: 69.2
click at [206, 211] on div "MALARIA PARASITE QBC" at bounding box center [206, 210] width 91 height 9
type input "1200"
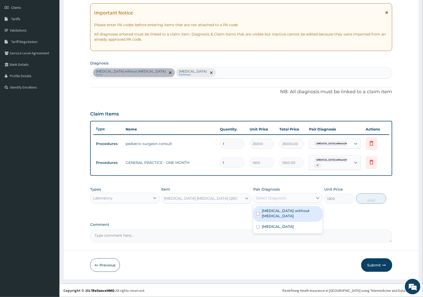
click at [271, 194] on div "Select Diagnosis" at bounding box center [284, 198] width 60 height 8
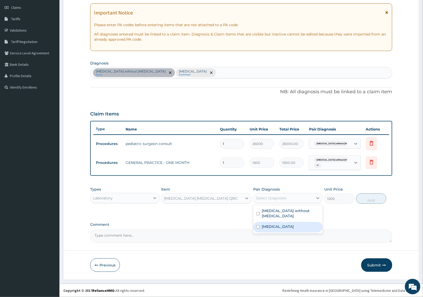
click at [286, 225] on label "Plasmodium malariae malaria without complication" at bounding box center [278, 226] width 32 height 5
checkbox input "true"
click at [374, 194] on button "Add" at bounding box center [371, 198] width 30 height 10
type input "0"
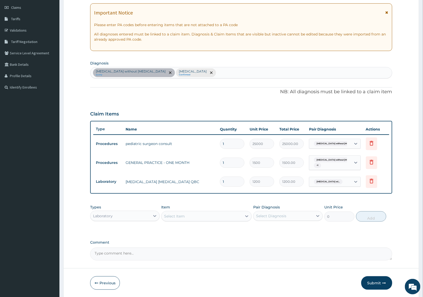
click at [192, 216] on div "Select Item" at bounding box center [202, 216] width 81 height 8
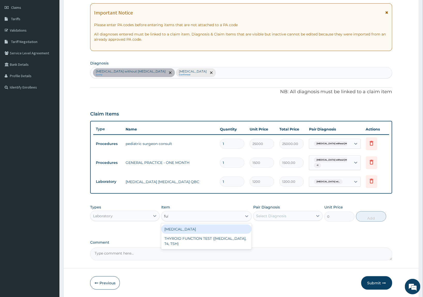
type input "full"
drag, startPoint x: 190, startPoint y: 229, endPoint x: 280, endPoint y: 231, distance: 90.0
click at [190, 230] on div "FULL BLOOD COUNT" at bounding box center [206, 228] width 91 height 9
type input "2500"
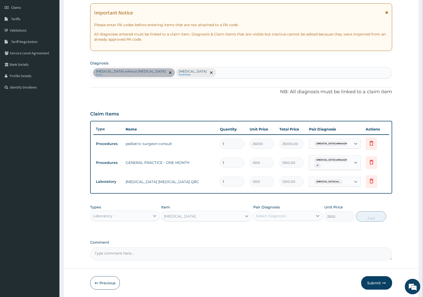
click at [294, 220] on div "Select Diagnosis" at bounding box center [288, 216] width 70 height 10
drag, startPoint x: 292, startPoint y: 230, endPoint x: 386, endPoint y: 228, distance: 94.1
click at [292, 230] on label "Sepsis without septic shock" at bounding box center [291, 231] width 58 height 10
checkbox input "true"
click at [374, 220] on button "Add" at bounding box center [371, 216] width 30 height 10
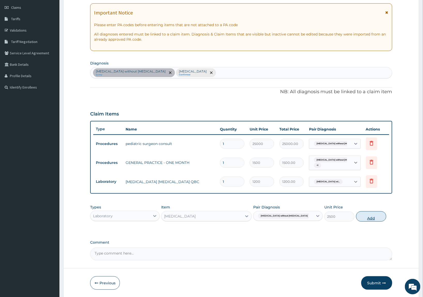
type input "0"
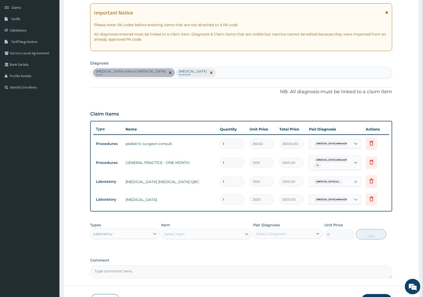
click at [135, 234] on div "Laboratory" at bounding box center [120, 233] width 60 height 8
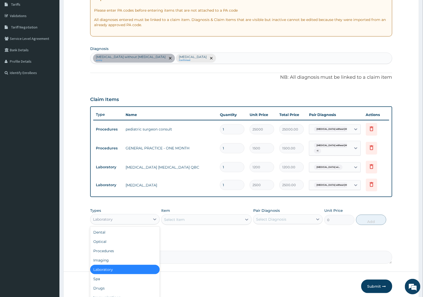
scroll to position [107, 0]
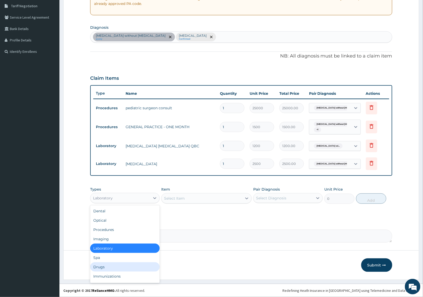
click at [107, 264] on div "Drugs" at bounding box center [125, 266] width 70 height 9
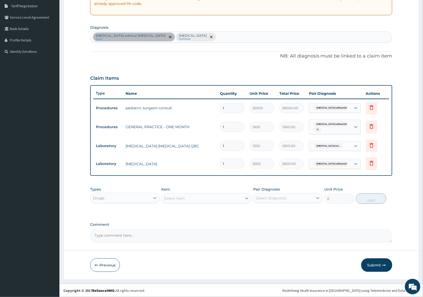
drag, startPoint x: 215, startPoint y: 198, endPoint x: 220, endPoint y: 197, distance: 5.5
click at [215, 198] on div "Select Item" at bounding box center [202, 198] width 81 height 8
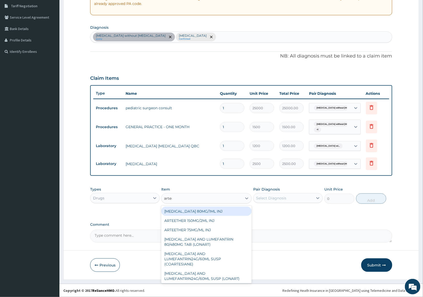
type input "arteme"
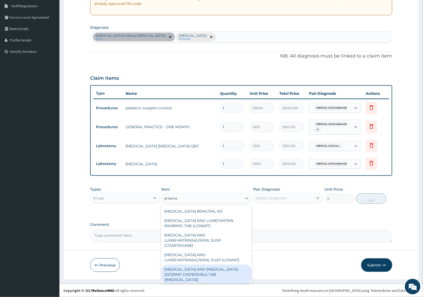
scroll to position [32, 0]
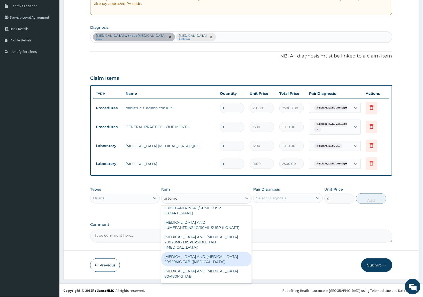
click at [203, 255] on div "ARTEMETHER AND LUMEFANTRINE 20/120MG TAB (COARTEM)" at bounding box center [206, 259] width 91 height 14
type input "133.06"
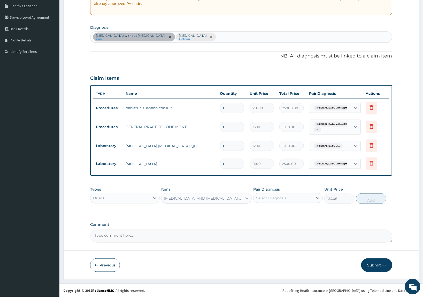
click at [283, 197] on div "Select Diagnosis" at bounding box center [271, 197] width 30 height 5
drag, startPoint x: 269, startPoint y: 221, endPoint x: 326, endPoint y: 213, distance: 57.4
click at [272, 224] on label "Plasmodium malariae malaria without complication" at bounding box center [278, 226] width 32 height 5
checkbox input "true"
click at [360, 196] on button "Add" at bounding box center [371, 198] width 30 height 10
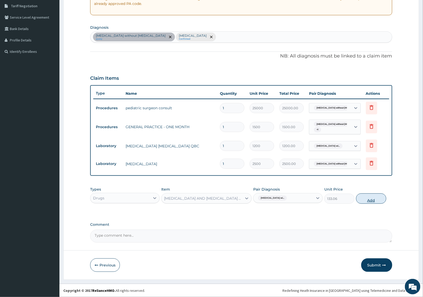
type input "0"
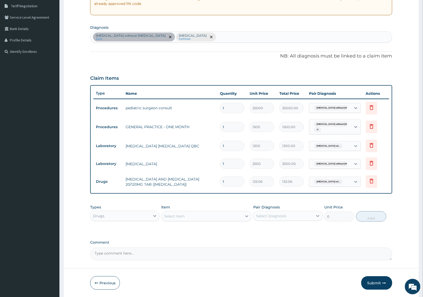
drag, startPoint x: 231, startPoint y: 180, endPoint x: 163, endPoint y: 183, distance: 67.3
click at [164, 184] on tr "Drugs ARTEMETHER AND LUMEFANTRINE 20/120MG TAB (COARTEM) 1 133.06 133.06 Plasmo…" at bounding box center [241, 181] width 296 height 18
type input "6"
type input "798.36"
type input "6"
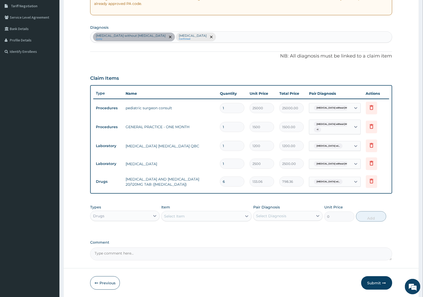
click at [184, 204] on div "Item Select Item" at bounding box center [206, 212] width 91 height 17
click at [173, 214] on div "Select Item" at bounding box center [174, 215] width 21 height 5
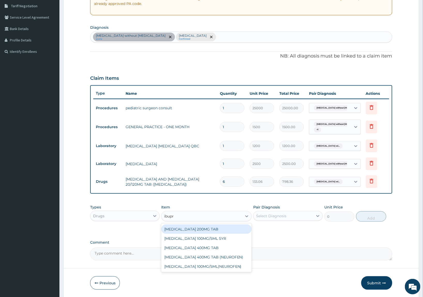
type input "ibupro"
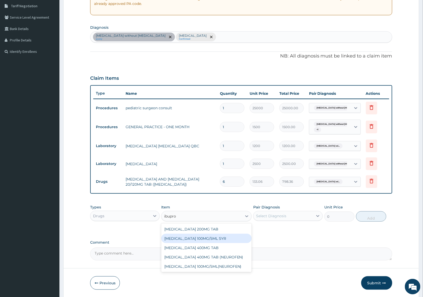
drag, startPoint x: 210, startPoint y: 237, endPoint x: 299, endPoint y: 223, distance: 90.6
click at [210, 237] on div "IBUPROFEN 100MG/5ML SYR" at bounding box center [206, 237] width 91 height 9
type input "646.8"
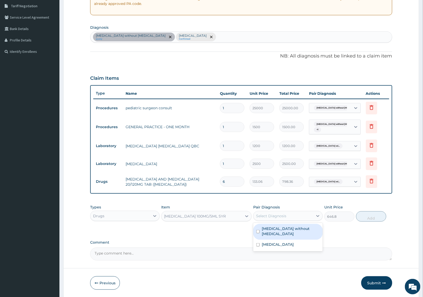
drag, startPoint x: 307, startPoint y: 215, endPoint x: 310, endPoint y: 220, distance: 6.0
click at [309, 216] on div "Select Diagnosis" at bounding box center [284, 215] width 60 height 8
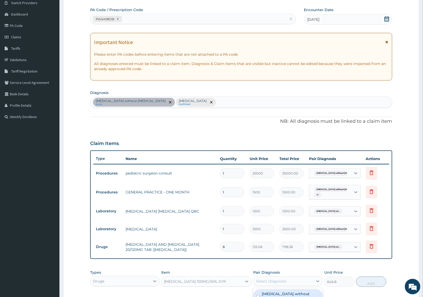
scroll to position [10, 0]
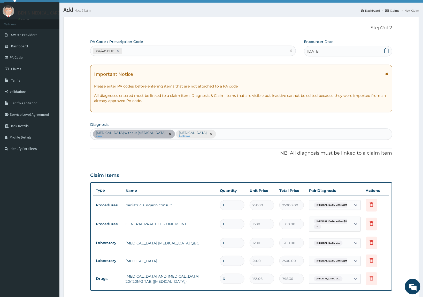
click at [268, 140] on div "PA Code / Prescription Code PA/4A98DB Encounter Date 10-10-2025 Important Notic…" at bounding box center [241, 198] width 302 height 318
click at [268, 135] on div "Sepsis without septic shock query Plasmodium malariae malaria without complicat…" at bounding box center [241, 133] width 302 height 11
type input "fever"
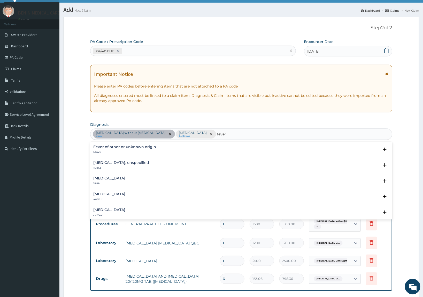
click at [102, 151] on p "MG26" at bounding box center [124, 152] width 63 height 4
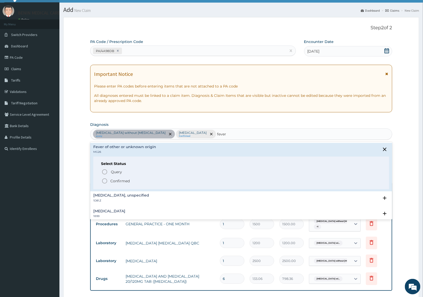
click at [105, 181] on icon "status option filled" at bounding box center [105, 181] width 6 height 6
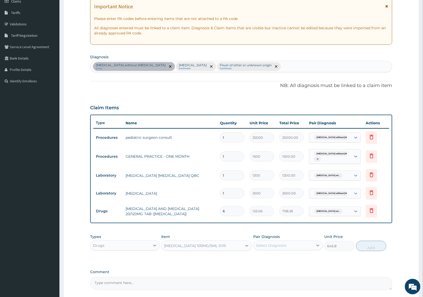
scroll to position [125, 0]
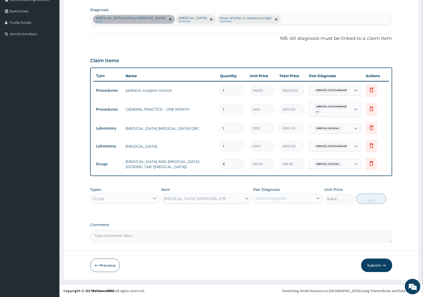
click at [274, 202] on div "Select Diagnosis" at bounding box center [284, 198] width 60 height 8
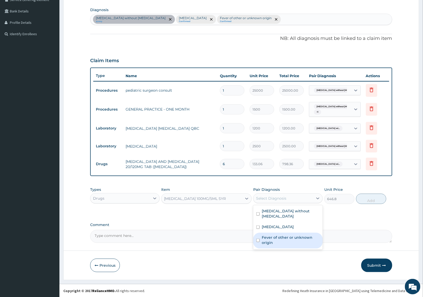
click at [262, 246] on div "Fever of other or unknown origin" at bounding box center [288, 240] width 70 height 16
checkbox input "true"
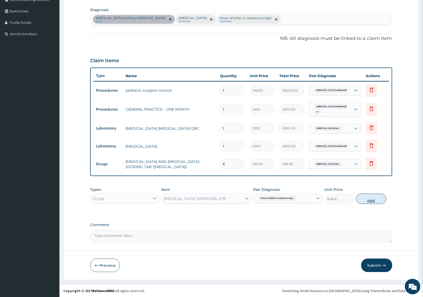
click at [369, 196] on button "Add" at bounding box center [371, 198] width 30 height 10
type input "0"
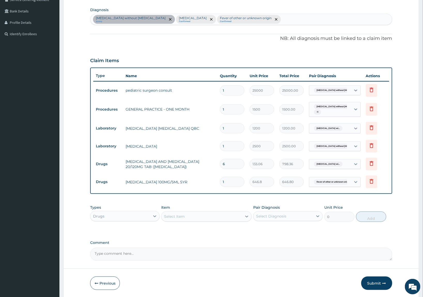
drag, startPoint x: 207, startPoint y: 213, endPoint x: 211, endPoint y: 213, distance: 4.4
click at [207, 213] on div "Select Item" at bounding box center [202, 216] width 81 height 8
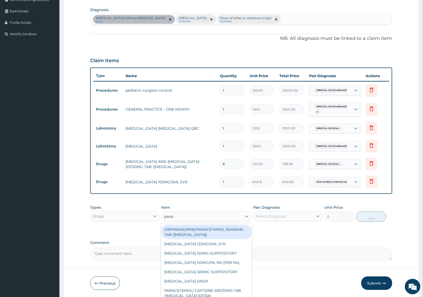
type input "parace"
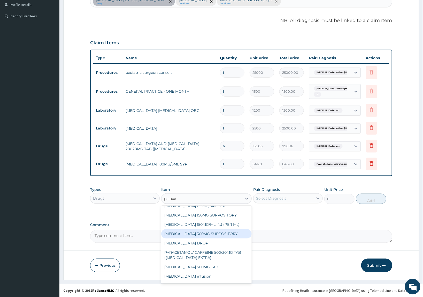
scroll to position [10, 0]
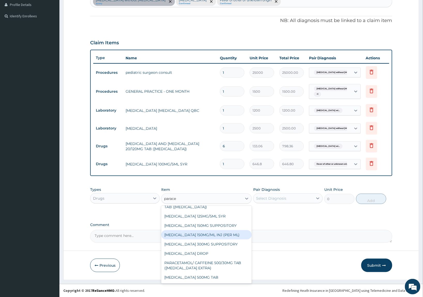
click at [213, 234] on div "PARACETAMOL 150MG/ML INJ (PER ML)" at bounding box center [206, 234] width 91 height 9
type input "73.92"
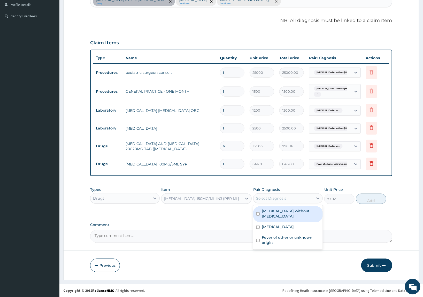
click at [276, 200] on div "Select Diagnosis" at bounding box center [271, 197] width 30 height 5
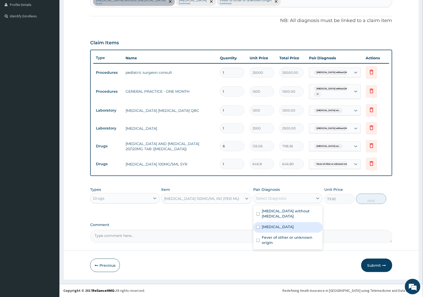
drag, startPoint x: 277, startPoint y: 226, endPoint x: 286, endPoint y: 224, distance: 10.0
click at [277, 226] on label "Plasmodium malariae malaria without complication" at bounding box center [278, 226] width 32 height 5
checkbox input "true"
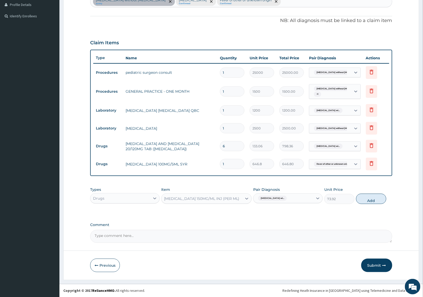
drag, startPoint x: 367, startPoint y: 198, endPoint x: 256, endPoint y: 198, distance: 110.1
click at [366, 198] on button "Add" at bounding box center [371, 198] width 30 height 10
type input "0"
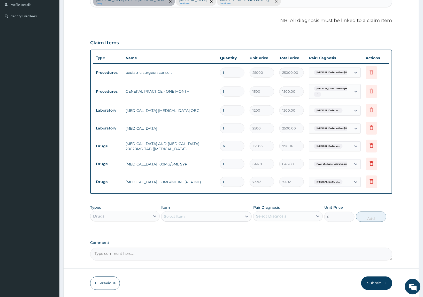
drag, startPoint x: 232, startPoint y: 180, endPoint x: 205, endPoint y: 180, distance: 26.6
click at [205, 180] on tr "Drugs PARACETAMOL 150MG/ML INJ (PER ML) 1 73.92 73.92 Plasmodium malariae malar…" at bounding box center [241, 182] width 296 height 18
type input "2"
type input "147.84"
type input "2"
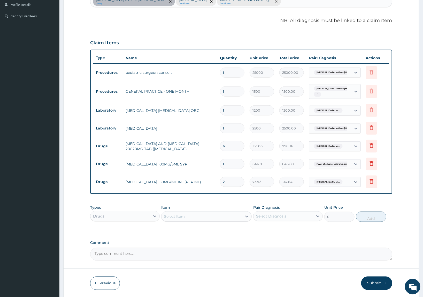
drag, startPoint x: 200, startPoint y: 197, endPoint x: 195, endPoint y: 202, distance: 6.2
click at [200, 197] on div "PA Code / Prescription Code PA/4A98DB Encounter Date 10-10-2025 Important Notic…" at bounding box center [241, 84] width 302 height 354
click at [179, 214] on div "Select Item" at bounding box center [174, 216] width 21 height 5
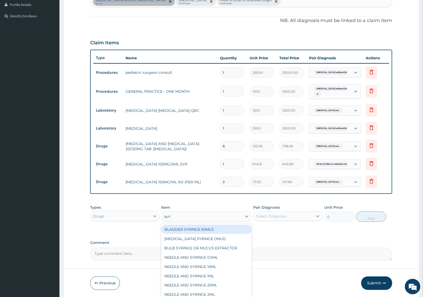
type input "syrin"
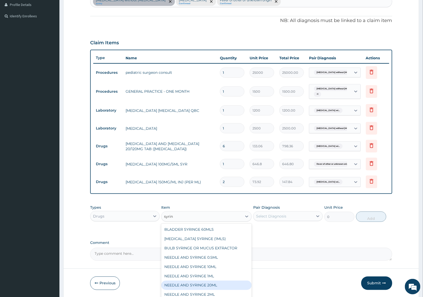
scroll to position [17, 0]
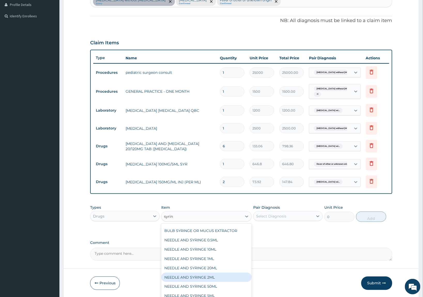
click at [219, 279] on div "NEEDLE AND SYRINGE 2ML" at bounding box center [206, 276] width 91 height 9
type input "55.44"
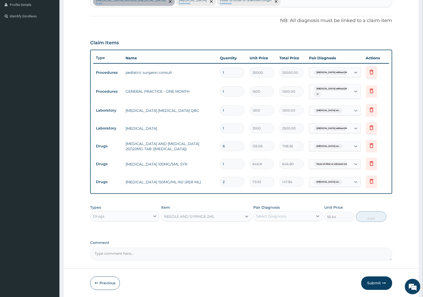
click at [302, 214] on div "Select Diagnosis" at bounding box center [284, 216] width 60 height 8
drag, startPoint x: 293, startPoint y: 243, endPoint x: 359, endPoint y: 225, distance: 67.6
click at [294, 242] on label "Plasmodium malariae malaria without complication" at bounding box center [278, 244] width 32 height 5
checkbox input "true"
drag, startPoint x: 361, startPoint y: 216, endPoint x: 349, endPoint y: 216, distance: 12.2
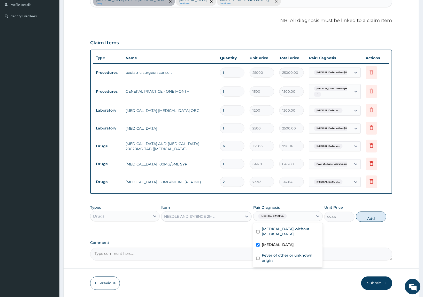
click at [361, 216] on button "Add" at bounding box center [371, 216] width 30 height 10
type input "0"
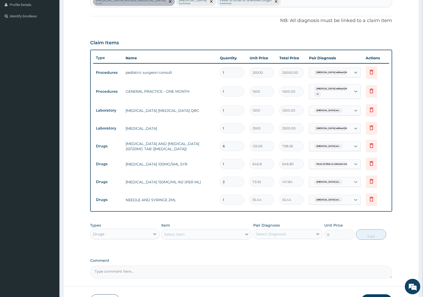
click at [176, 234] on div "Select Item" at bounding box center [174, 233] width 21 height 5
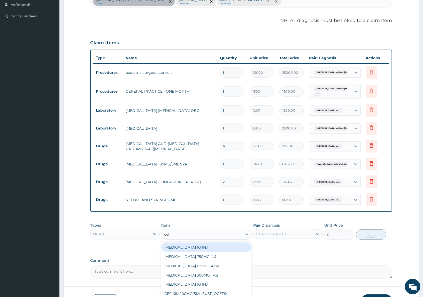
type input "cefd"
click at [181, 249] on div "CEFDINIR 125MG SUSP" at bounding box center [206, 246] width 91 height 9
type input "1755.6"
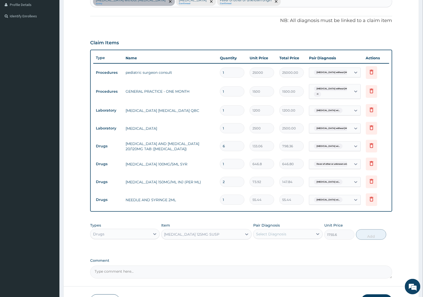
click at [298, 233] on div "Select Diagnosis" at bounding box center [284, 234] width 60 height 8
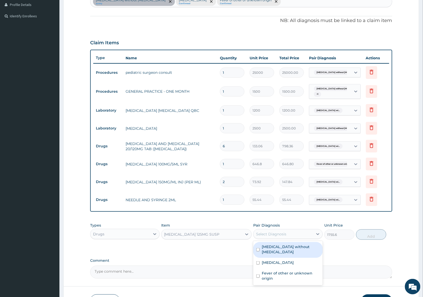
click at [290, 248] on label "Sepsis without septic shock" at bounding box center [291, 249] width 58 height 10
checkbox input "true"
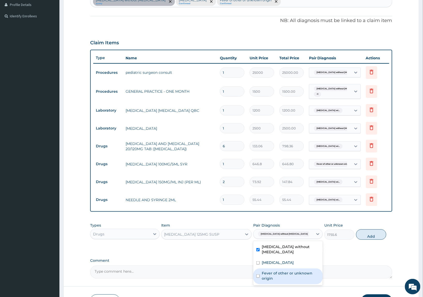
drag, startPoint x: 296, startPoint y: 272, endPoint x: 340, endPoint y: 265, distance: 44.2
click at [302, 271] on label "Fever of other or unknown origin" at bounding box center [291, 275] width 58 height 10
checkbox input "true"
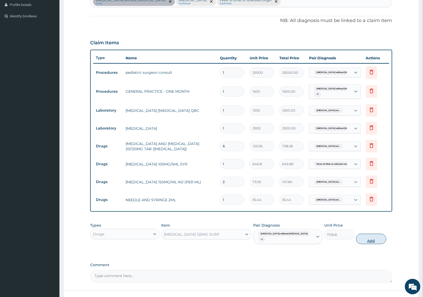
click at [359, 237] on button "Add" at bounding box center [371, 238] width 30 height 10
type input "0"
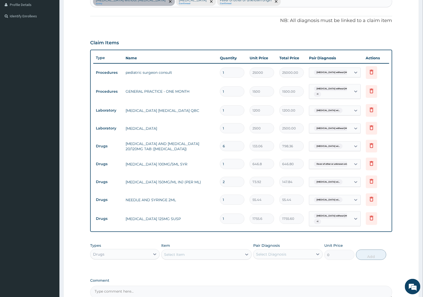
click at [217, 235] on div "PA Code / Prescription Code PA/4A98DB Encounter Date 10-10-2025 Important Notic…" at bounding box center [241, 103] width 302 height 392
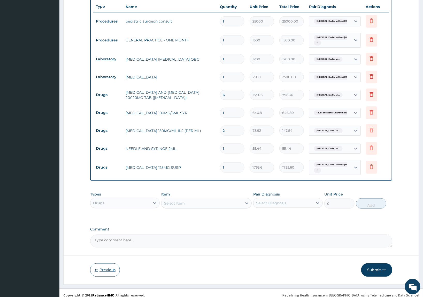
click at [110, 267] on button "Previous" at bounding box center [105, 269] width 30 height 13
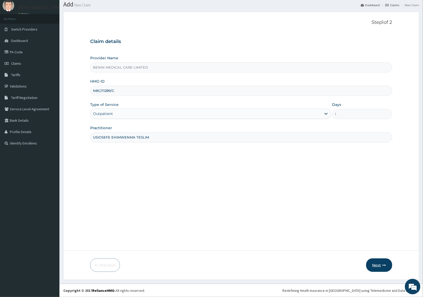
drag, startPoint x: 373, startPoint y: 260, endPoint x: 370, endPoint y: 260, distance: 3.1
click at [370, 260] on button "Next" at bounding box center [379, 264] width 26 height 13
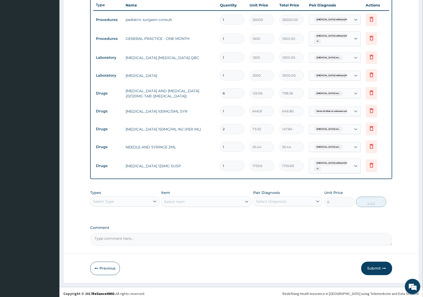
scroll to position [199, 0]
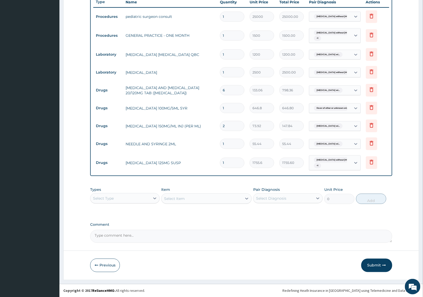
drag, startPoint x: 380, startPoint y: 264, endPoint x: 23, endPoint y: 270, distance: 357.6
click at [379, 264] on button "Submit" at bounding box center [376, 264] width 31 height 13
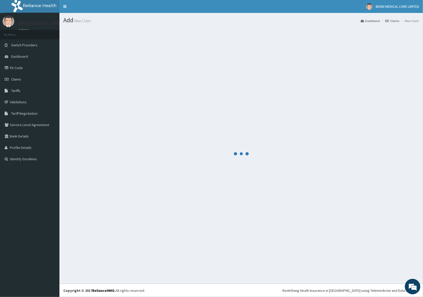
scroll to position [0, 0]
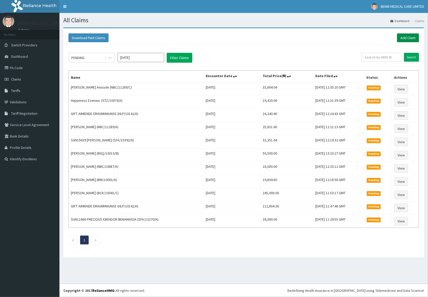
click at [408, 37] on link "Add Claim" at bounding box center [408, 37] width 22 height 9
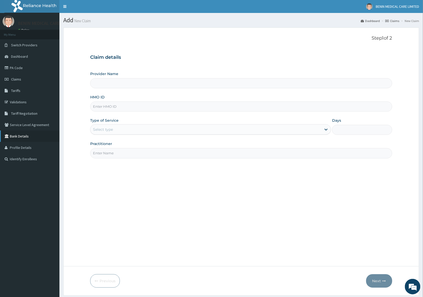
type input "BENIN MEDICAL CARE LIMITED"
click at [96, 108] on input "HMO ID" at bounding box center [241, 106] width 302 height 10
paste input "NBC/11289/C"
click at [96, 105] on input "NBC/11289/C" at bounding box center [241, 106] width 302 height 10
click at [98, 105] on input "NBC/11289/C" at bounding box center [241, 106] width 302 height 10
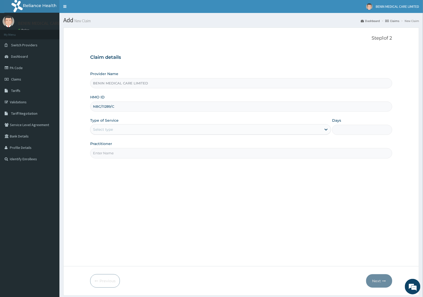
type input "NBC/11289/C"
drag, startPoint x: 73, startPoint y: 128, endPoint x: 97, endPoint y: 130, distance: 24.1
click at [76, 130] on form "Step 1 of 2 Claim details Provider Name BENIN MEDICAL CARE LIMITED HMO ID NBC/1…" at bounding box center [241, 161] width 356 height 268
click at [105, 132] on div "Select type" at bounding box center [103, 129] width 20 height 5
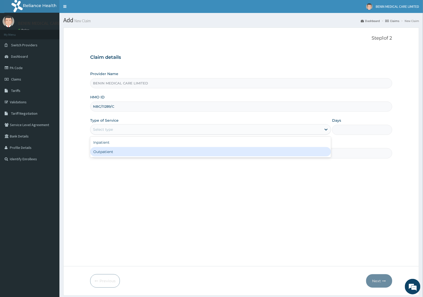
drag, startPoint x: 98, startPoint y: 152, endPoint x: 125, endPoint y: 153, distance: 27.7
click at [98, 151] on div "Outpatient" at bounding box center [210, 151] width 241 height 9
type input "1"
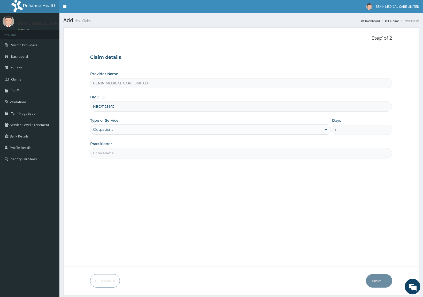
drag, startPoint x: 110, startPoint y: 153, endPoint x: 142, endPoint y: 158, distance: 32.0
click at [133, 153] on input "Practitioner" at bounding box center [241, 153] width 302 height 10
drag, startPoint x: 128, startPoint y: 106, endPoint x: 114, endPoint y: 110, distance: 14.4
click at [84, 103] on form "Step 1 of 2 Claim details Provider Name BENIN MEDICAL CARE LIMITED HMO ID NBC/1…" at bounding box center [241, 161] width 356 height 268
click at [101, 106] on input "NBC/11289/C" at bounding box center [241, 106] width 302 height 10
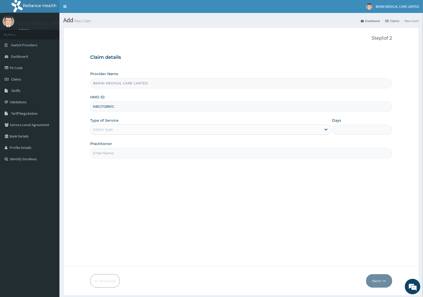
type input "NBC/11289/C"
click at [104, 124] on div "Type of Service Select type" at bounding box center [210, 126] width 241 height 17
click at [103, 132] on div "Select type" at bounding box center [103, 129] width 20 height 5
click at [105, 128] on div "Select type" at bounding box center [103, 129] width 20 height 5
click at [124, 130] on div "Select type" at bounding box center [205, 129] width 231 height 8
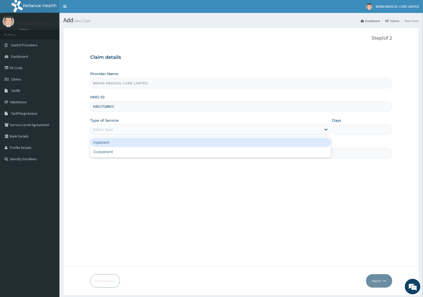
click at [126, 130] on div "Select type" at bounding box center [205, 129] width 231 height 8
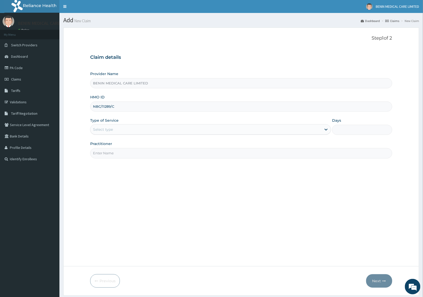
click at [127, 131] on div "Select type" at bounding box center [205, 129] width 231 height 8
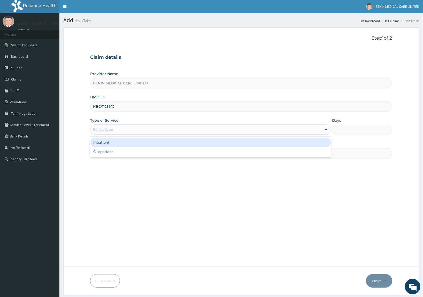
click at [114, 132] on div "Select type" at bounding box center [205, 129] width 231 height 8
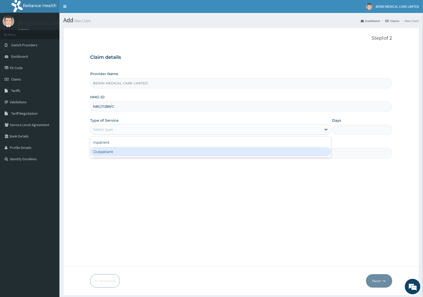
drag, startPoint x: 105, startPoint y: 149, endPoint x: 99, endPoint y: 155, distance: 8.1
click at [105, 150] on div "Outpatient" at bounding box center [210, 151] width 241 height 9
type input "1"
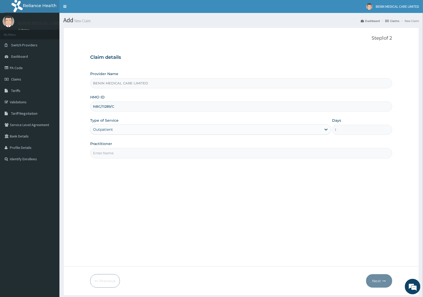
click at [99, 155] on input "Practitioner" at bounding box center [241, 153] width 302 height 10
type input "UDEGBE EYIMOFE PETRA"
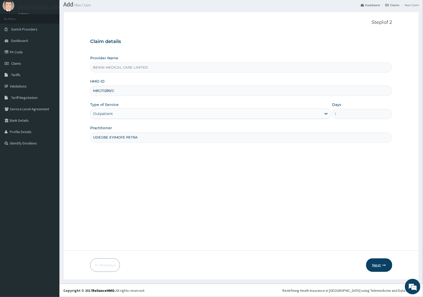
click at [378, 268] on button "Next" at bounding box center [379, 264] width 26 height 13
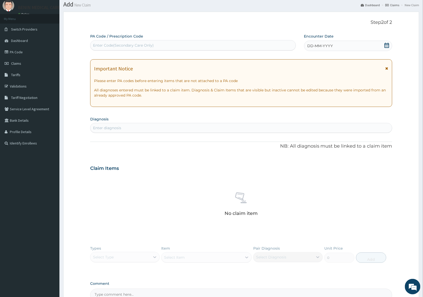
click at [377, 264] on div "Types Select Type Item Select Item Pair Diagnosis Select Diagnosis Unit Price 0…" at bounding box center [241, 258] width 302 height 30
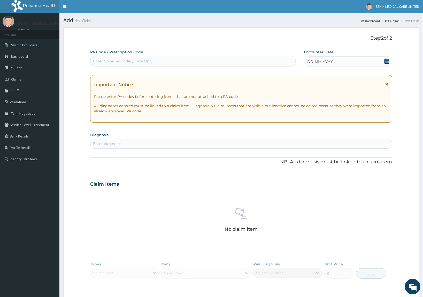
click at [137, 60] on div "Enter Code(Secondary Care Only)" at bounding box center [123, 60] width 61 height 5
paste input "PA/4A98DB"
type input "PA/4A98DB"
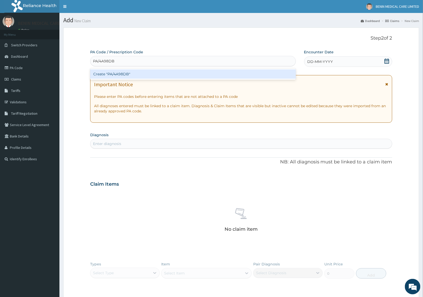
click at [117, 73] on div "Create "PA/4A98DB"" at bounding box center [193, 73] width 206 height 9
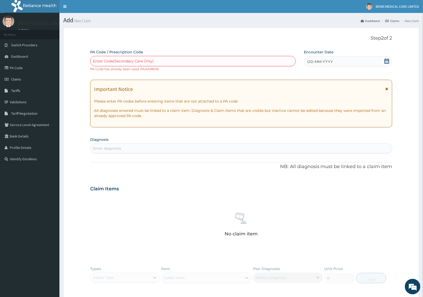
scroll to position [80, 0]
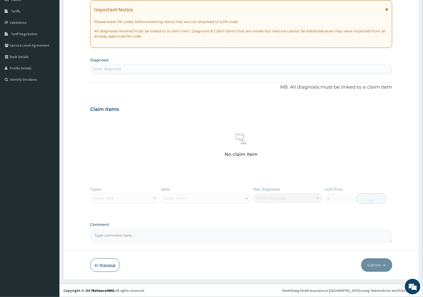
click at [98, 263] on button "Previous" at bounding box center [105, 264] width 30 height 13
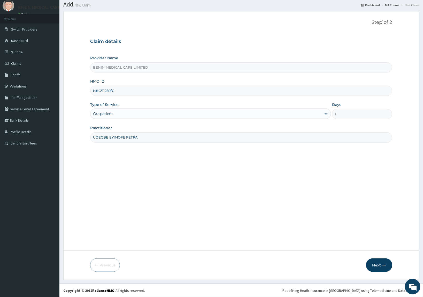
scroll to position [16, 0]
drag, startPoint x: 125, startPoint y: 94, endPoint x: 88, endPoint y: 88, distance: 36.6
click at [88, 89] on form "Step 1 of 2 Claim details Provider Name BENIN MEDICAL CARE LIMITED HMO ID NBC/1…" at bounding box center [241, 146] width 356 height 268
paste input "NBC/11289/B"
click at [98, 91] on input "NBC/11289/B" at bounding box center [241, 91] width 302 height 10
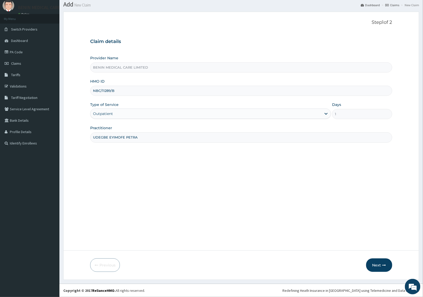
type input "NBC/11289/B"
drag, startPoint x: 84, startPoint y: 102, endPoint x: 95, endPoint y: 103, distance: 10.9
click at [85, 103] on form "Step 1 of 2 Claim details Provider Name BENIN MEDICAL CARE LIMITED HMO ID NBC/1…" at bounding box center [241, 146] width 356 height 268
click at [378, 267] on button "Next" at bounding box center [379, 264] width 26 height 13
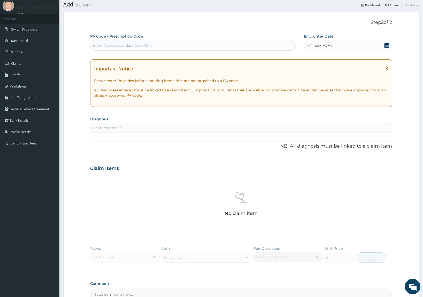
click at [140, 132] on div "Enter diagnosis" at bounding box center [241, 128] width 302 height 8
click at [120, 44] on div "Enter Code(Secondary Care Only)" at bounding box center [123, 45] width 61 height 5
paste input "PA/A9F702"
type input "PA/A9F702"
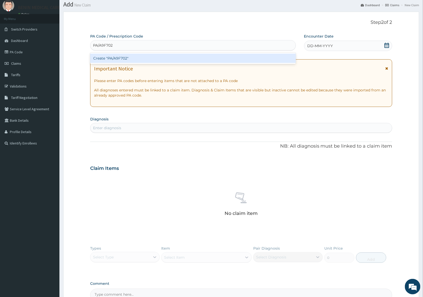
click at [121, 59] on div "Create "PA/A9F702"" at bounding box center [193, 58] width 206 height 9
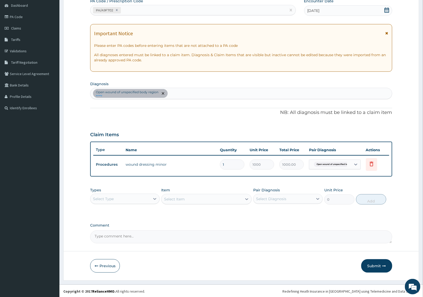
scroll to position [51, 0]
click at [148, 198] on div "Select Type" at bounding box center [120, 198] width 60 height 8
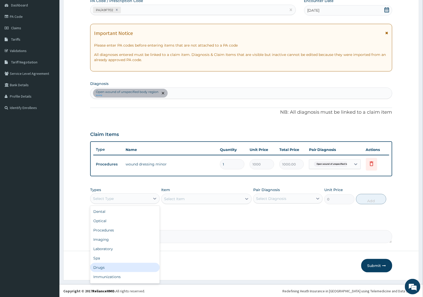
drag, startPoint x: 106, startPoint y: 264, endPoint x: 246, endPoint y: 241, distance: 141.2
click at [122, 261] on div "Dental Optical Procedures Imaging Laboratory Spa Drugs Immunizations Others Gym" at bounding box center [125, 245] width 70 height 78
drag, startPoint x: 110, startPoint y: 266, endPoint x: 144, endPoint y: 256, distance: 35.4
click at [114, 264] on div "Drugs" at bounding box center [125, 266] width 70 height 9
click at [196, 198] on div "Select Item" at bounding box center [202, 198] width 81 height 8
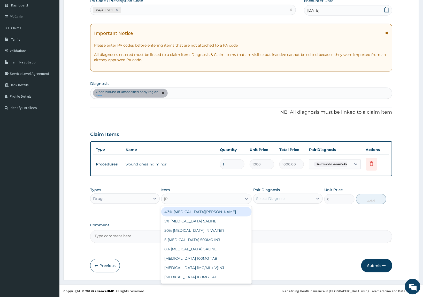
type input "NORMAL"
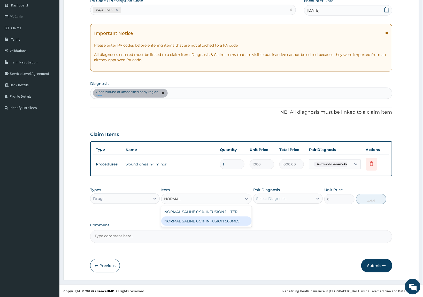
click at [196, 220] on div "NORMAL SALINE 0.9% INFUSION 500MLS" at bounding box center [206, 220] width 91 height 9
type input "887.04"
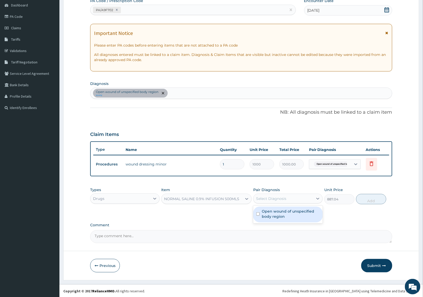
click at [304, 200] on div "Select Diagnosis" at bounding box center [284, 198] width 60 height 8
click at [299, 212] on label "Open wound of unspecified body region" at bounding box center [291, 213] width 58 height 10
checkbox input "true"
click at [361, 199] on button "Add" at bounding box center [371, 199] width 30 height 10
type input "0"
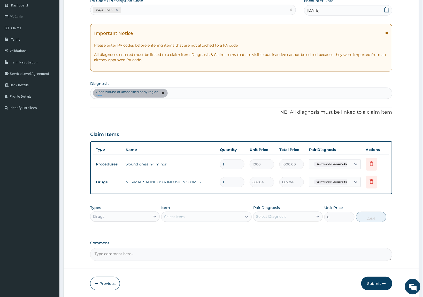
click at [199, 218] on div "Select Item" at bounding box center [202, 216] width 81 height 8
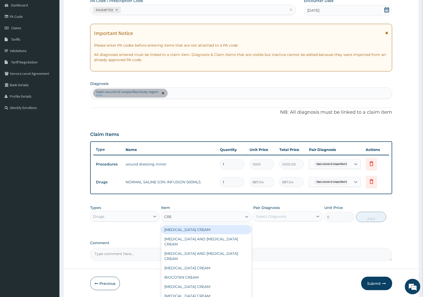
type input "CREP"
click at [196, 229] on div "CREPE BANDAGE 4 INCHES" at bounding box center [206, 229] width 91 height 9
type input "462"
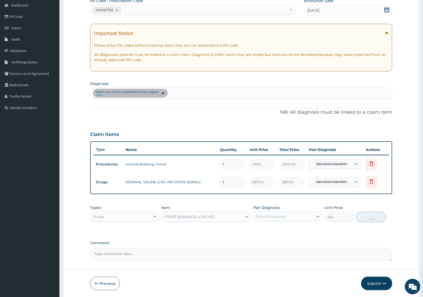
click at [301, 217] on div "Select Diagnosis" at bounding box center [284, 216] width 60 height 8
click at [308, 228] on label "Open wound of unspecified body region" at bounding box center [291, 231] width 58 height 10
checkbox input "true"
click at [361, 216] on button "Add" at bounding box center [371, 216] width 30 height 10
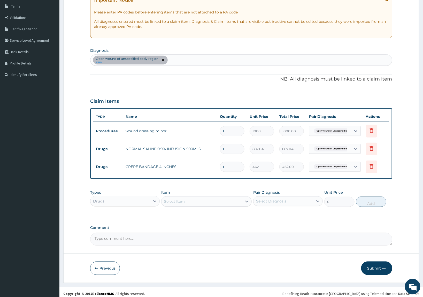
scroll to position [87, 0]
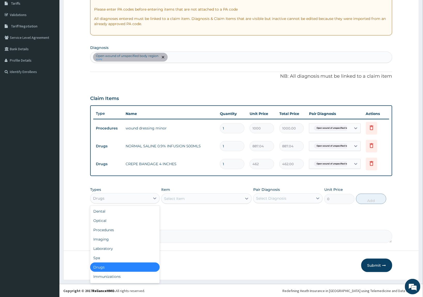
click at [115, 201] on div "Drugs" at bounding box center [120, 198] width 60 height 8
drag, startPoint x: 113, startPoint y: 229, endPoint x: 237, endPoint y: 225, distance: 124.4
click at [122, 229] on div "Procedures" at bounding box center [125, 229] width 70 height 9
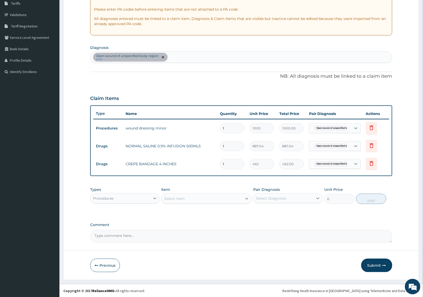
click at [214, 200] on div "Select Item" at bounding box center [202, 198] width 81 height 8
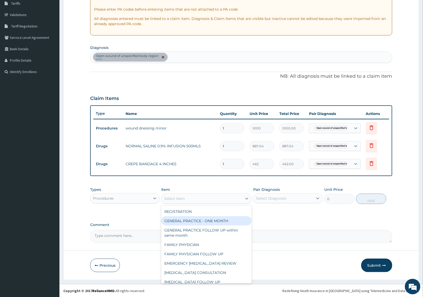
click at [217, 220] on div "GENERAL PRACTICE - ONE MONTH" at bounding box center [206, 220] width 91 height 9
type input "1500"
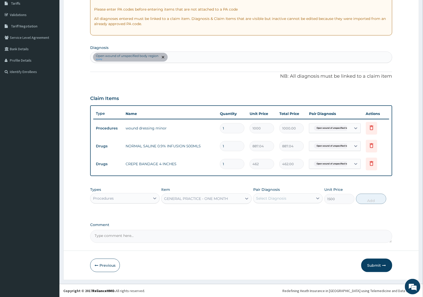
drag, startPoint x: 267, startPoint y: 199, endPoint x: 284, endPoint y: 201, distance: 16.9
click at [268, 199] on div "Select Diagnosis" at bounding box center [271, 197] width 30 height 5
drag, startPoint x: 286, startPoint y: 213, endPoint x: 376, endPoint y: 214, distance: 90.0
click at [327, 214] on div "PA Code / Prescription Code PA/A9F702 Encounter Date 10-10-2025 Important Notic…" at bounding box center [241, 102] width 302 height 280
drag, startPoint x: 293, startPoint y: 214, endPoint x: 345, endPoint y: 214, distance: 52.5
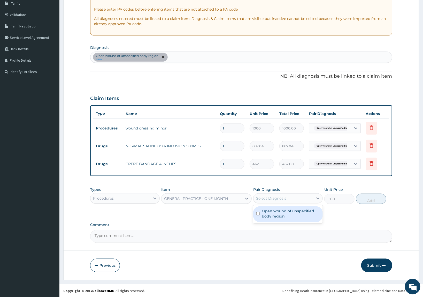
click at [295, 214] on label "Open wound of unspecified body region" at bounding box center [291, 213] width 58 height 10
checkbox input "true"
click at [369, 198] on button "Add" at bounding box center [371, 198] width 30 height 10
type input "0"
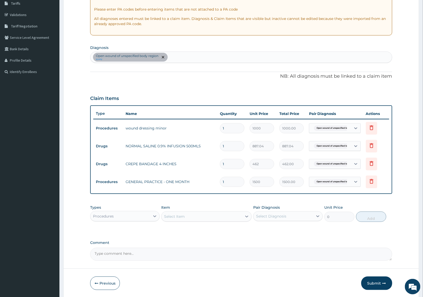
type input "3"
type input "4500.00"
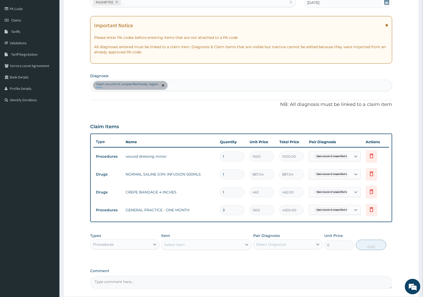
scroll to position [105, 0]
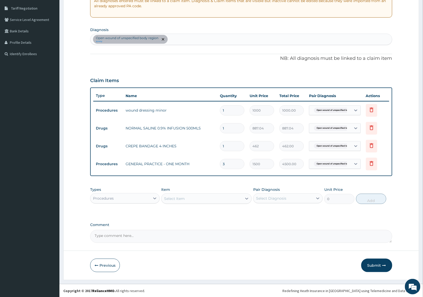
type input "3"
click at [378, 261] on button "Submit" at bounding box center [376, 264] width 31 height 13
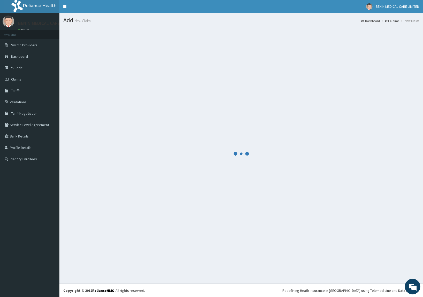
scroll to position [0, 0]
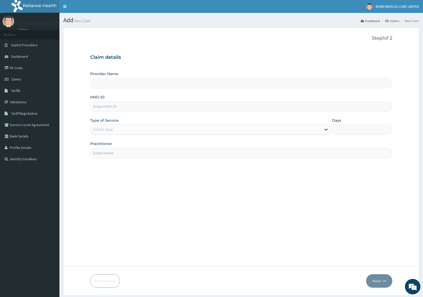
type input "BENIN MEDICAL CARE LIMITED"
click at [24, 79] on link "Claims" at bounding box center [29, 78] width 59 height 11
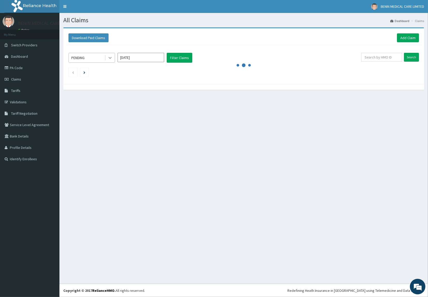
click at [108, 56] on icon at bounding box center [110, 57] width 5 height 5
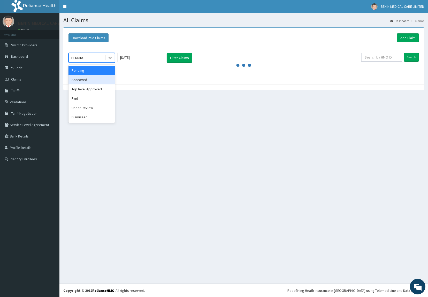
drag, startPoint x: 92, startPoint y: 81, endPoint x: 114, endPoint y: 84, distance: 22.0
click at [93, 81] on div "Approved" at bounding box center [92, 79] width 47 height 9
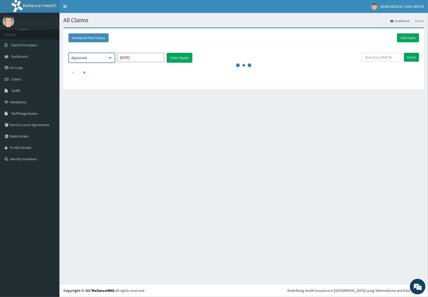
click at [157, 57] on input "[DATE]" at bounding box center [141, 57] width 47 height 9
click at [174, 56] on button "Filter Claims" at bounding box center [180, 58] width 26 height 10
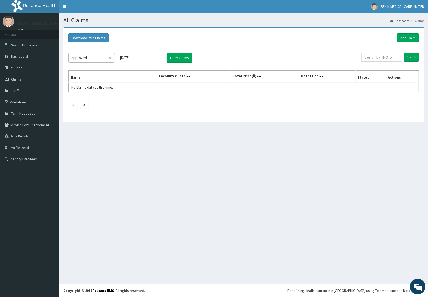
click at [112, 59] on icon at bounding box center [110, 57] width 5 height 5
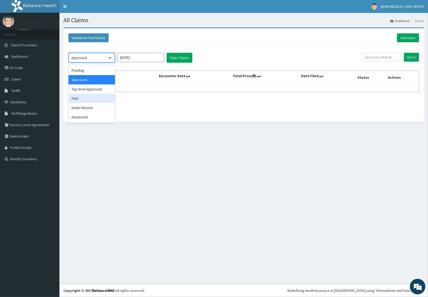
click at [103, 96] on div "Paid" at bounding box center [92, 98] width 47 height 9
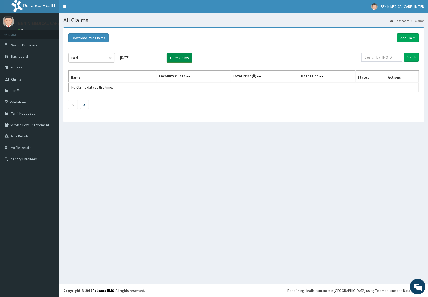
click at [175, 55] on button "Filter Claims" at bounding box center [180, 58] width 26 height 10
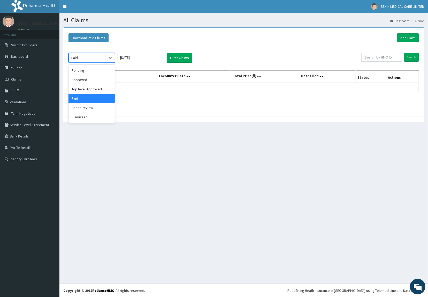
click at [110, 58] on icon at bounding box center [110, 57] width 5 height 5
drag, startPoint x: 92, startPoint y: 72, endPoint x: 176, endPoint y: 64, distance: 83.9
click at [92, 71] on div "Pending" at bounding box center [92, 70] width 47 height 9
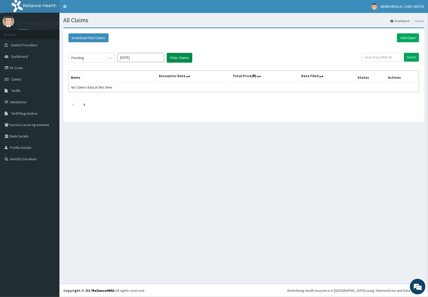
click at [178, 59] on button "Filter Claims" at bounding box center [180, 58] width 26 height 10
click at [178, 56] on button "Filter Claims" at bounding box center [180, 58] width 26 height 10
click at [112, 56] on icon at bounding box center [110, 57] width 5 height 5
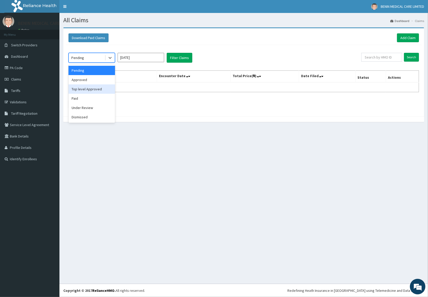
click at [95, 87] on div "Top level Approved" at bounding box center [92, 88] width 47 height 9
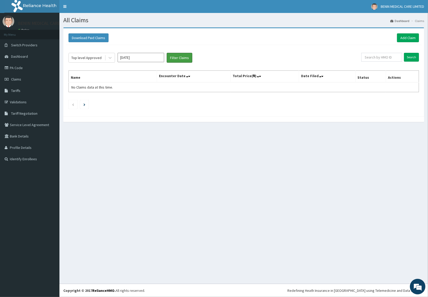
drag, startPoint x: 188, startPoint y: 59, endPoint x: 308, endPoint y: 57, distance: 120.2
click at [188, 59] on button "Filter Claims" at bounding box center [180, 58] width 26 height 10
click at [21, 81] on span "Claims" at bounding box center [16, 79] width 10 height 5
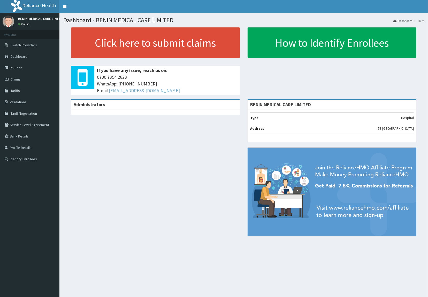
click at [13, 81] on link "Claims" at bounding box center [29, 78] width 59 height 11
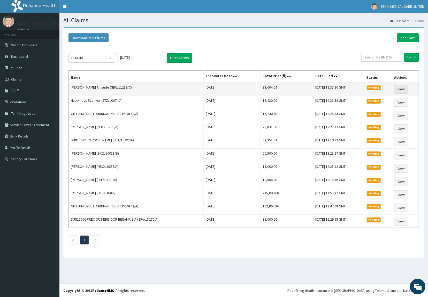
click at [400, 88] on link "View" at bounding box center [401, 89] width 14 height 9
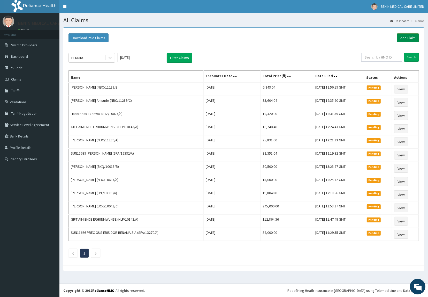
click at [403, 39] on link "Add Claim" at bounding box center [408, 37] width 22 height 9
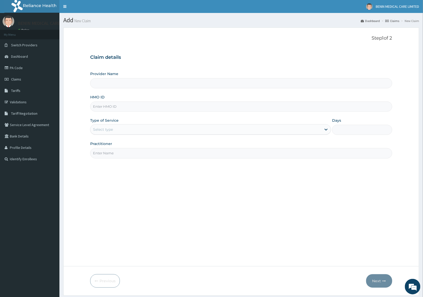
type input "BENIN MEDICAL CARE LIMITED"
click at [104, 110] on input "HMO ID" at bounding box center [241, 106] width 302 height 10
paste input "BWI/10171/B"
click at [98, 105] on input "BWI/10171/B" at bounding box center [241, 106] width 302 height 10
type input "BWI/10171/B"
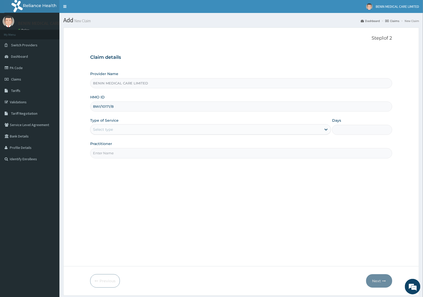
drag, startPoint x: 87, startPoint y: 120, endPoint x: 90, endPoint y: 122, distance: 3.7
click at [87, 122] on form "Step 1 of 2 Claim details Provider Name BENIN MEDICAL CARE LIMITED HMO ID BWI/1…" at bounding box center [241, 161] width 356 height 268
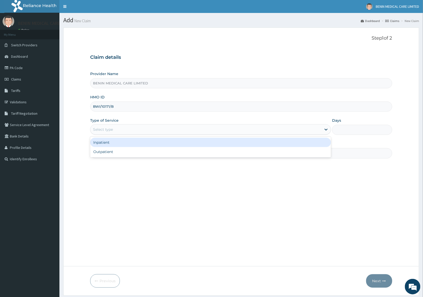
drag, startPoint x: 104, startPoint y: 134, endPoint x: 108, endPoint y: 135, distance: 3.7
click at [107, 134] on div "Select type" at bounding box center [210, 129] width 241 height 10
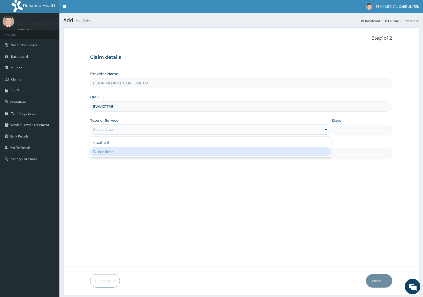
drag, startPoint x: 122, startPoint y: 153, endPoint x: 132, endPoint y: 156, distance: 11.3
click at [134, 154] on div "Outpatient" at bounding box center [210, 151] width 241 height 9
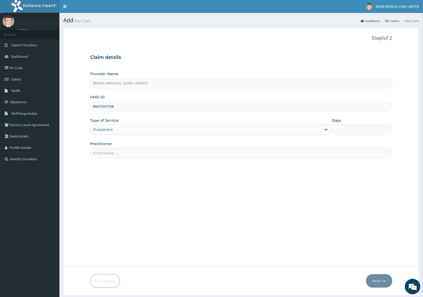
type input "1"
drag, startPoint x: 132, startPoint y: 156, endPoint x: 166, endPoint y: 166, distance: 35.2
click at [147, 160] on div "Step 1 of 2 Claim details Provider Name BENIN MEDICAL CARE LIMITED HMO ID BWI/1…" at bounding box center [241, 146] width 302 height 222
type input "UDEGBE EYIMOFE PETRA"
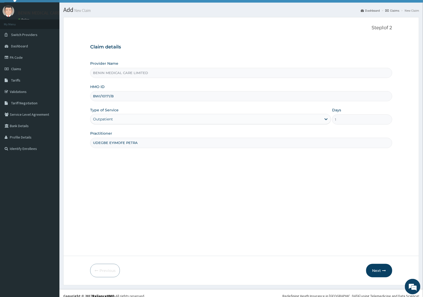
scroll to position [16, 0]
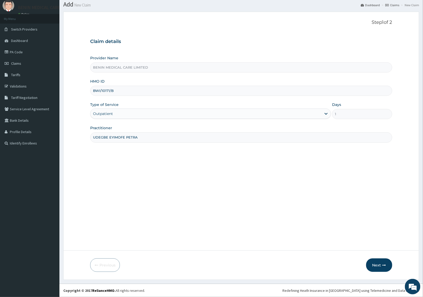
drag, startPoint x: 375, startPoint y: 263, endPoint x: 3, endPoint y: 225, distance: 373.9
click at [371, 263] on button "Next" at bounding box center [379, 264] width 26 height 13
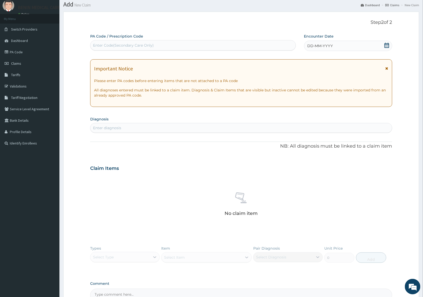
click at [116, 49] on div "Enter Code(Secondary Care Only)" at bounding box center [193, 45] width 206 height 10
paste input "PA/88D772"
type input "PA/88D772"
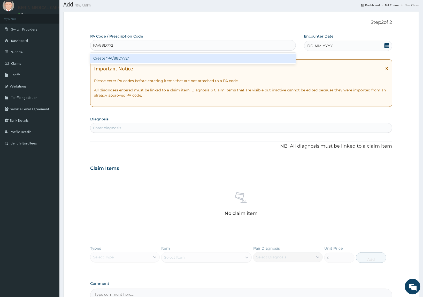
click at [123, 58] on div "Create "PA/88D772"" at bounding box center [193, 58] width 206 height 9
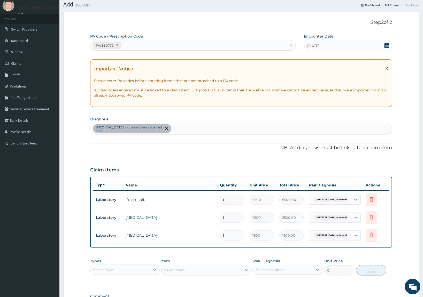
drag, startPoint x: 151, startPoint y: 268, endPoint x: 161, endPoint y: 263, distance: 11.0
click at [151, 269] on div at bounding box center [154, 269] width 9 height 9
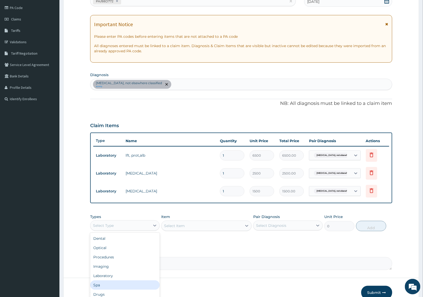
scroll to position [87, 0]
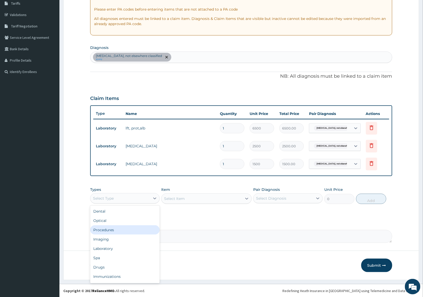
drag, startPoint x: 103, startPoint y: 230, endPoint x: 273, endPoint y: 212, distance: 170.8
click at [118, 228] on div "Procedures" at bounding box center [125, 229] width 70 height 9
click at [227, 195] on div "Select Item" at bounding box center [202, 198] width 81 height 8
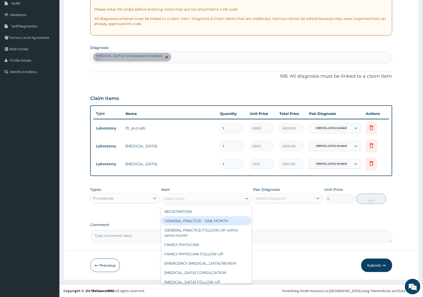
drag, startPoint x: 187, startPoint y: 217, endPoint x: 307, endPoint y: 188, distance: 123.7
click at [241, 211] on div "REGISTRATION GENERAL PRACTICE - ONE MONTH GENERAL PRACTICE FOLLOW UP within sam…" at bounding box center [206, 245] width 91 height 78
drag, startPoint x: 227, startPoint y: 217, endPoint x: 242, endPoint y: 216, distance: 14.8
click at [227, 217] on div "GENERAL PRACTICE - ONE MONTH" at bounding box center [206, 220] width 91 height 9
type input "1500"
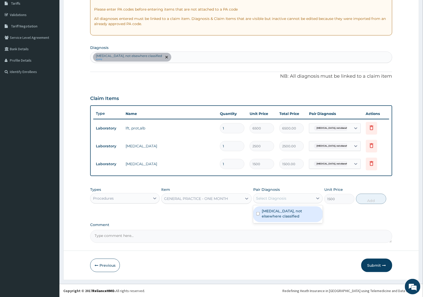
drag, startPoint x: 275, startPoint y: 199, endPoint x: 295, endPoint y: 209, distance: 21.6
click at [292, 203] on div "option Chronic hepatitis, not elsewhere classified focused, 1 of 1. 1 result av…" at bounding box center [288, 198] width 70 height 10
drag, startPoint x: 285, startPoint y: 214, endPoint x: 348, endPoint y: 214, distance: 63.6
click at [335, 215] on div "PA Code / Prescription Code PA/88D772 Encounter Date 10-10-2025 Important Notic…" at bounding box center [241, 102] width 302 height 280
drag, startPoint x: 283, startPoint y: 215, endPoint x: 334, endPoint y: 216, distance: 51.2
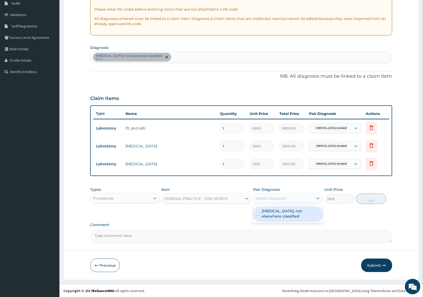
click at [305, 216] on label "Chronic hepatitis, not elsewhere classified" at bounding box center [291, 213] width 58 height 10
checkbox input "true"
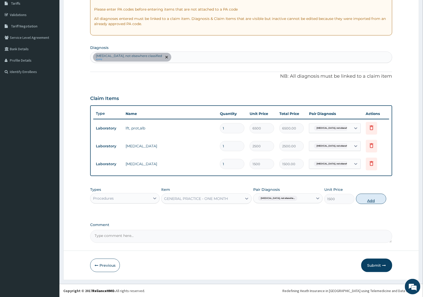
click at [365, 200] on button "Add" at bounding box center [371, 198] width 30 height 10
type input "0"
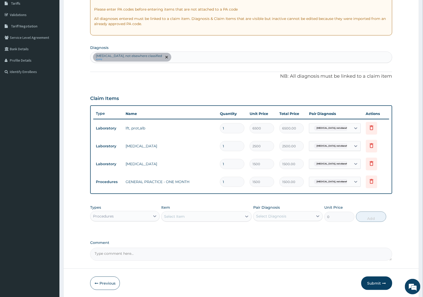
click at [189, 55] on div "Chronic hepatitis, not elsewhere classified query" at bounding box center [241, 57] width 302 height 11
type input "[MEDICAL_DATA]"
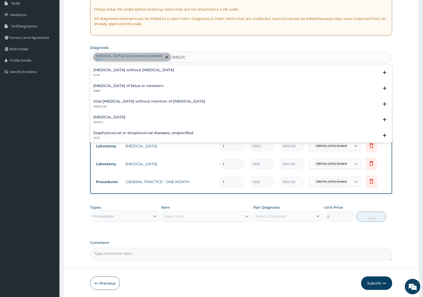
click at [106, 71] on h4 "[MEDICAL_DATA] without [MEDICAL_DATA]" at bounding box center [133, 70] width 81 height 4
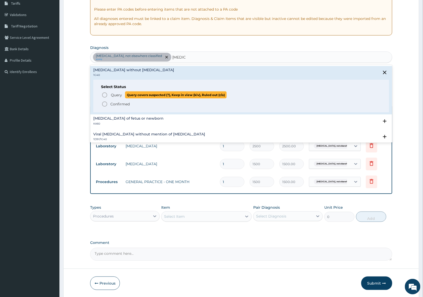
click at [104, 96] on icon "status option query" at bounding box center [105, 95] width 6 height 6
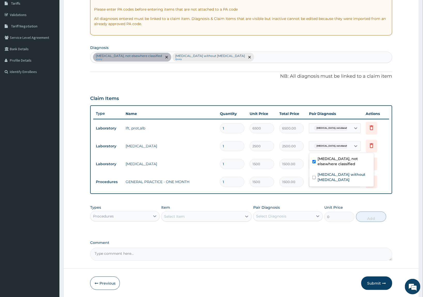
click at [345, 148] on span "Chronic hepatitis, not elsewhe..." at bounding box center [333, 145] width 39 height 5
drag, startPoint x: 321, startPoint y: 172, endPoint x: 327, endPoint y: 173, distance: 6.3
click at [321, 173] on label "[MEDICAL_DATA] without [MEDICAL_DATA]" at bounding box center [344, 177] width 53 height 10
checkbox input "true"
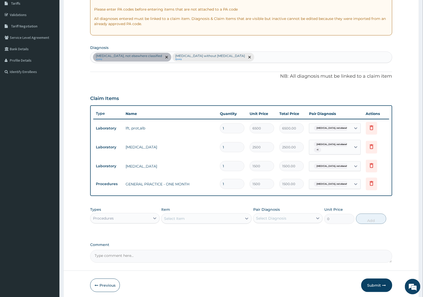
click at [299, 204] on div "Types Procedures Item Select Item Pair Diagnosis Select Diagnosis Unit Price 0 …" at bounding box center [241, 215] width 302 height 22
click at [248, 56] on div "Chronic hepatitis, not elsewhere classified query Sepsis without septic shock Q…" at bounding box center [241, 57] width 302 height 11
type input "HEPATO"
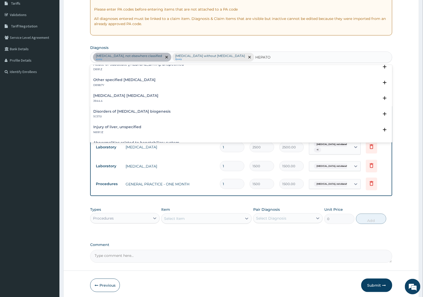
scroll to position [162, 0]
click at [107, 79] on h4 "Injury of liver, unspecified" at bounding box center [117, 81] width 48 height 4
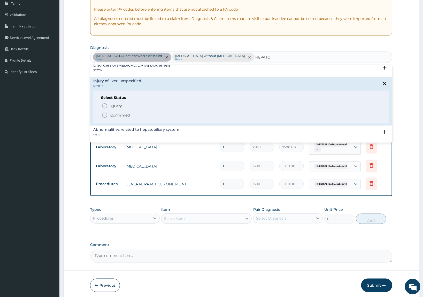
click at [104, 114] on icon "status option filled" at bounding box center [105, 115] width 6 height 6
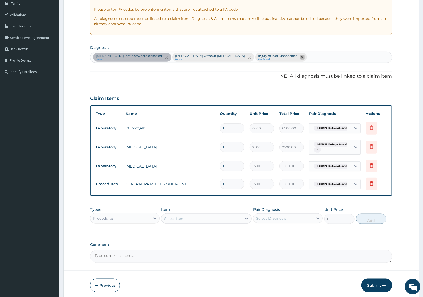
click at [301, 57] on icon "remove selection option" at bounding box center [302, 57] width 3 height 3
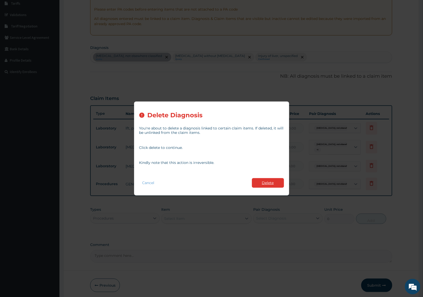
click at [259, 178] on button "Delete" at bounding box center [268, 183] width 32 height 10
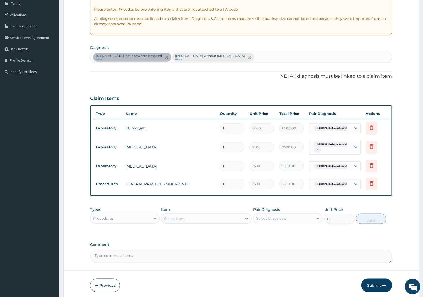
click at [243, 55] on div "Chronic hepatitis, not elsewhere classified query Sepsis without septic shock Q…" at bounding box center [241, 57] width 302 height 11
type input "HEPATO"
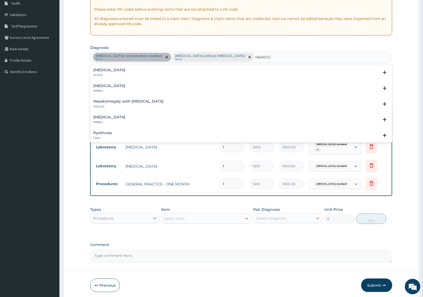
scroll to position [32, 0]
click at [113, 71] on h4 "Hepatomegaly with splenomegaly" at bounding box center [128, 69] width 70 height 4
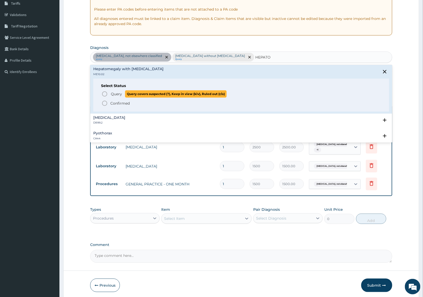
click at [104, 93] on icon "status option query" at bounding box center [105, 94] width 6 height 6
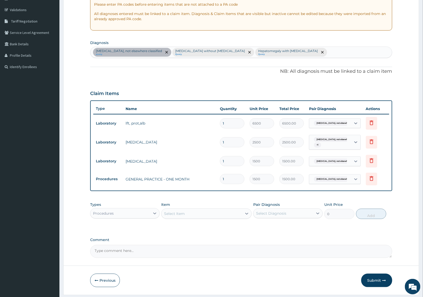
scroll to position [107, 0]
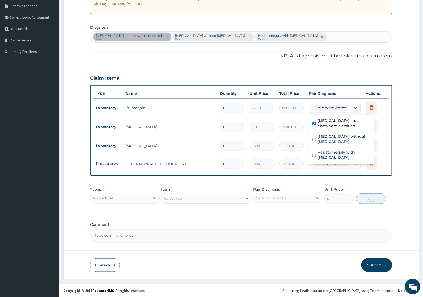
click at [355, 110] on div at bounding box center [355, 107] width 9 height 9
click at [333, 149] on label "Hepatomegaly with splenomegaly" at bounding box center [344, 154] width 53 height 10
checkbox input "true"
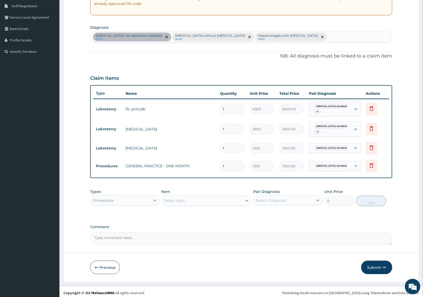
click at [226, 185] on div "PA Code / Prescription Code PA/88D772 Encounter Date 10-10-2025 Important Notic…" at bounding box center [241, 93] width 302 height 302
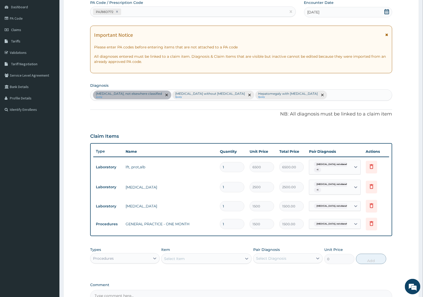
scroll to position [109, 0]
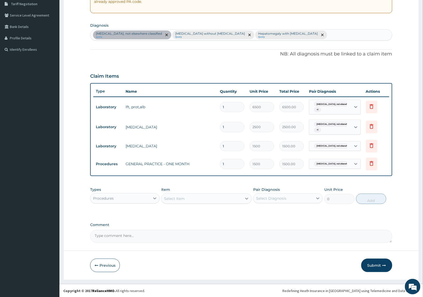
drag, startPoint x: 377, startPoint y: 264, endPoint x: 114, endPoint y: 261, distance: 262.9
click at [376, 264] on button "Submit" at bounding box center [376, 264] width 31 height 13
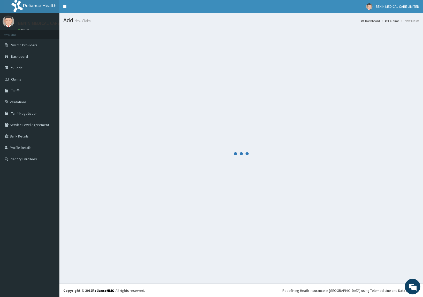
scroll to position [0, 0]
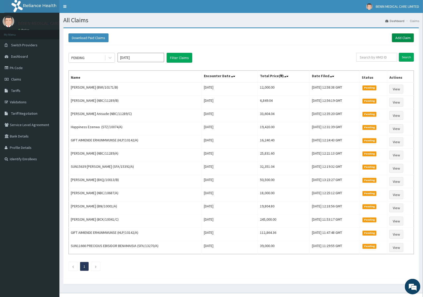
click at [402, 37] on link "Add Claim" at bounding box center [403, 37] width 22 height 9
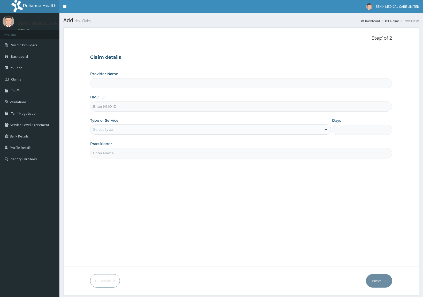
drag, startPoint x: 0, startPoint y: 0, endPoint x: 117, endPoint y: 105, distance: 157.3
click at [118, 103] on input "HMO ID" at bounding box center [241, 106] width 302 height 10
paste input "BWI/10171/C"
click at [101, 106] on input "BWI/10171/C" at bounding box center [241, 106] width 302 height 10
type input "BWI/10171/C"
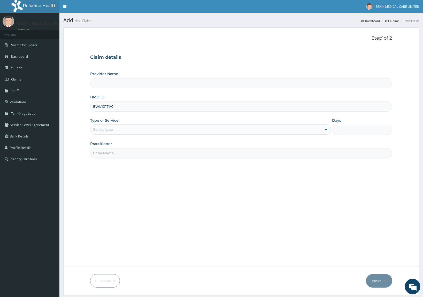
drag, startPoint x: 78, startPoint y: 120, endPoint x: 114, endPoint y: 134, distance: 38.6
click at [79, 120] on form "Step 1 of 2 Claim details Provider Name HMO ID BWI/10171/C Type of Service Sele…" at bounding box center [241, 161] width 356 height 268
type input "BENIN MEDICAL CARE LIMITED"
click at [113, 133] on div "Select type" at bounding box center [205, 129] width 231 height 8
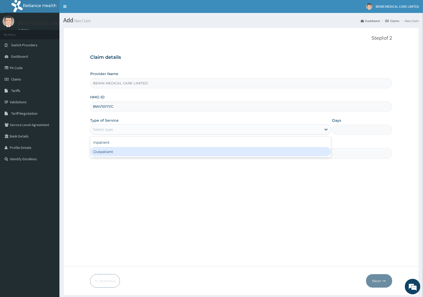
drag, startPoint x: 125, startPoint y: 151, endPoint x: 127, endPoint y: 158, distance: 6.5
click at [134, 153] on div "Outpatient" at bounding box center [210, 151] width 241 height 9
type input "1"
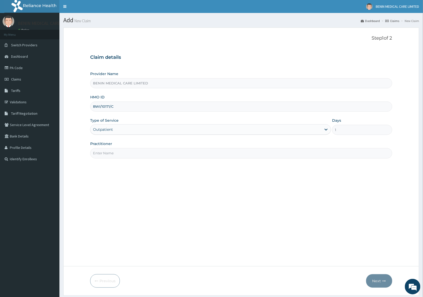
click at [123, 157] on input "Practitioner" at bounding box center [241, 153] width 302 height 10
type input "USIOSEFE EHIMWENMA TESLIM"
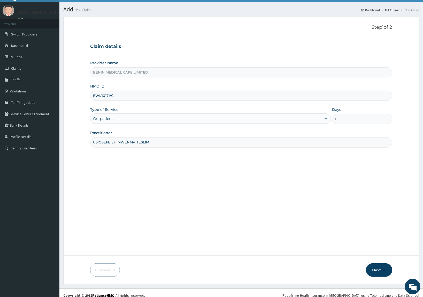
scroll to position [16, 0]
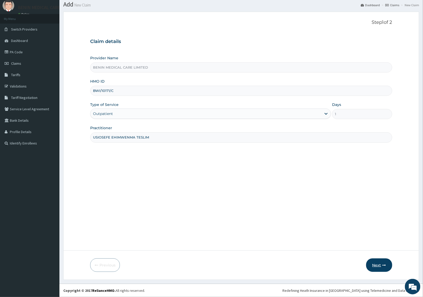
click at [371, 267] on button "Next" at bounding box center [379, 264] width 26 height 13
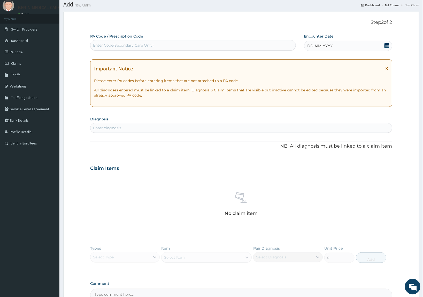
click at [112, 128] on div "Enter diagnosis" at bounding box center [107, 127] width 28 height 5
type input "SEPSIS"
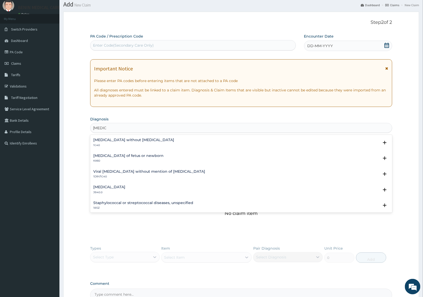
scroll to position [0, 0]
click at [104, 141] on h4 "Sepsis without septic shock" at bounding box center [133, 140] width 81 height 4
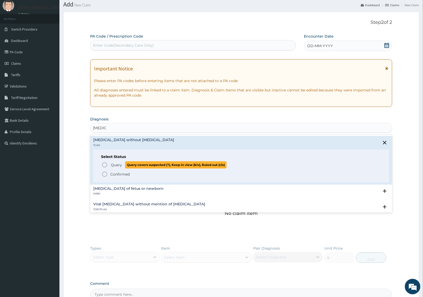
click at [105, 163] on circle "status option query" at bounding box center [104, 164] width 5 height 5
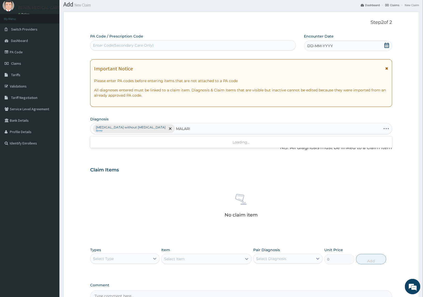
type input "MALARIA"
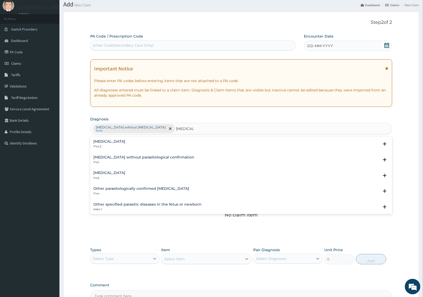
click at [104, 174] on h4 "Malaria, unspecified" at bounding box center [109, 173] width 32 height 4
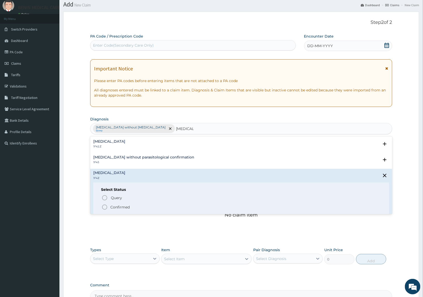
drag, startPoint x: 103, startPoint y: 206, endPoint x: 133, endPoint y: 202, distance: 30.8
click at [103, 206] on icon "status option filled" at bounding box center [105, 207] width 6 height 6
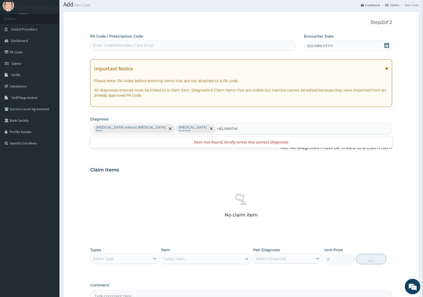
type input "HELMINTH"
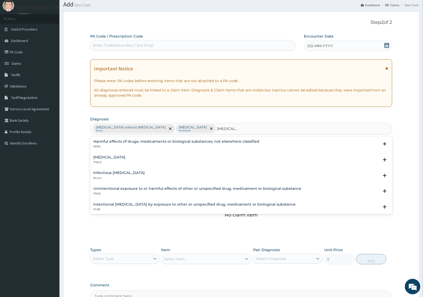
click at [108, 158] on h4 "Mixed intestinal helminthiases" at bounding box center [109, 157] width 32 height 4
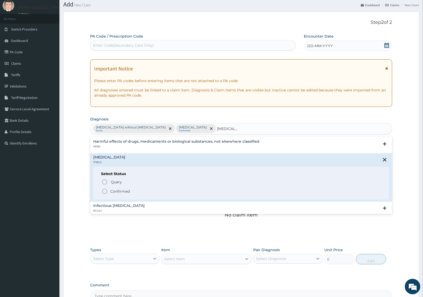
click at [105, 191] on icon "status option filled" at bounding box center [105, 191] width 6 height 6
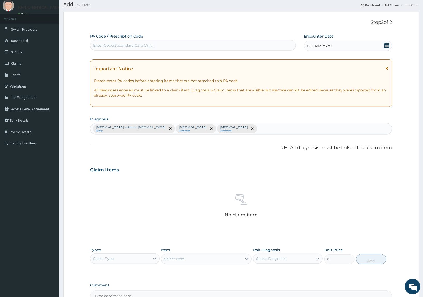
click at [111, 41] on div "Enter Code(Secondary Care Only)" at bounding box center [192, 45] width 205 height 8
paste input "PA/D1B3E8"
type input "PA/D1B3E8"
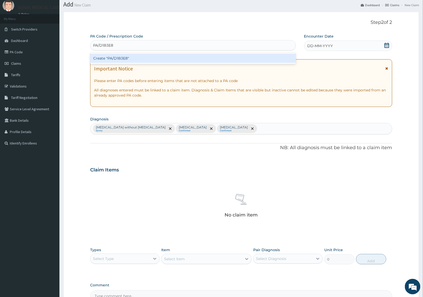
click at [118, 57] on div "Create "PA/D1B3E8"" at bounding box center [193, 58] width 206 height 9
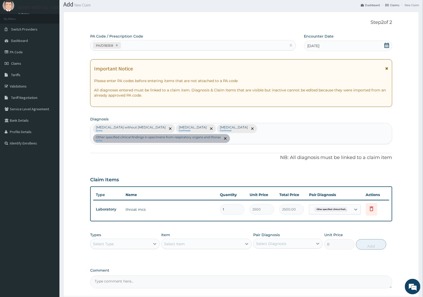
click at [162, 46] on div "PA/D1B3E8" at bounding box center [188, 45] width 196 height 9
click at [161, 46] on div "PA/D1B3E8" at bounding box center [188, 45] width 196 height 9
paste input "PA/DD4BFD"
type input "PA/DD4BFD"
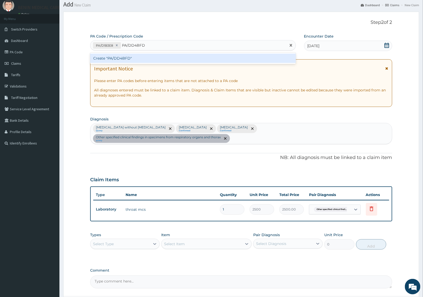
click at [159, 57] on div "Create "PA/DD4BFD"" at bounding box center [193, 58] width 206 height 9
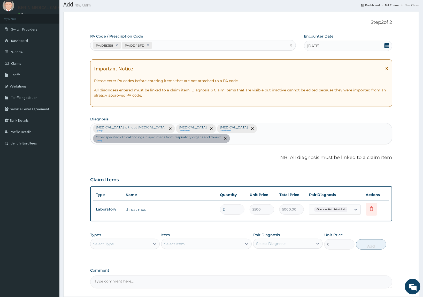
click at [156, 43] on div "PA/D1B3E8 PA/DD4BFD" at bounding box center [188, 45] width 196 height 9
paste input "PA/33798C"
type input "PA/33798C"
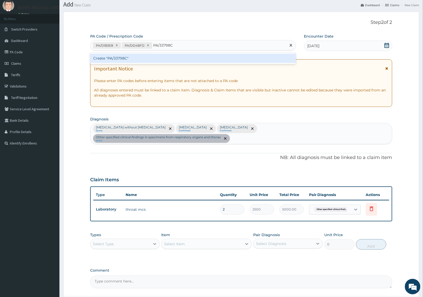
click at [158, 60] on div "Create "PA/33798C"" at bounding box center [193, 58] width 206 height 9
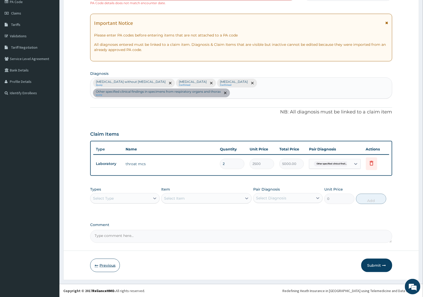
click at [109, 265] on button "Previous" at bounding box center [105, 264] width 30 height 13
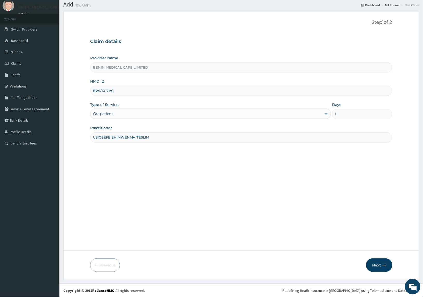
scroll to position [16, 0]
click at [123, 115] on div "Outpatient" at bounding box center [205, 113] width 231 height 8
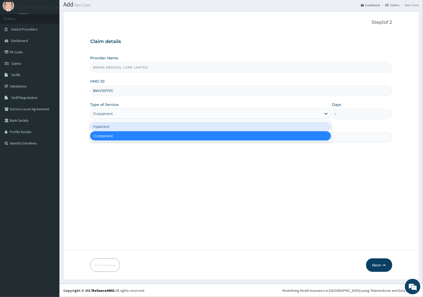
drag, startPoint x: 120, startPoint y: 128, endPoint x: 371, endPoint y: 215, distance: 265.3
click at [122, 130] on div "Inpatient" at bounding box center [210, 126] width 241 height 9
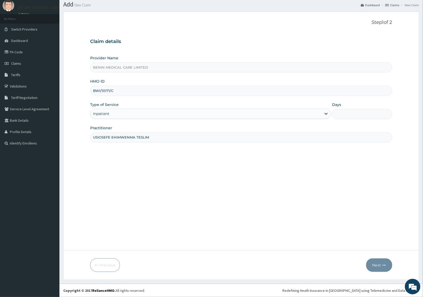
drag, startPoint x: 350, startPoint y: 115, endPoint x: 373, endPoint y: 117, distance: 23.4
click at [355, 115] on input "Days" at bounding box center [362, 114] width 60 height 10
type input "2"
click at [383, 264] on icon "button" at bounding box center [385, 265] width 4 height 4
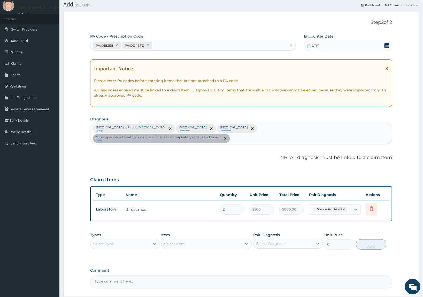
click at [166, 46] on div "PA/D1B3E8 PA/DD4BFD" at bounding box center [188, 45] width 196 height 9
paste input "PA/33798C"
type input "PA/33798C"
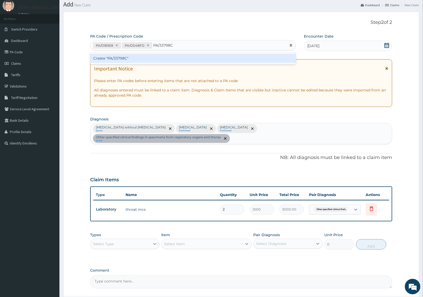
click at [164, 58] on div "Create "PA/33798C"" at bounding box center [193, 58] width 206 height 9
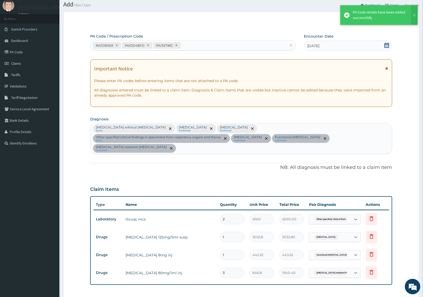
drag, startPoint x: 232, startPoint y: 219, endPoint x: 160, endPoint y: 217, distance: 71.9
click at [160, 217] on tr "Laboratory throat mcs 2 2500 5000.00 Other specified clinical findi... Delete" at bounding box center [241, 219] width 296 height 18
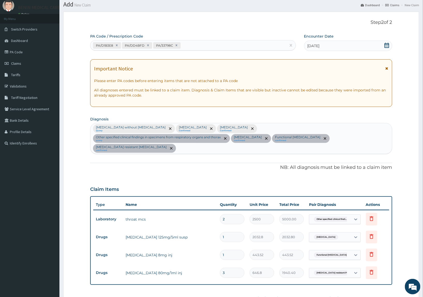
type input "1"
type input "2500.00"
type input "1"
click at [163, 175] on div "PA Code / Prescription Code PA/D1B3E8 PA/DD4BFD PA/33798C Encounter Date 13-10-…" at bounding box center [241, 192] width 302 height 317
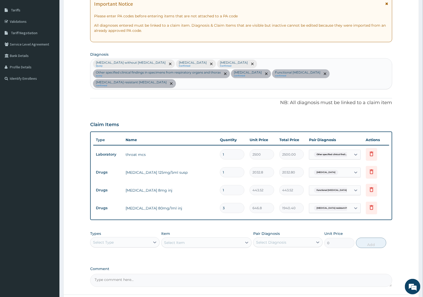
drag, startPoint x: 151, startPoint y: 241, endPoint x: 149, endPoint y: 246, distance: 5.1
click at [150, 241] on div at bounding box center [154, 241] width 9 height 9
click at [132, 272] on div "Procedures" at bounding box center [125, 273] width 70 height 9
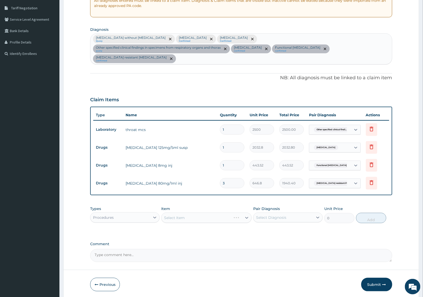
scroll to position [124, 0]
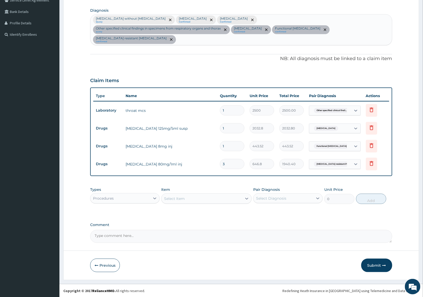
click at [208, 194] on div "Select Item" at bounding box center [202, 198] width 81 height 8
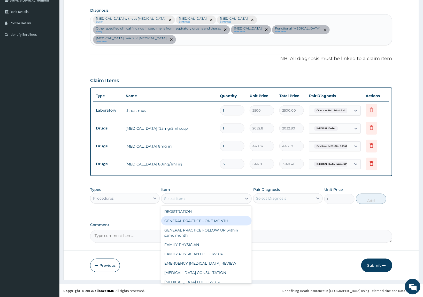
drag, startPoint x: 205, startPoint y: 220, endPoint x: 293, endPoint y: 208, distance: 88.5
click at [217, 220] on div "GENERAL PRACTICE - ONE MONTH" at bounding box center [206, 220] width 91 height 9
type input "1500"
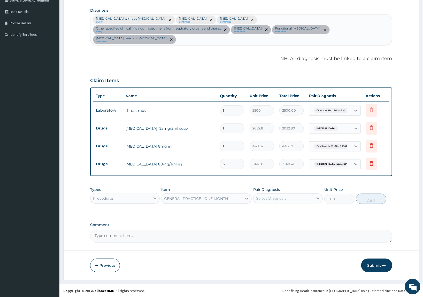
click at [291, 201] on div "Select Diagnosis" at bounding box center [284, 198] width 60 height 8
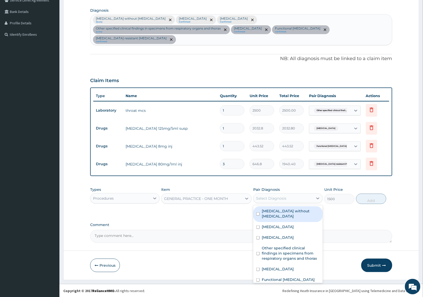
drag, startPoint x: 286, startPoint y: 214, endPoint x: 285, endPoint y: 228, distance: 14.2
click at [285, 216] on div "Sepsis without septic shock Malaria, unspecified Mixed intestinal helminthiases…" at bounding box center [288, 244] width 70 height 78
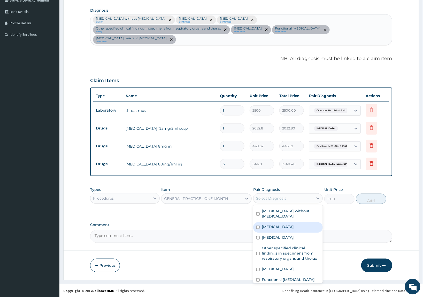
click at [285, 224] on div "Malaria, unspecified" at bounding box center [288, 227] width 70 height 11
checkbox input "true"
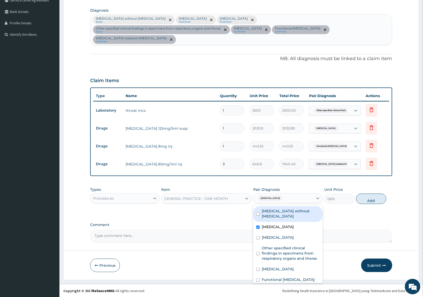
click at [282, 212] on label "Sepsis without septic shock" at bounding box center [291, 213] width 58 height 10
checkbox input "true"
click at [370, 197] on button "Add" at bounding box center [371, 198] width 30 height 10
type input "0"
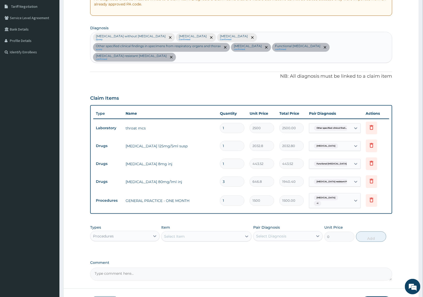
scroll to position [92, 0]
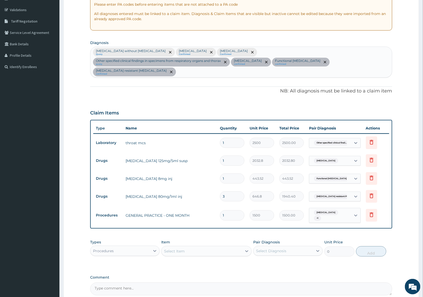
click at [196, 74] on div "Sepsis without septic shock Query Malaria, unspecified Confirmed Mixed intestin…" at bounding box center [241, 62] width 302 height 30
type input "MALARIA"
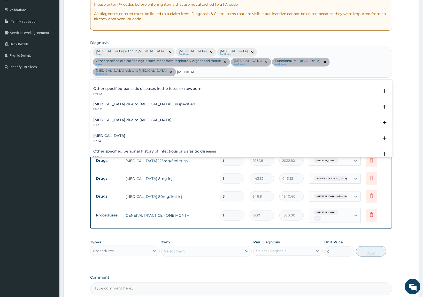
scroll to position [32, 0]
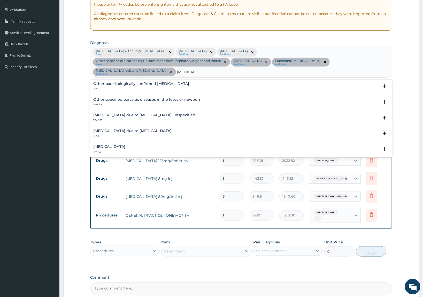
click at [122, 116] on h4 "Malaria due to Plasmodium falciparum, unspecified" at bounding box center [144, 115] width 102 height 4
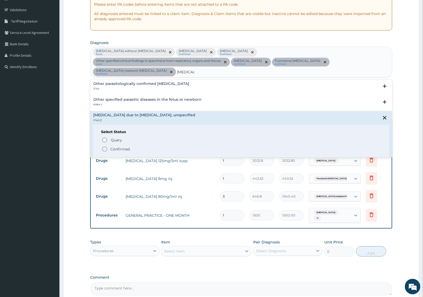
click at [103, 147] on icon "status option filled" at bounding box center [105, 149] width 6 height 6
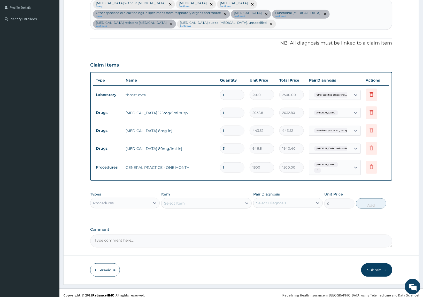
scroll to position [145, 0]
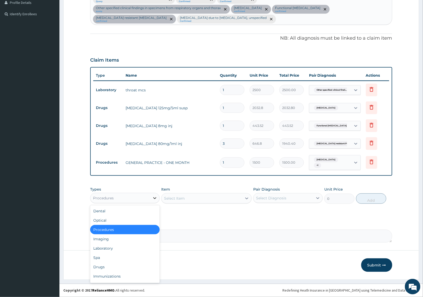
click at [151, 199] on div at bounding box center [154, 197] width 9 height 9
click at [127, 244] on div "Laboratory" at bounding box center [125, 247] width 70 height 9
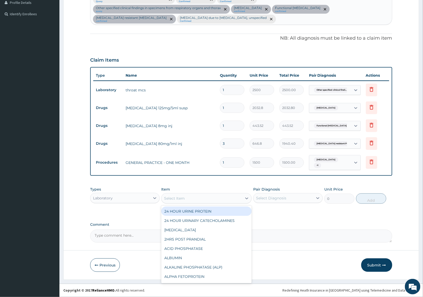
click at [178, 198] on div "Select Item" at bounding box center [174, 197] width 21 height 5
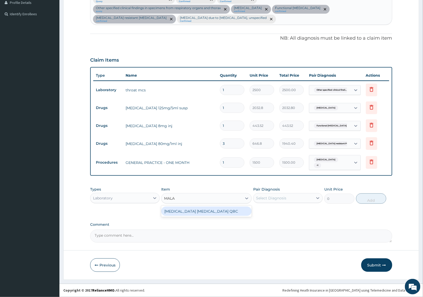
type input "MALAR"
click at [206, 211] on div "MALARIA PARASITE QBC" at bounding box center [206, 210] width 91 height 9
type input "1200"
drag, startPoint x: 308, startPoint y: 193, endPoint x: 324, endPoint y: 194, distance: 16.3
click at [315, 193] on div "Select Diagnosis" at bounding box center [288, 198] width 70 height 10
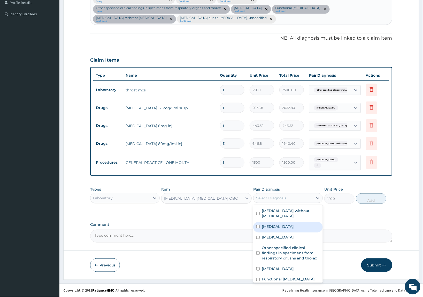
drag, startPoint x: 297, startPoint y: 221, endPoint x: 353, endPoint y: 211, distance: 57.1
click at [294, 224] on label "Malaria, unspecified" at bounding box center [278, 226] width 32 height 5
checkbox input "true"
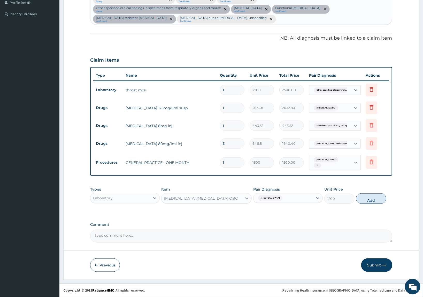
click at [363, 199] on button "Add" at bounding box center [371, 198] width 30 height 10
type input "0"
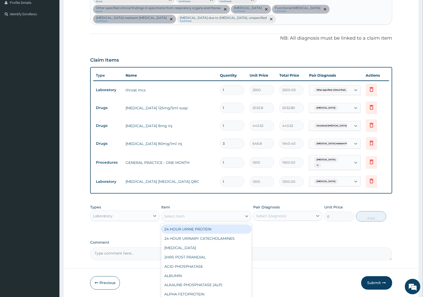
click at [176, 214] on div "Select Item" at bounding box center [174, 215] width 21 height 5
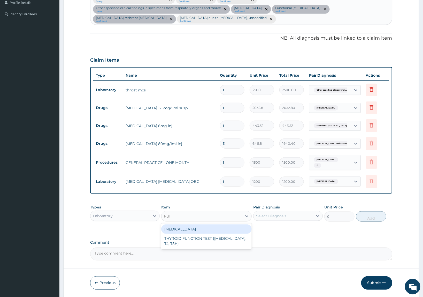
type input "FULL"
drag, startPoint x: 180, startPoint y: 229, endPoint x: 303, endPoint y: 228, distance: 123.6
click at [181, 230] on div "FULL BLOOD COUNT" at bounding box center [206, 228] width 91 height 9
type input "2500"
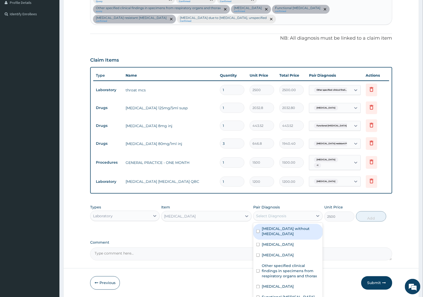
click at [299, 216] on div "Select Diagnosis" at bounding box center [284, 215] width 60 height 8
drag, startPoint x: 297, startPoint y: 229, endPoint x: 346, endPoint y: 225, distance: 48.8
click at [300, 229] on label "Sepsis without septic shock" at bounding box center [291, 231] width 58 height 10
checkbox input "true"
click at [369, 216] on button "Add" at bounding box center [371, 216] width 30 height 10
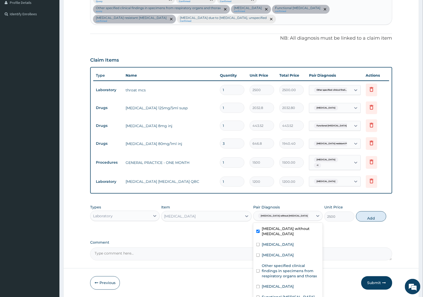
type input "0"
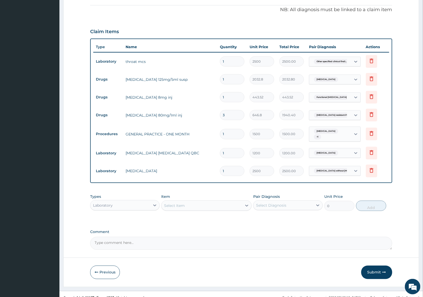
scroll to position [177, 0]
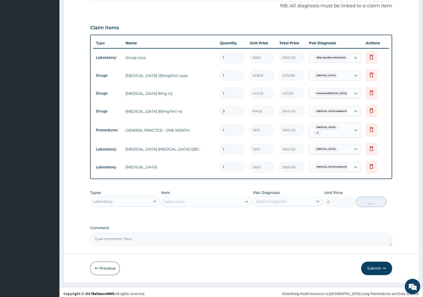
drag, startPoint x: 126, startPoint y: 201, endPoint x: 128, endPoint y: 208, distance: 7.0
click at [126, 202] on div "Laboratory" at bounding box center [120, 201] width 60 height 8
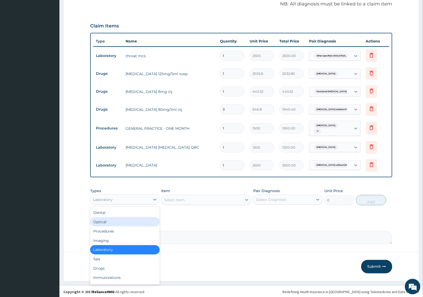
scroll to position [180, 0]
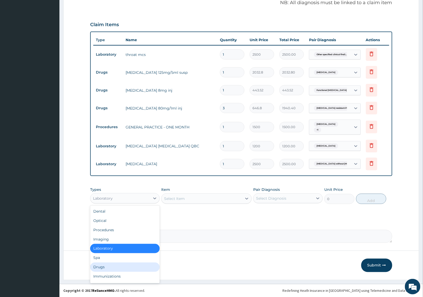
click at [100, 269] on div "Drugs" at bounding box center [125, 266] width 70 height 9
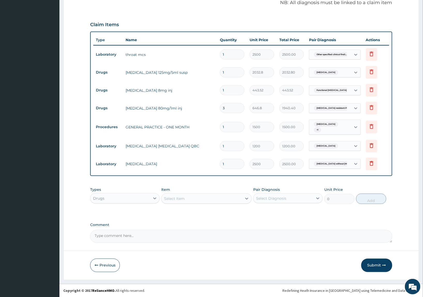
click at [223, 198] on div "Select Item" at bounding box center [202, 198] width 81 height 8
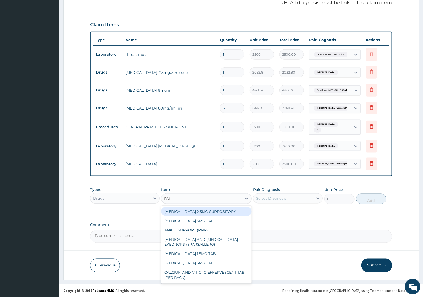
type input "PARACE"
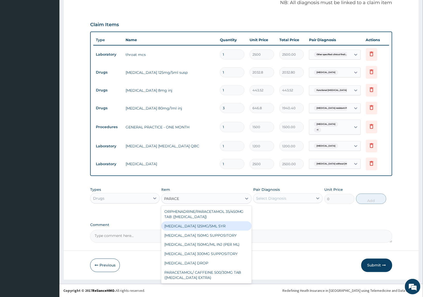
click at [210, 224] on div "PARACETAMOL 125MG/5ML SYR" at bounding box center [206, 225] width 91 height 9
type input "323.4"
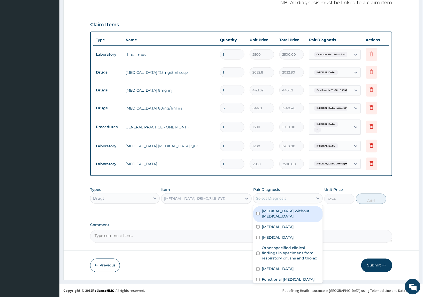
drag, startPoint x: 276, startPoint y: 197, endPoint x: 284, endPoint y: 210, distance: 15.3
click at [277, 197] on div "Select Diagnosis" at bounding box center [271, 197] width 30 height 5
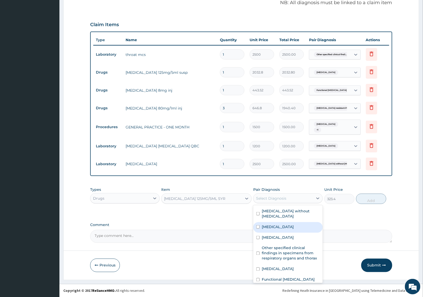
drag, startPoint x: 274, startPoint y: 223, endPoint x: 350, endPoint y: 212, distance: 77.0
click at [280, 224] on label "Malaria, unspecified" at bounding box center [278, 226] width 32 height 5
checkbox input "true"
click at [362, 199] on button "Add" at bounding box center [371, 198] width 30 height 10
type input "0"
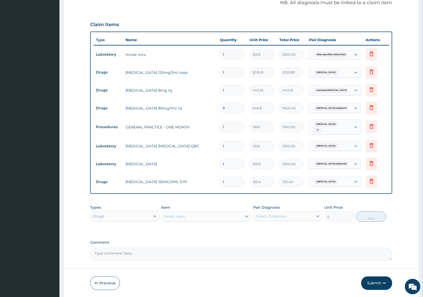
click at [174, 217] on div "Select Item" at bounding box center [174, 216] width 21 height 5
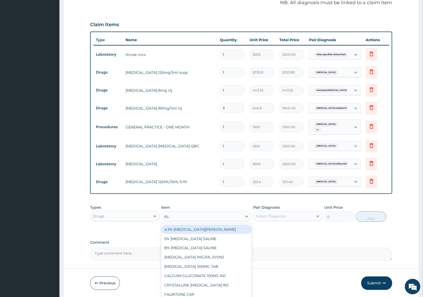
type input "ALBEN"
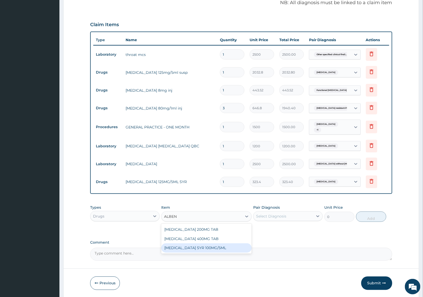
drag, startPoint x: 207, startPoint y: 246, endPoint x: 281, endPoint y: 222, distance: 77.3
click at [225, 240] on div "ALBENDAZOLE 200MG TAB ALBENDAZOLE 400MG TAB ALBENDAZOLE SYR 100MG/5ML" at bounding box center [206, 238] width 91 height 30
click at [228, 248] on div "ALBENDAZOLE SYR 100MG/5ML" at bounding box center [206, 247] width 91 height 9
type input "415.8"
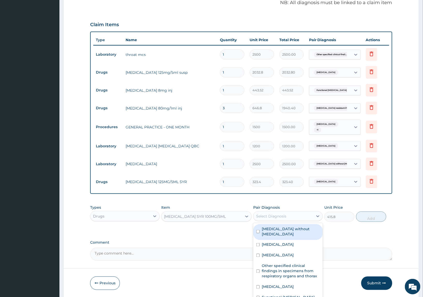
drag, startPoint x: 289, startPoint y: 215, endPoint x: 336, endPoint y: 223, distance: 47.9
click at [307, 217] on div "Select Diagnosis" at bounding box center [284, 216] width 60 height 8
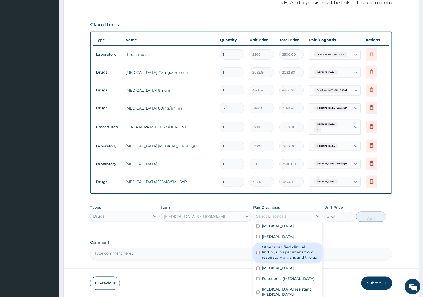
scroll to position [0, 0]
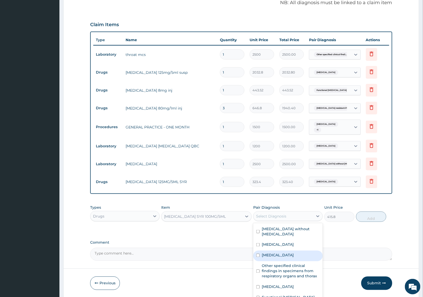
drag, startPoint x: 274, startPoint y: 249, endPoint x: 343, endPoint y: 236, distance: 70.2
click at [280, 252] on label "Mixed intestinal helminthiases" at bounding box center [278, 254] width 32 height 5
checkbox input "true"
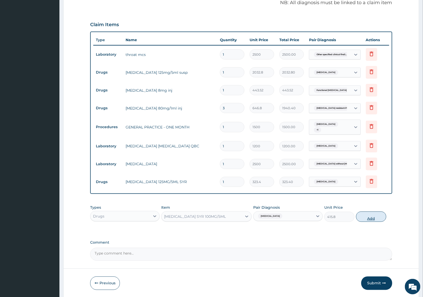
click at [365, 219] on button "Add" at bounding box center [371, 216] width 30 height 10
type input "0"
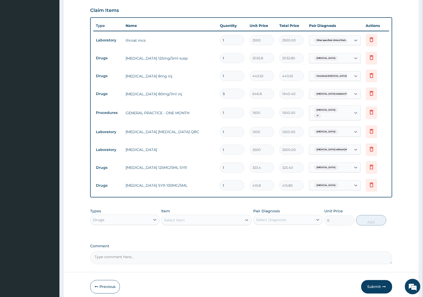
scroll to position [213, 0]
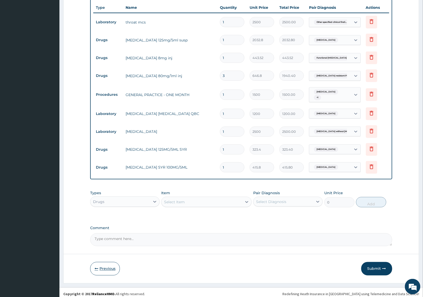
click at [101, 268] on button "Previous" at bounding box center [105, 268] width 30 height 13
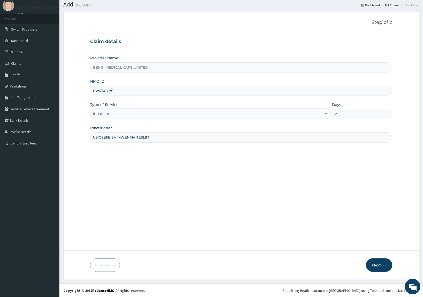
scroll to position [16, 0]
drag, startPoint x: 143, startPoint y: 113, endPoint x: 146, endPoint y: 115, distance: 4.1
click at [143, 114] on div "Inpatient" at bounding box center [205, 113] width 231 height 8
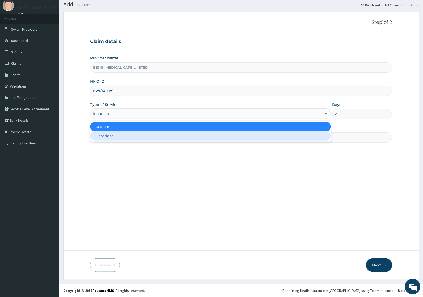
drag, startPoint x: 136, startPoint y: 136, endPoint x: 369, endPoint y: 206, distance: 242.7
click at [141, 137] on div "Outpatient" at bounding box center [210, 135] width 241 height 9
type input "1"
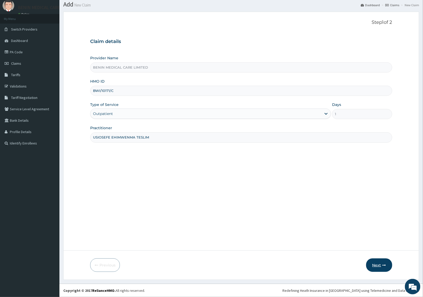
click at [377, 265] on button "Next" at bounding box center [379, 264] width 26 height 13
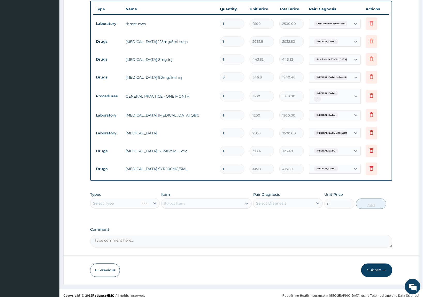
scroll to position [216, 0]
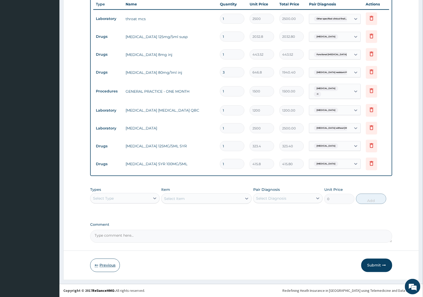
drag, startPoint x: 387, startPoint y: 263, endPoint x: 101, endPoint y: 264, distance: 285.7
click at [387, 263] on button "Submit" at bounding box center [376, 264] width 31 height 13
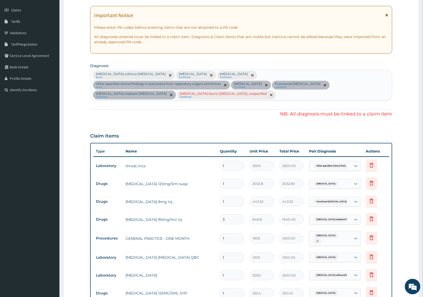
scroll to position [129, 0]
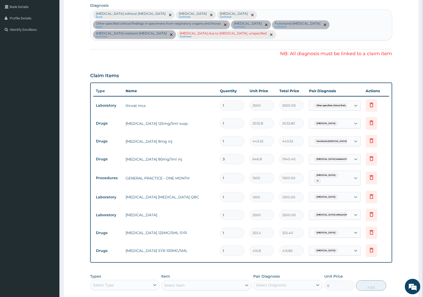
click at [337, 201] on div "Malaria, unspecified" at bounding box center [330, 196] width 42 height 9
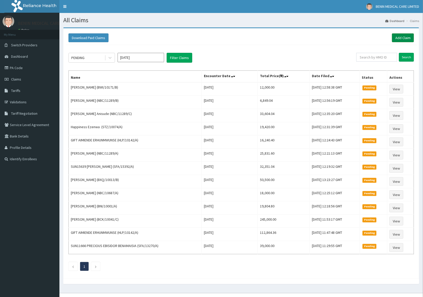
click at [397, 36] on link "Add Claim" at bounding box center [403, 37] width 22 height 9
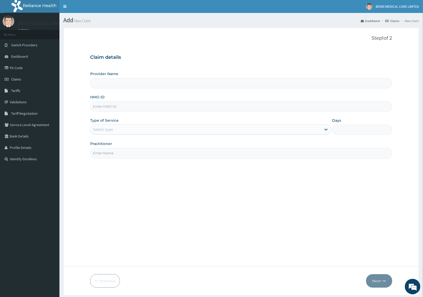
type input "BENIN MEDICAL CARE LIMITED"
click at [96, 109] on input "HMO ID" at bounding box center [241, 106] width 302 height 10
paste input "RLD/10100/C"
click at [97, 107] on input "RLD/10100/C" at bounding box center [241, 106] width 302 height 10
click at [98, 107] on input "RLD/10100/C" at bounding box center [241, 106] width 302 height 10
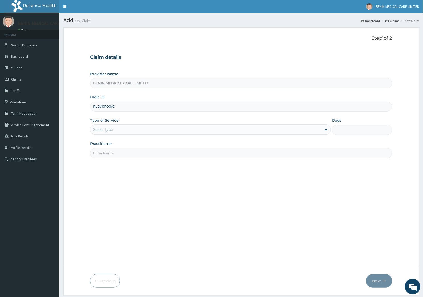
click at [98, 107] on input "RLD/10100/C" at bounding box center [241, 106] width 302 height 10
type input "RLD/10100/C"
drag, startPoint x: 77, startPoint y: 117, endPoint x: 103, endPoint y: 128, distance: 28.7
click at [85, 122] on form "Step 1 of 2 Claim details Provider Name BENIN MEDICAL CARE LIMITED HMO ID RLD/1…" at bounding box center [241, 161] width 356 height 268
drag, startPoint x: 101, startPoint y: 128, endPoint x: 103, endPoint y: 133, distance: 5.2
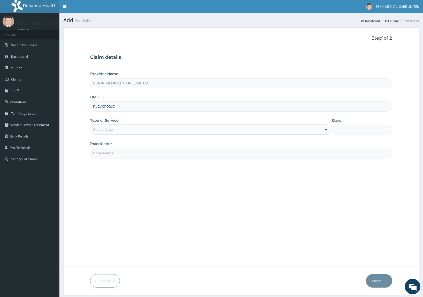
click at [101, 132] on div "Select type" at bounding box center [103, 129] width 20 height 5
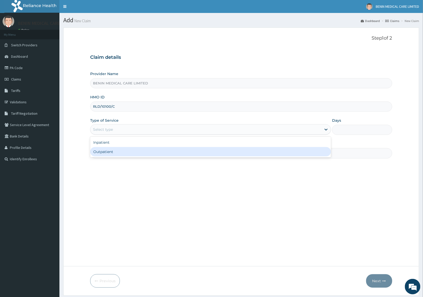
drag, startPoint x: 107, startPoint y: 151, endPoint x: 123, endPoint y: 154, distance: 16.5
click at [112, 153] on div "Outpatient" at bounding box center [210, 151] width 241 height 9
type input "1"
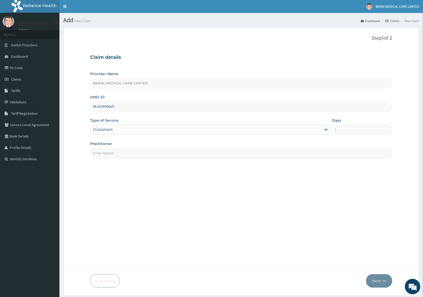
drag, startPoint x: 117, startPoint y: 155, endPoint x: 131, endPoint y: 158, distance: 14.4
click at [124, 157] on input "Practitioner" at bounding box center [241, 153] width 302 height 10
type input "ONYEGUIRI CHINONYE"
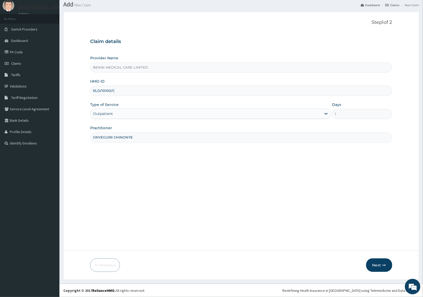
drag, startPoint x: 371, startPoint y: 263, endPoint x: 3, endPoint y: 254, distance: 368.8
click at [370, 263] on button "Next" at bounding box center [379, 264] width 26 height 13
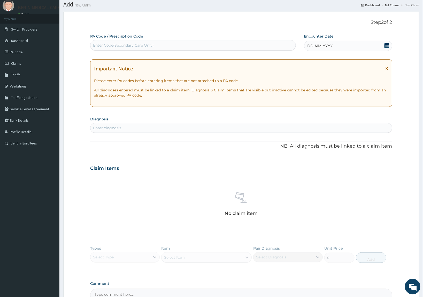
click at [104, 131] on div "Enter diagnosis" at bounding box center [241, 128] width 302 height 8
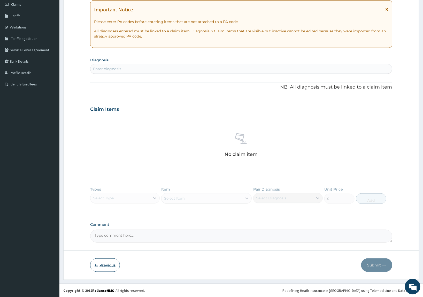
click at [102, 261] on button "Previous" at bounding box center [105, 264] width 30 height 13
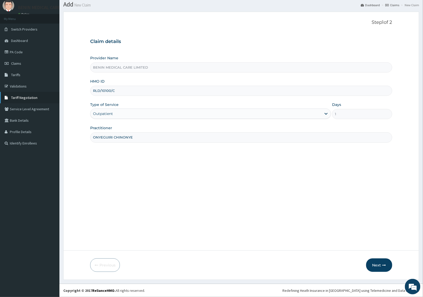
drag, startPoint x: 117, startPoint y: 90, endPoint x: 51, endPoint y: 92, distance: 65.7
click at [51, 92] on div "R EL Toggle navigation BENIN MEDICAL CARE LIMITED BENIN MEDICAL CARE LIMITED - …" at bounding box center [211, 140] width 423 height 312
paste input "PPY/10037/B"
click at [99, 90] on input "PPY/10037/B" at bounding box center [241, 91] width 302 height 10
type input "PPY/10037/B"
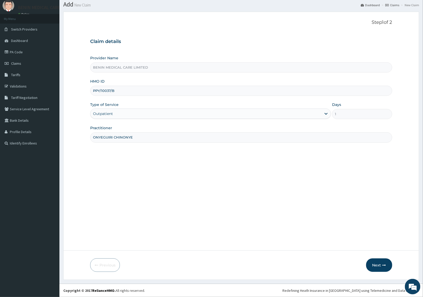
drag, startPoint x: 84, startPoint y: 110, endPoint x: 145, endPoint y: 165, distance: 81.8
click at [84, 111] on form "Step 1 of 2 Claim details Provider Name BENIN MEDICAL CARE LIMITED HMO ID PPY/1…" at bounding box center [241, 146] width 356 height 268
click at [370, 265] on button "Next" at bounding box center [379, 264] width 26 height 13
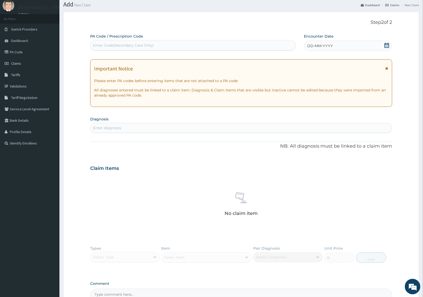
click at [117, 130] on div "Enter diagnosis" at bounding box center [107, 127] width 28 height 5
type input "ANEMIA"
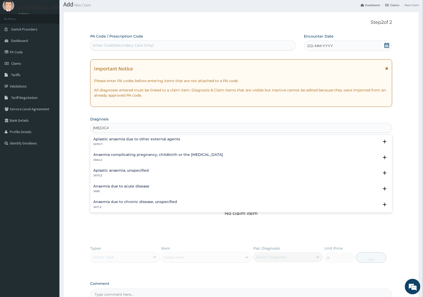
scroll to position [65, 0]
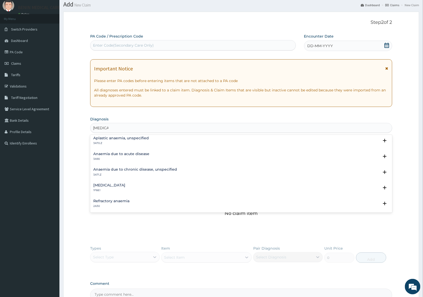
click at [112, 157] on p "3A90" at bounding box center [121, 159] width 56 height 4
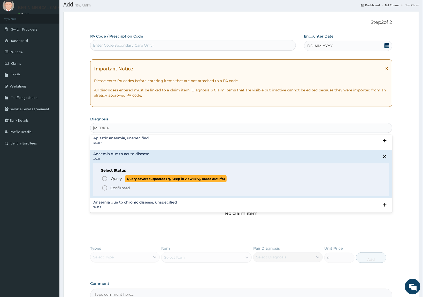
click at [105, 177] on icon "status option query" at bounding box center [105, 178] width 6 height 6
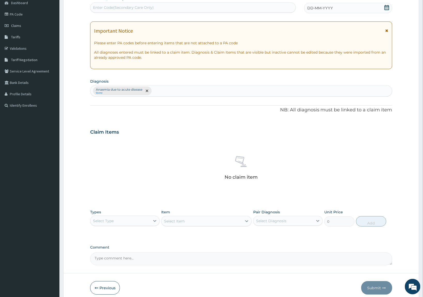
scroll to position [77, 0]
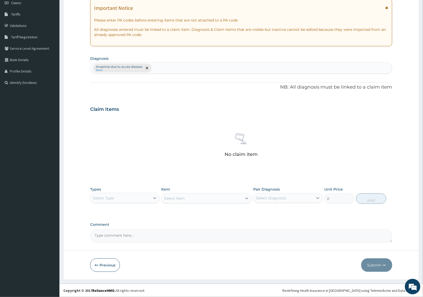
click at [109, 201] on div "Select Type" at bounding box center [120, 198] width 60 height 8
drag, startPoint x: 96, startPoint y: 230, endPoint x: 196, endPoint y: 209, distance: 101.7
click at [101, 229] on div "Procedures" at bounding box center [125, 229] width 70 height 9
click at [224, 199] on div "Select Item" at bounding box center [202, 198] width 81 height 8
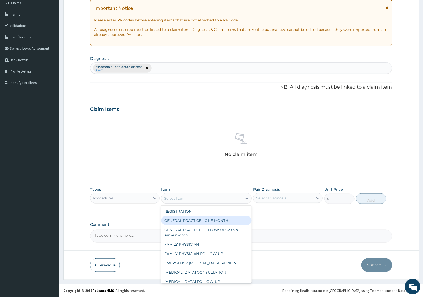
drag, startPoint x: 190, startPoint y: 221, endPoint x: 263, endPoint y: 210, distance: 74.4
click at [192, 220] on div "GENERAL PRACTICE - ONE MONTH" at bounding box center [206, 220] width 91 height 9
type input "1500"
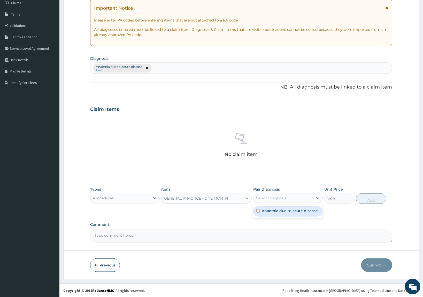
drag, startPoint x: 271, startPoint y: 199, endPoint x: 271, endPoint y: 207, distance: 7.5
click at [272, 199] on div "Select Diagnosis" at bounding box center [271, 197] width 30 height 5
drag, startPoint x: 271, startPoint y: 210, endPoint x: 303, endPoint y: 209, distance: 31.8
click at [280, 210] on label "Anaemia due to acute disease" at bounding box center [290, 210] width 56 height 5
checkbox input "true"
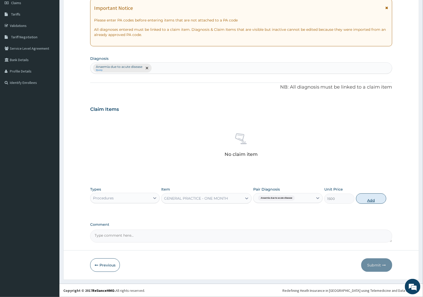
click at [370, 199] on button "Add" at bounding box center [371, 198] width 30 height 10
type input "0"
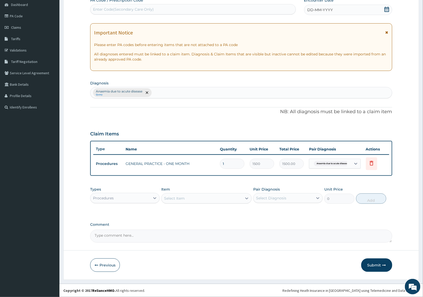
scroll to position [51, 0]
click at [142, 201] on div "Procedures" at bounding box center [120, 198] width 60 height 8
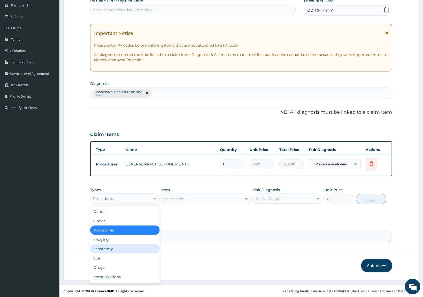
click at [127, 246] on div "Laboratory" at bounding box center [125, 248] width 70 height 9
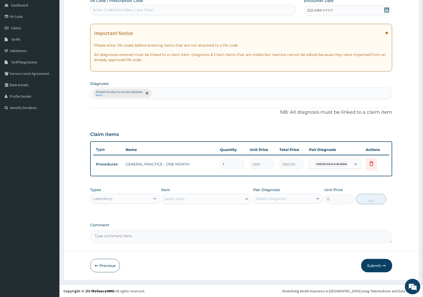
click at [193, 199] on div "Select Item" at bounding box center [202, 198] width 81 height 8
type input "PACKED"
click at [182, 213] on div "[MEDICAL_DATA]" at bounding box center [206, 211] width 91 height 9
type input "800"
click at [296, 202] on div "Select Diagnosis" at bounding box center [284, 198] width 60 height 8
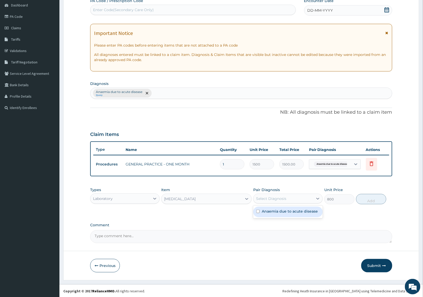
click at [297, 207] on div "Anaemia due to acute disease" at bounding box center [288, 211] width 70 height 11
checkbox input "true"
click at [372, 201] on button "Add" at bounding box center [371, 199] width 30 height 10
type input "0"
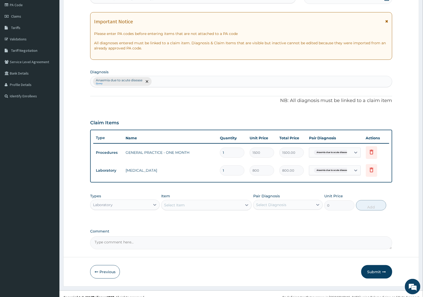
scroll to position [69, 0]
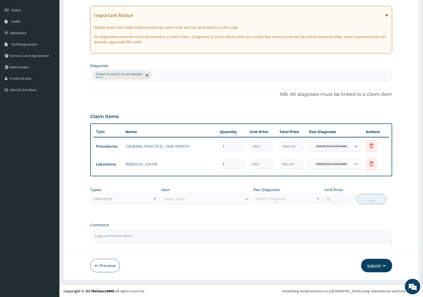
click at [372, 263] on button "Submit" at bounding box center [376, 265] width 31 height 13
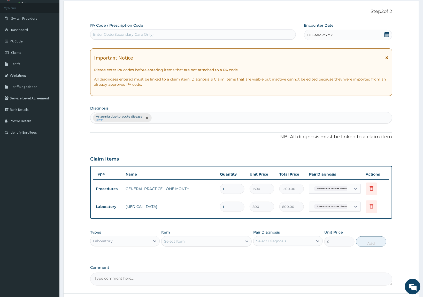
scroll to position [0, 0]
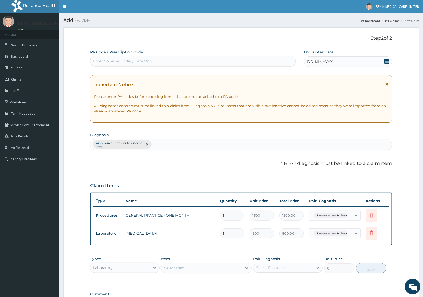
click at [310, 61] on span "DD-MM-YYYY" at bounding box center [321, 61] width 26 height 5
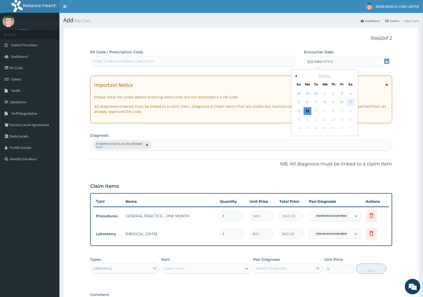
click at [353, 101] on div "11" at bounding box center [351, 102] width 8 height 8
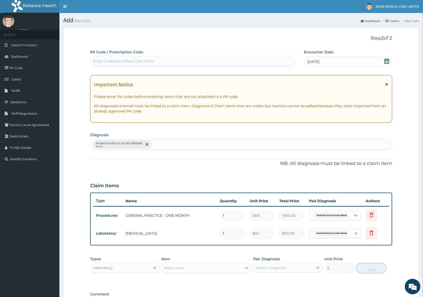
scroll to position [69, 0]
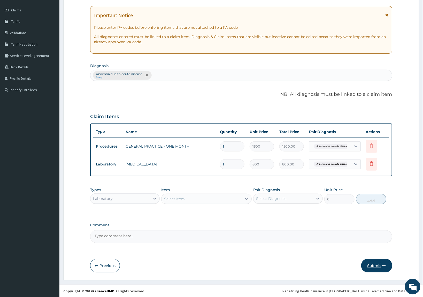
click at [378, 269] on button "Submit" at bounding box center [376, 265] width 31 height 13
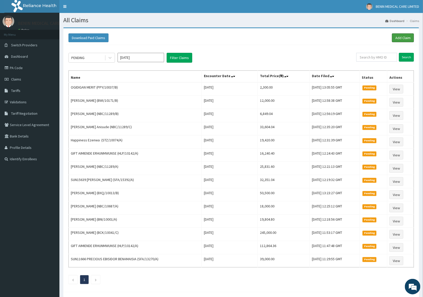
drag, startPoint x: 404, startPoint y: 36, endPoint x: 339, endPoint y: 30, distance: 65.5
click at [404, 37] on link "Add Claim" at bounding box center [403, 37] width 22 height 9
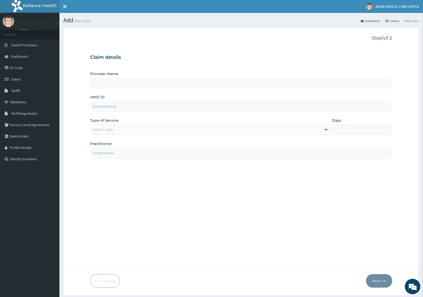
type input "BENIN MEDICAL CARE LIMITED"
click at [108, 106] on input "HMO ID" at bounding box center [241, 106] width 302 height 10
paste input "NBC/10217/A"
click at [97, 109] on input "NBC/10217/A" at bounding box center [241, 106] width 302 height 10
click at [99, 108] on input "NBC/10217/A" at bounding box center [241, 106] width 302 height 10
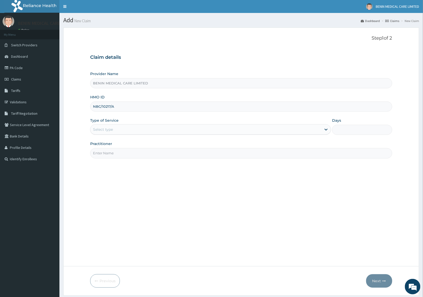
type input "NBC/10217/A"
drag, startPoint x: 77, startPoint y: 120, endPoint x: 108, endPoint y: 130, distance: 32.9
click at [81, 122] on form "Step 1 of 2 Claim details Provider Name BENIN MEDICAL CARE LIMITED HMO ID NBC/1…" at bounding box center [241, 161] width 356 height 268
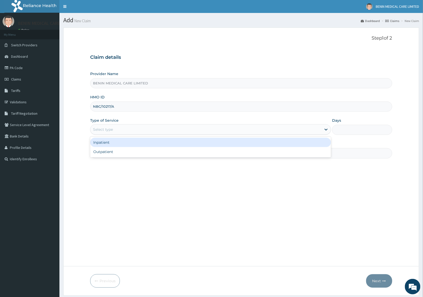
drag, startPoint x: 108, startPoint y: 130, endPoint x: 107, endPoint y: 159, distance: 29.2
click at [108, 131] on div "Select type" at bounding box center [103, 129] width 20 height 5
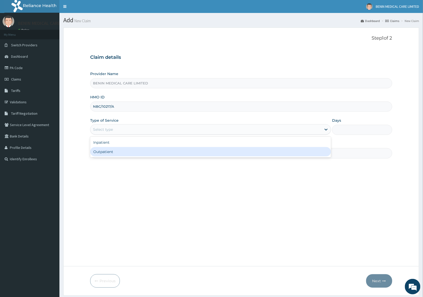
drag, startPoint x: 109, startPoint y: 156, endPoint x: 111, endPoint y: 153, distance: 2.7
click at [109, 155] on div "Outpatient" at bounding box center [210, 151] width 241 height 9
type input "1"
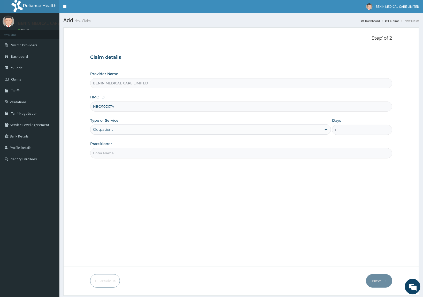
drag, startPoint x: 123, startPoint y: 154, endPoint x: 119, endPoint y: 156, distance: 4.5
click at [123, 155] on input "Practitioner" at bounding box center [241, 153] width 302 height 10
type input "USIOSEFE EHIMWENMA TESLIM"
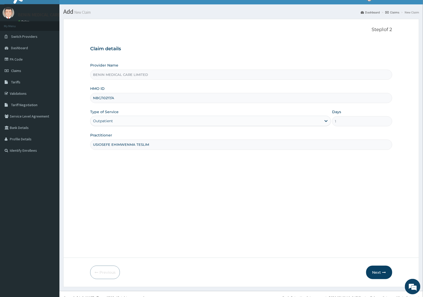
scroll to position [16, 0]
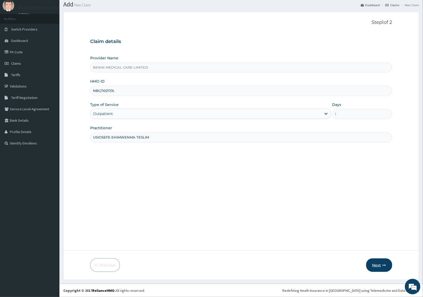
drag, startPoint x: 374, startPoint y: 272, endPoint x: 374, endPoint y: 269, distance: 3.4
click at [374, 272] on form "Step 1 of 2 Claim details Provider Name BENIN MEDICAL CARE LIMITED HMO ID NBC/1…" at bounding box center [241, 146] width 356 height 268
click at [373, 263] on button "Next" at bounding box center [379, 264] width 26 height 13
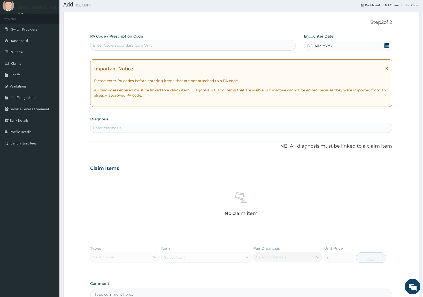
click at [124, 126] on div "Enter diagnosis" at bounding box center [241, 128] width 302 height 8
type input "[MEDICAL_DATA]"
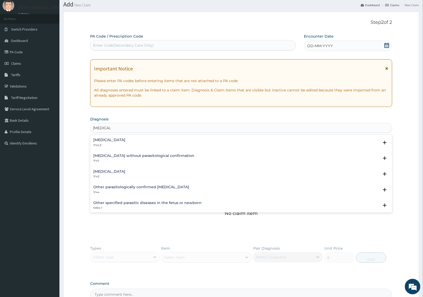
drag, startPoint x: 103, startPoint y: 172, endPoint x: 87, endPoint y: 206, distance: 37.6
click at [104, 176] on div "[MEDICAL_DATA] 1F4Z" at bounding box center [109, 173] width 32 height 9
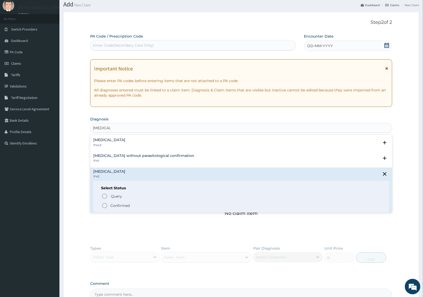
click at [103, 205] on icon "status option filled" at bounding box center [105, 205] width 6 height 6
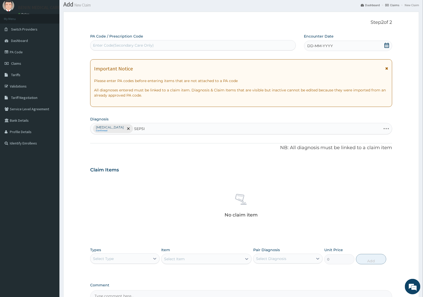
type input "[MEDICAL_DATA]"
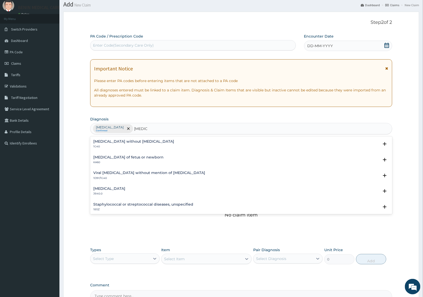
click at [98, 140] on h4 "[MEDICAL_DATA] without [MEDICAL_DATA]" at bounding box center [133, 141] width 81 height 4
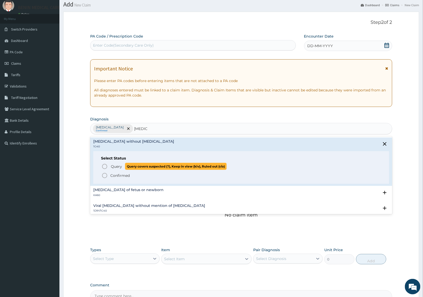
click at [105, 167] on icon "status option query" at bounding box center [105, 166] width 6 height 6
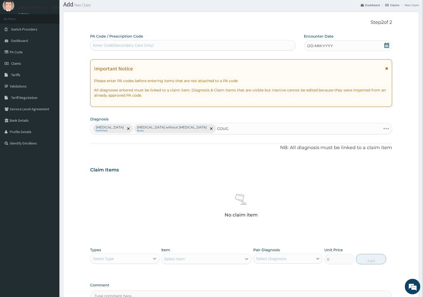
type input "COUGH"
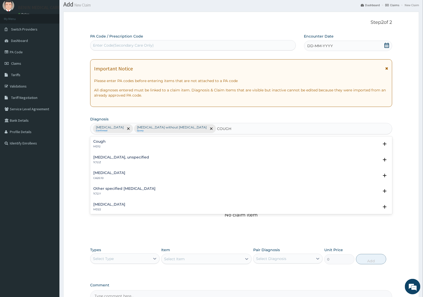
click at [96, 143] on h4 "Cough" at bounding box center [99, 141] width 12 height 4
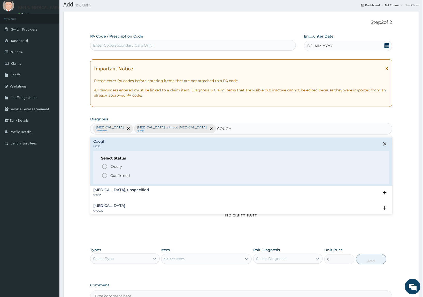
click at [105, 176] on icon "status option filled" at bounding box center [105, 175] width 6 height 6
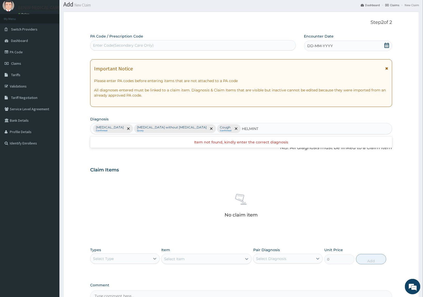
type input "[MEDICAL_DATA]"
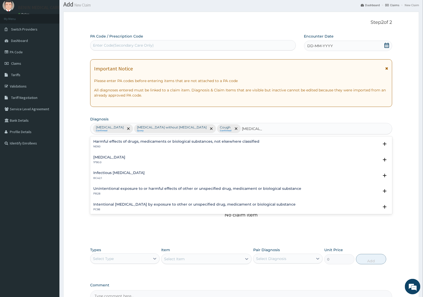
click at [111, 155] on h4 "[MEDICAL_DATA]" at bounding box center [109, 157] width 32 height 4
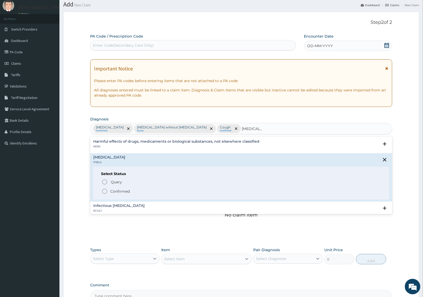
click at [104, 190] on icon "status option filled" at bounding box center [105, 191] width 6 height 6
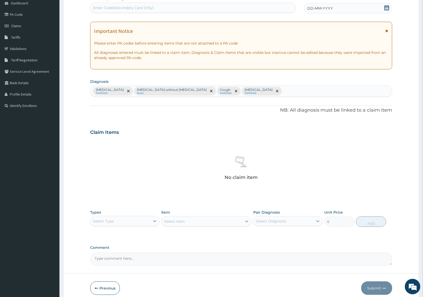
scroll to position [77, 0]
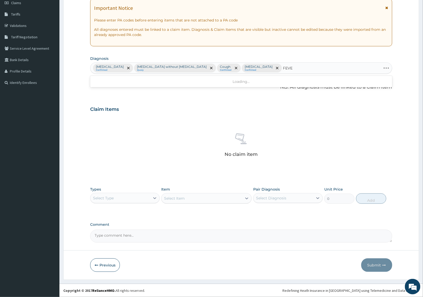
type input "FEVER"
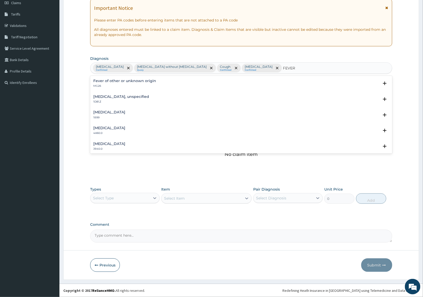
click at [106, 84] on div "Fever of other or unknown origin MG26" at bounding box center [124, 83] width 63 height 9
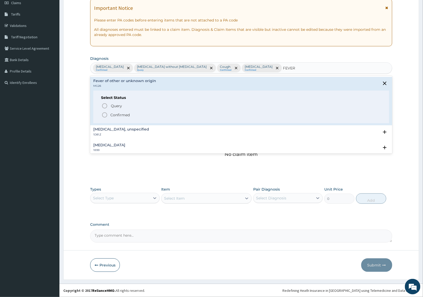
click at [105, 115] on icon "status option filled" at bounding box center [105, 115] width 6 height 6
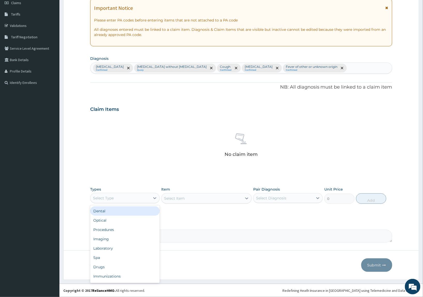
drag, startPoint x: 134, startPoint y: 197, endPoint x: 184, endPoint y: 220, distance: 54.9
click at [135, 197] on div "Select Type" at bounding box center [120, 198] width 60 height 8
click at [142, 228] on div "Procedures" at bounding box center [125, 229] width 70 height 9
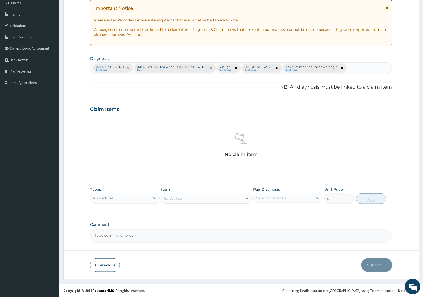
click at [233, 197] on div "Select Item" at bounding box center [202, 198] width 81 height 8
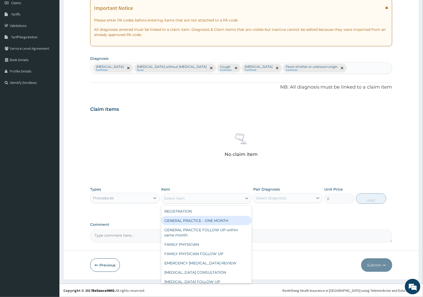
drag, startPoint x: 193, startPoint y: 217, endPoint x: 313, endPoint y: 216, distance: 119.7
click at [195, 217] on div "GENERAL PRACTICE - ONE MONTH" at bounding box center [206, 220] width 91 height 9
type input "1500"
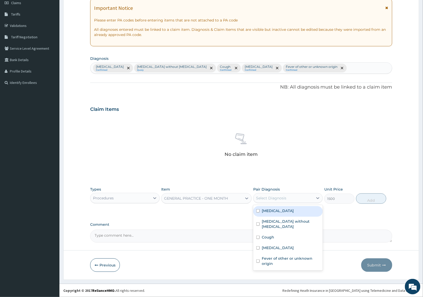
click at [306, 198] on div "Select Diagnosis" at bounding box center [284, 198] width 60 height 8
drag, startPoint x: 301, startPoint y: 211, endPoint x: 299, endPoint y: 220, distance: 9.5
click at [302, 210] on div "[MEDICAL_DATA]" at bounding box center [288, 211] width 70 height 11
checkbox input "true"
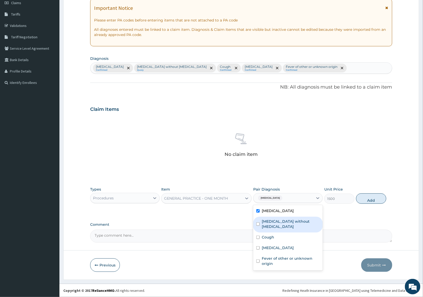
drag, startPoint x: 298, startPoint y: 220, endPoint x: 323, endPoint y: 226, distance: 25.3
click at [311, 223] on label "[MEDICAL_DATA] without [MEDICAL_DATA]" at bounding box center [291, 223] width 58 height 10
checkbox input "true"
drag, startPoint x: 301, startPoint y: 231, endPoint x: 366, endPoint y: 228, distance: 64.7
click at [326, 232] on div "PA Code / Prescription Code Enter Code(Secondary Care Only) Encounter Date DD-M…" at bounding box center [241, 107] width 302 height 269
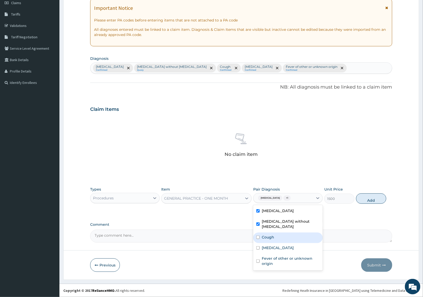
drag, startPoint x: 302, startPoint y: 231, endPoint x: 310, endPoint y: 228, distance: 7.9
click at [302, 232] on div "Cough" at bounding box center [288, 237] width 70 height 11
checkbox input "true"
click at [362, 198] on button "Add" at bounding box center [371, 198] width 30 height 10
type input "0"
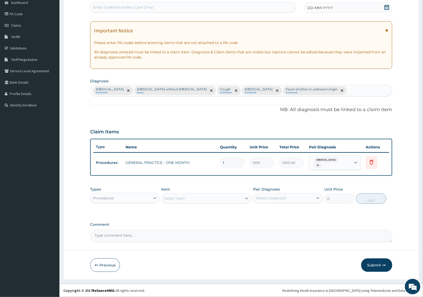
scroll to position [54, 0]
drag, startPoint x: 129, startPoint y: 194, endPoint x: 133, endPoint y: 197, distance: 4.9
click at [130, 195] on div "Procedures" at bounding box center [120, 198] width 60 height 8
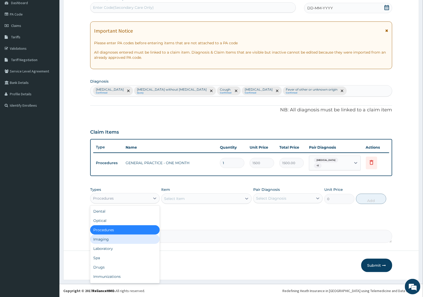
scroll to position [17, 0]
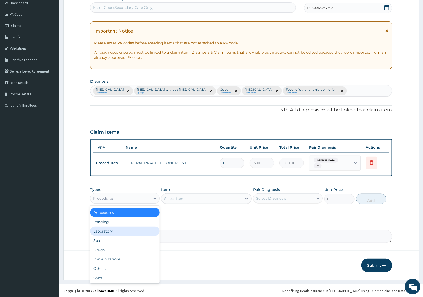
click at [121, 232] on div "Laboratory" at bounding box center [125, 230] width 70 height 9
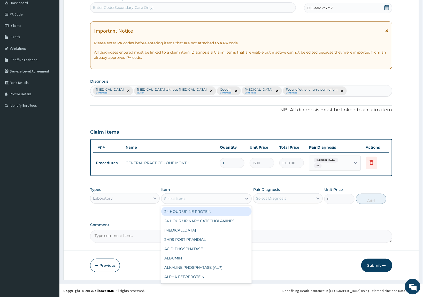
click at [217, 197] on div "Select Item" at bounding box center [202, 198] width 81 height 8
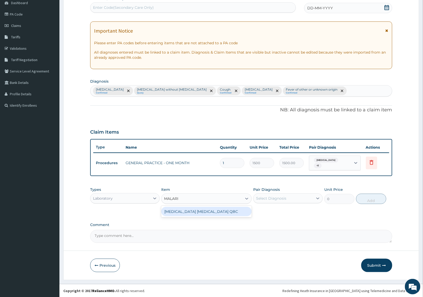
type input "[MEDICAL_DATA]"
click at [220, 213] on div "[MEDICAL_DATA] [MEDICAL_DATA] QBC" at bounding box center [206, 211] width 91 height 9
type input "1200"
click at [272, 200] on div "Select Diagnosis" at bounding box center [271, 197] width 30 height 5
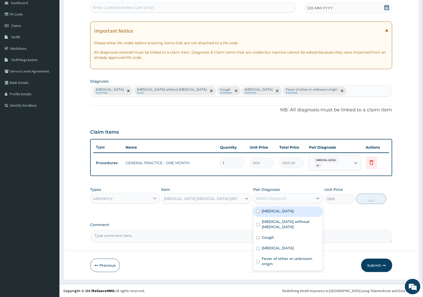
click at [265, 213] on div "[MEDICAL_DATA]" at bounding box center [288, 211] width 70 height 11
checkbox input "true"
click at [370, 197] on button "Add" at bounding box center [371, 198] width 30 height 10
type input "0"
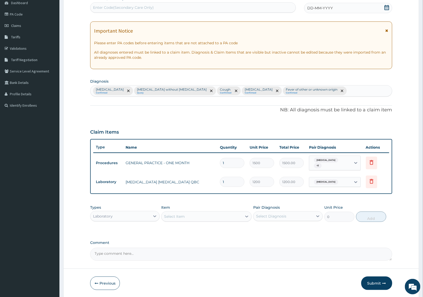
click at [210, 218] on div "Select Item" at bounding box center [202, 216] width 81 height 8
type input "FULL"
drag, startPoint x: 205, startPoint y: 227, endPoint x: 271, endPoint y: 220, distance: 66.6
click at [217, 228] on div "FULL BLOOD COUNT" at bounding box center [206, 228] width 91 height 9
type input "2500"
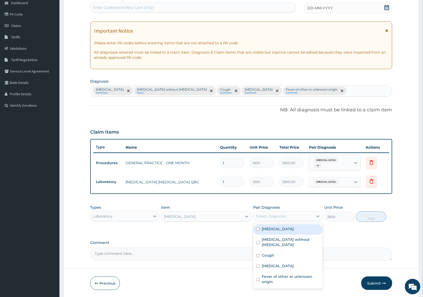
drag, startPoint x: 274, startPoint y: 215, endPoint x: 305, endPoint y: 229, distance: 33.8
click at [275, 215] on div "Select Diagnosis" at bounding box center [271, 215] width 30 height 5
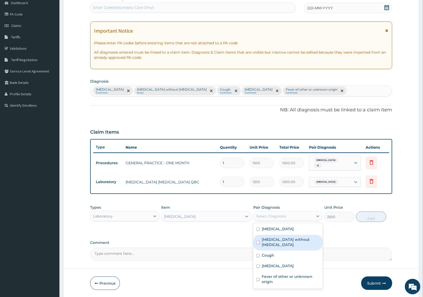
click at [279, 241] on label "Sepsis without septic shock" at bounding box center [291, 242] width 58 height 10
checkbox input "true"
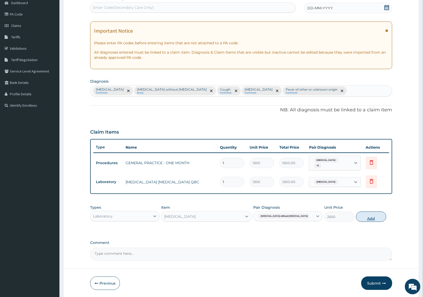
click at [371, 217] on button "Add" at bounding box center [371, 216] width 30 height 10
type input "0"
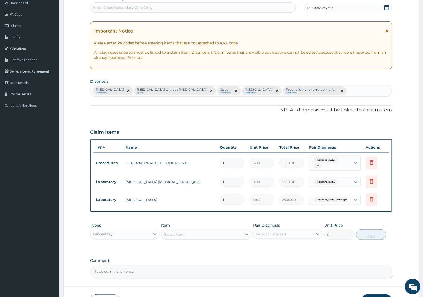
click at [129, 232] on div "Laboratory" at bounding box center [120, 234] width 60 height 8
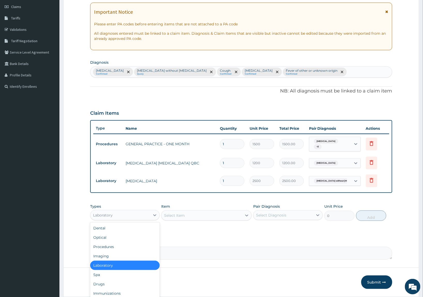
scroll to position [89, 0]
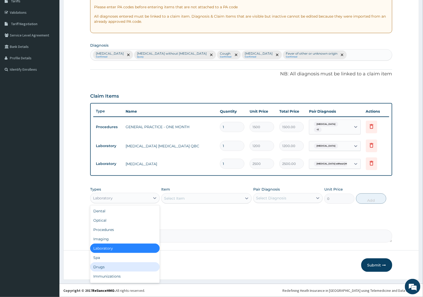
click at [125, 268] on div "Drugs" at bounding box center [125, 266] width 70 height 9
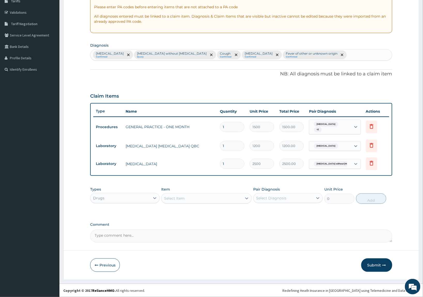
click at [184, 198] on div "Select Item" at bounding box center [174, 197] width 21 height 5
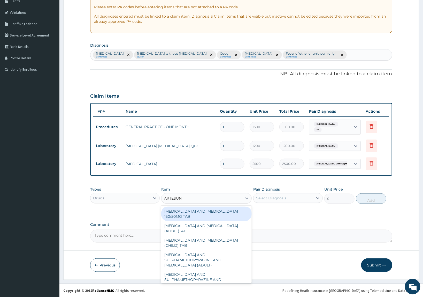
type input "ARTESUNA"
click at [185, 219] on div "[MEDICAL_DATA] AND [MEDICAL_DATA] 150/50MG TAB" at bounding box center [206, 213] width 91 height 14
type input "138.6"
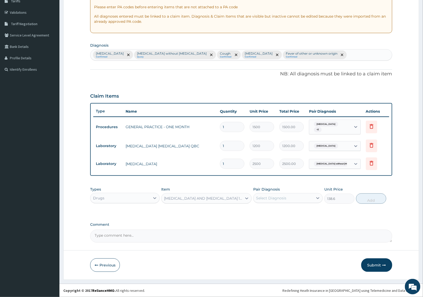
click at [272, 198] on div "Select Diagnosis" at bounding box center [271, 197] width 30 height 5
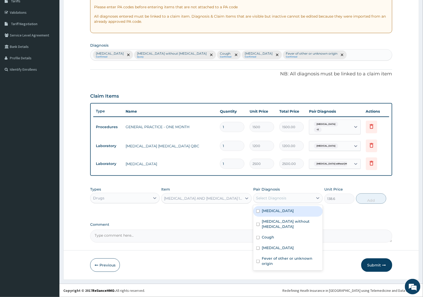
drag, startPoint x: 272, startPoint y: 206, endPoint x: 381, endPoint y: 207, distance: 109.1
click at [276, 207] on div "[MEDICAL_DATA]" at bounding box center [288, 211] width 70 height 11
checkbox input "true"
click at [379, 198] on button "Add" at bounding box center [371, 198] width 30 height 10
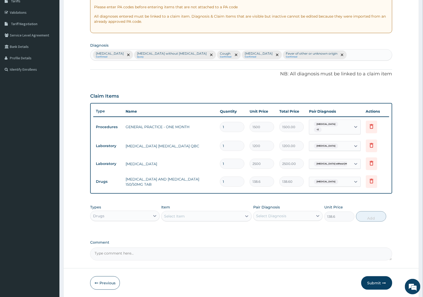
type input "0"
type input "12"
type input "1663.20"
type input "12"
click at [216, 202] on div "Types Drugs Item Select Item Pair Diagnosis Select Diagnosis Unit Price 0 Add" at bounding box center [241, 213] width 302 height 22
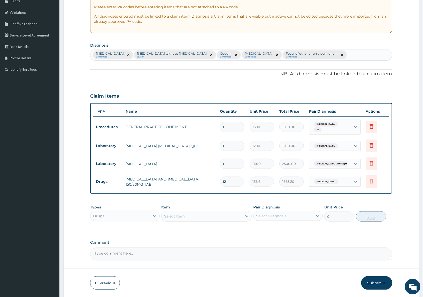
click at [209, 210] on div "Item Select Item" at bounding box center [206, 212] width 91 height 17
click at [209, 215] on div "Select Item" at bounding box center [202, 216] width 81 height 8
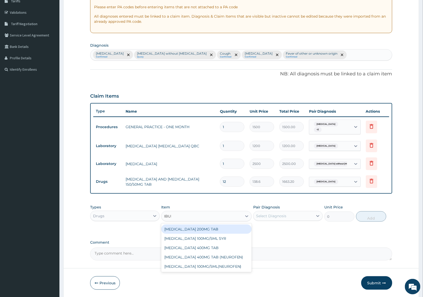
type input "IBUPRO"
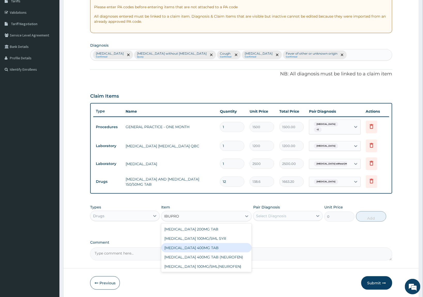
click at [196, 249] on div "[MEDICAL_DATA] 400MG TAB" at bounding box center [206, 247] width 91 height 9
type input "18.48"
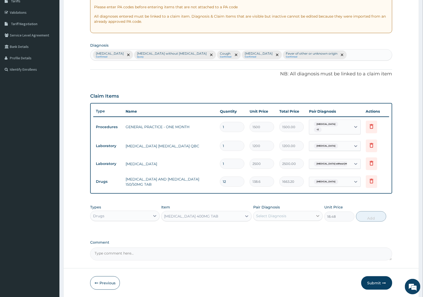
click at [318, 211] on div at bounding box center [317, 215] width 9 height 9
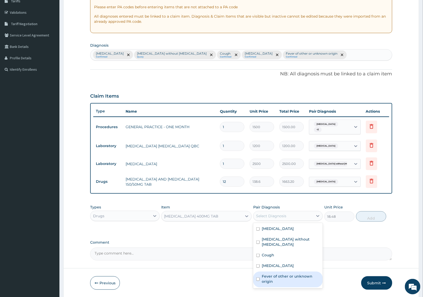
click at [289, 274] on label "Fever of other or unknown origin" at bounding box center [291, 278] width 58 height 10
checkbox input "true"
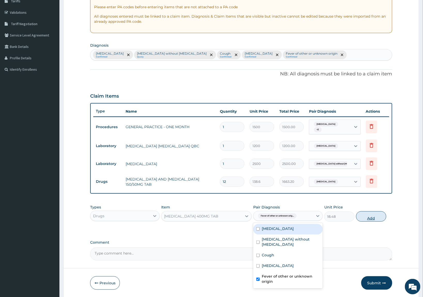
click at [369, 215] on button "Add" at bounding box center [371, 216] width 30 height 10
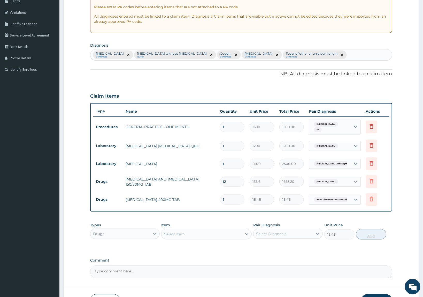
type input "0"
click at [185, 235] on div "Select Item" at bounding box center [202, 234] width 81 height 8
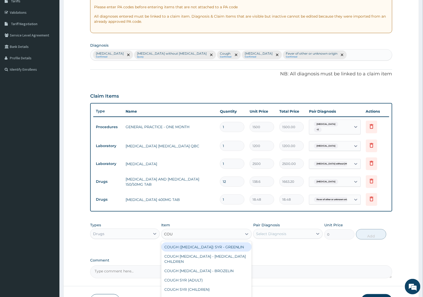
type input "COUGH"
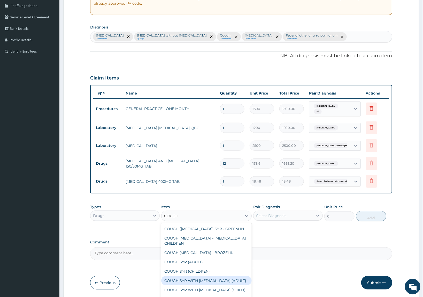
scroll to position [125, 0]
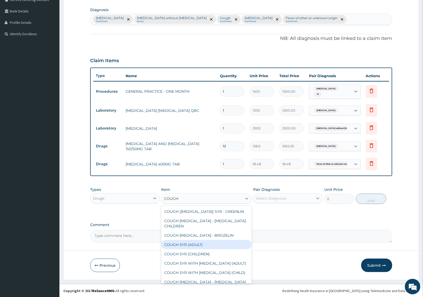
click at [193, 245] on div "COUGH SYR (ADULT)" at bounding box center [206, 244] width 91 height 9
type input "369.6"
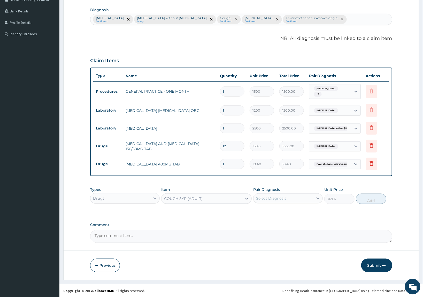
click at [283, 196] on div "Select Diagnosis" at bounding box center [271, 197] width 30 height 5
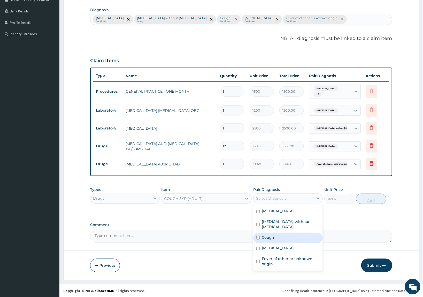
click at [282, 233] on div "Cough" at bounding box center [288, 237] width 70 height 11
checkbox input "true"
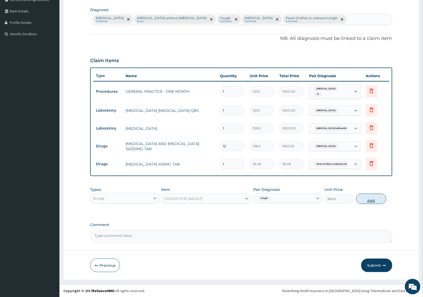
click at [372, 196] on button "Add" at bounding box center [371, 198] width 30 height 10
type input "0"
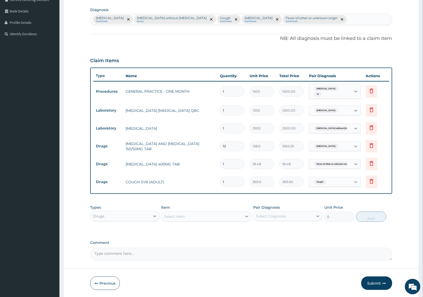
click at [214, 218] on div "Select Item" at bounding box center [202, 216] width 81 height 8
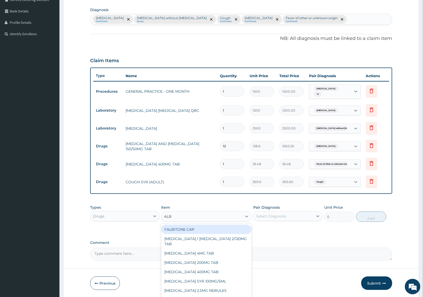
type input "ALBE"
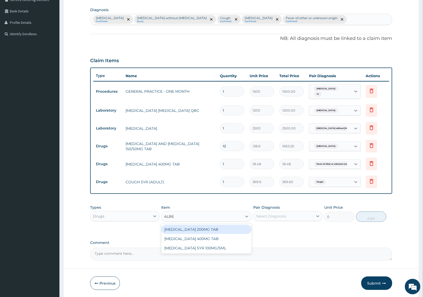
click at [211, 230] on div "ALBENDAZOLE 200MG TAB" at bounding box center [206, 228] width 91 height 9
type input "277.2"
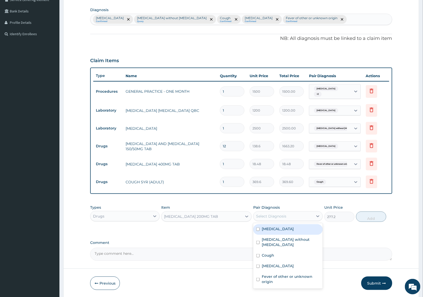
click at [294, 215] on div "Select Diagnosis" at bounding box center [284, 216] width 60 height 8
click at [284, 263] on div "Mixed intestinal helminthiases" at bounding box center [288, 266] width 70 height 11
checkbox input "true"
click at [367, 212] on button "Add" at bounding box center [371, 216] width 30 height 10
type input "0"
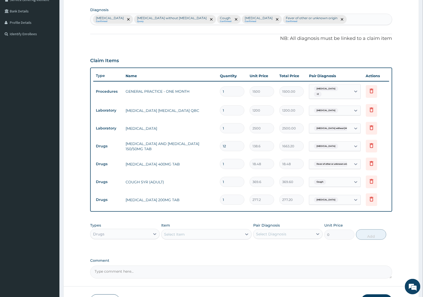
drag, startPoint x: 222, startPoint y: 196, endPoint x: 179, endPoint y: 188, distance: 43.2
click at [180, 188] on tbody "Procedures GENERAL PRACTICE - ONE MONTH 1 1500 1500.00 Malaria, unspecified + 2…" at bounding box center [241, 144] width 296 height 127
type input "2"
type input "554.40"
type input "2"
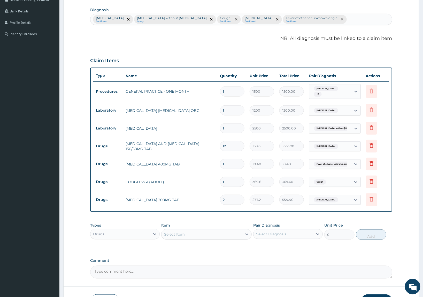
click at [190, 211] on div "PA Code / Prescription Code Enter Code(Secondary Care Only) Encounter Date DD-M…" at bounding box center [241, 102] width 302 height 354
drag, startPoint x: 225, startPoint y: 169, endPoint x: 202, endPoint y: 158, distance: 25.6
click at [202, 158] on tr "Drugs IBUPROFEN 400MG TAB 1 18.48 18.48 Fever of other or unknown orig... Delete" at bounding box center [241, 164] width 296 height 18
type input "9"
type input "166.32"
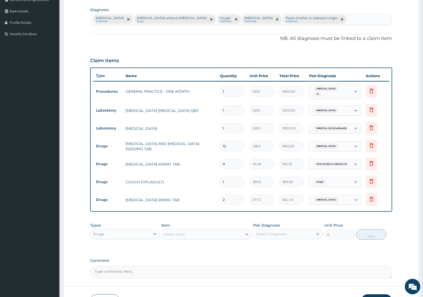
type input "9"
click at [197, 224] on div "Item Select Item" at bounding box center [206, 230] width 91 height 17
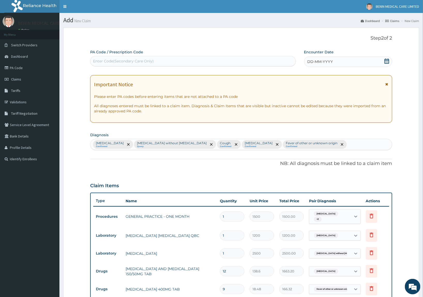
click at [309, 62] on span "DD-MM-YYYY" at bounding box center [321, 61] width 26 height 5
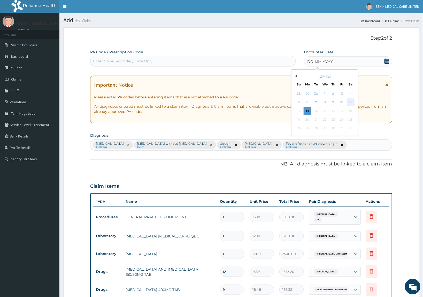
click at [349, 102] on div "11" at bounding box center [351, 102] width 8 height 8
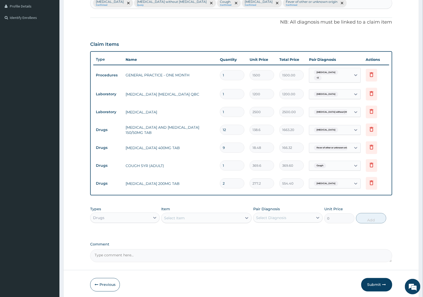
scroll to position [161, 0]
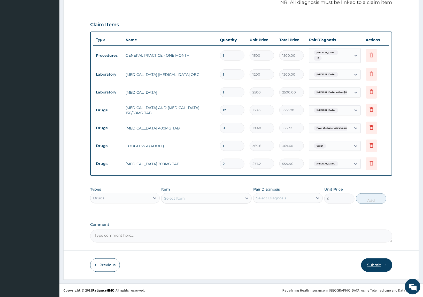
click at [382, 268] on button "Submit" at bounding box center [376, 264] width 31 height 13
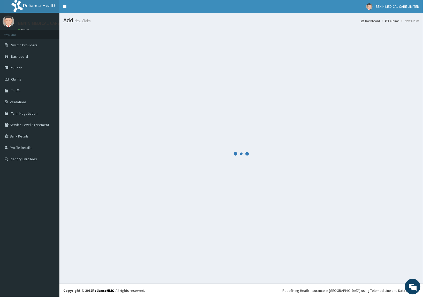
scroll to position [0, 0]
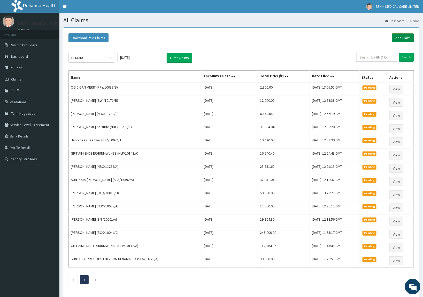
click at [408, 38] on link "Add Claim" at bounding box center [403, 37] width 22 height 9
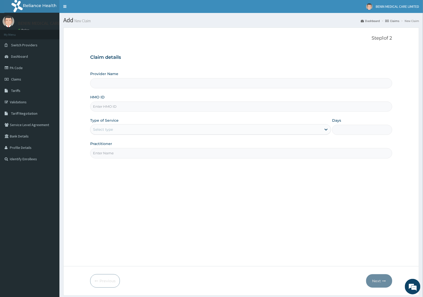
type input "BENIN MEDICAL CARE LIMITED"
click at [94, 108] on input "HMO ID" at bounding box center [241, 106] width 302 height 10
paste input "KSB/10795/A"
click at [101, 105] on input "KSB/10795/A" at bounding box center [241, 106] width 302 height 10
type input "KSB/10795/A"
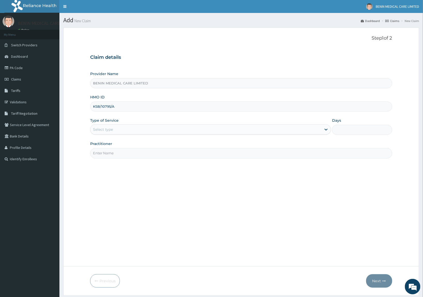
click at [83, 118] on form "Step 1 of 2 Claim details Provider Name BENIN MEDICAL CARE LIMITED HMO ID KSB/1…" at bounding box center [241, 161] width 356 height 268
drag, startPoint x: 99, startPoint y: 128, endPoint x: 103, endPoint y: 132, distance: 5.7
click at [103, 132] on div "Select type" at bounding box center [103, 129] width 20 height 5
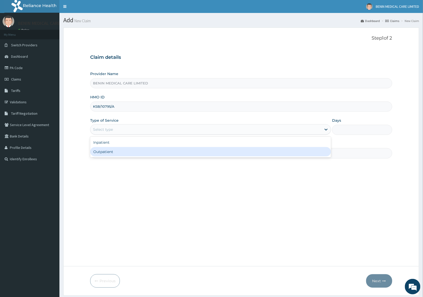
drag, startPoint x: 103, startPoint y: 153, endPoint x: 122, endPoint y: 151, distance: 19.4
click at [115, 151] on div "Outpatient" at bounding box center [210, 151] width 241 height 9
type input "1"
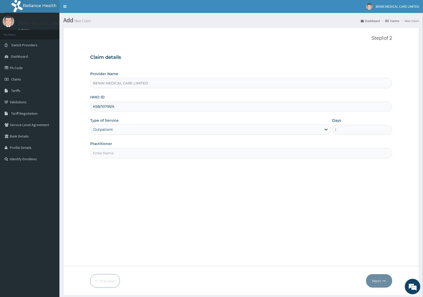
drag, startPoint x: 122, startPoint y: 152, endPoint x: 172, endPoint y: 153, distance: 50.4
click at [167, 153] on input "Practitioner" at bounding box center [241, 153] width 302 height 10
type input "USIOSEFE EHIMWENMA TESLIM"
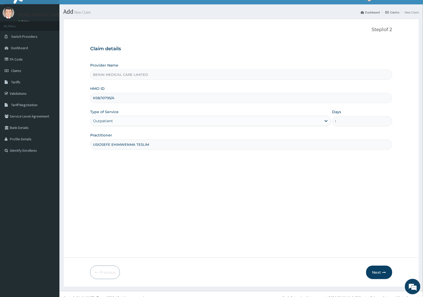
scroll to position [16, 0]
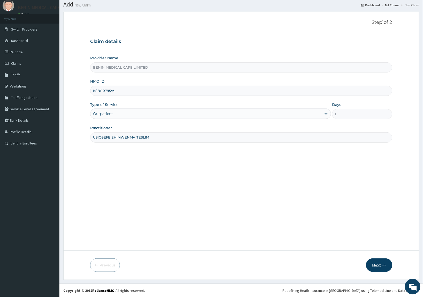
click at [384, 263] on icon "button" at bounding box center [385, 265] width 4 height 4
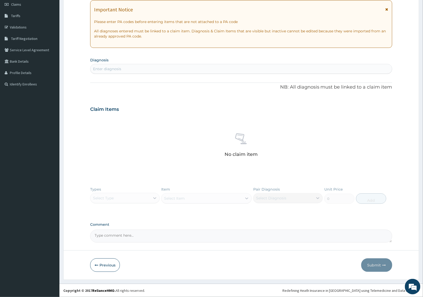
drag, startPoint x: 104, startPoint y: 265, endPoint x: 3, endPoint y: 234, distance: 106.1
click at [104, 264] on button "Previous" at bounding box center [105, 264] width 30 height 13
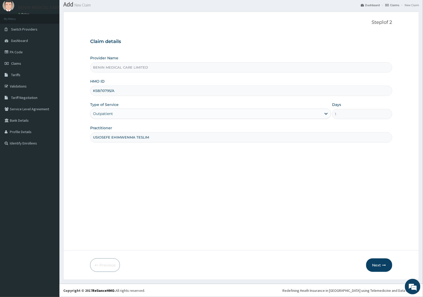
drag, startPoint x: 117, startPoint y: 90, endPoint x: 69, endPoint y: 91, distance: 47.8
click at [69, 91] on form "Step 1 of 2 Claim details Provider Name BENIN MEDICAL CARE LIMITED HMO ID KSB/1…" at bounding box center [241, 146] width 356 height 268
paste input "D"
type input "KSB/10795/D"
drag, startPoint x: 74, startPoint y: 125, endPoint x: 195, endPoint y: 211, distance: 148.4
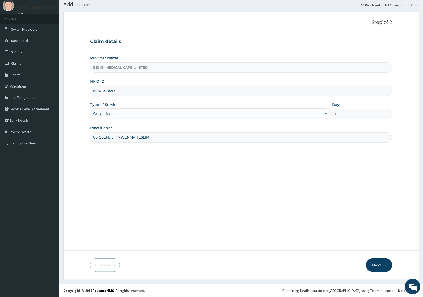
click at [74, 126] on form "Step 1 of 2 Claim details Provider Name BENIN MEDICAL CARE LIMITED HMO ID KSB/1…" at bounding box center [241, 146] width 356 height 268
click at [379, 260] on button "Next" at bounding box center [379, 264] width 26 height 13
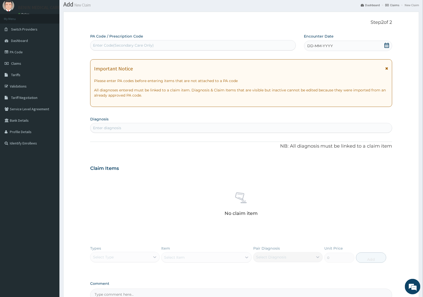
click at [99, 127] on div "Enter diagnosis" at bounding box center [107, 127] width 28 height 5
type input "D"
type input "SEPSIS"
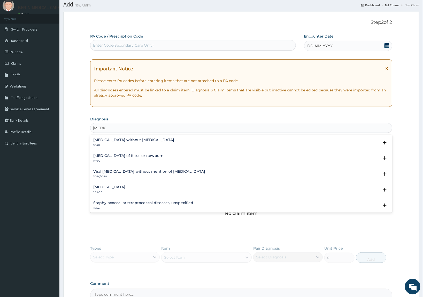
click at [106, 142] on h4 "Sepsis without septic shock" at bounding box center [133, 140] width 81 height 4
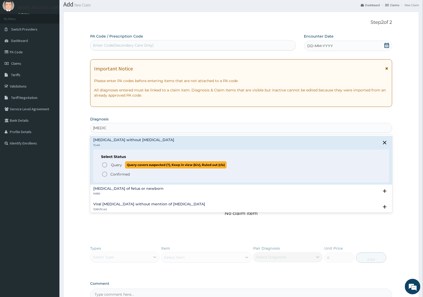
click at [104, 166] on icon "status option query" at bounding box center [105, 165] width 6 height 6
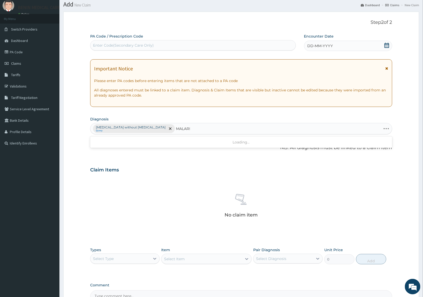
type input "MALARIA"
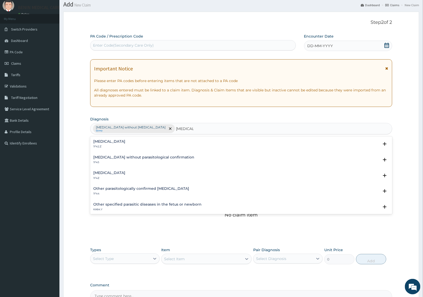
click at [103, 175] on h4 "Malaria, unspecified" at bounding box center [109, 173] width 32 height 4
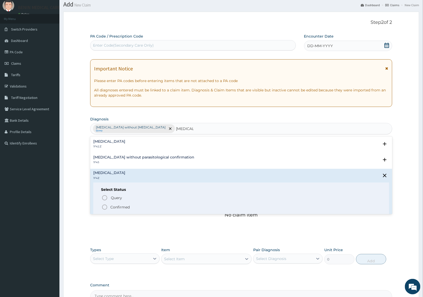
click at [105, 207] on icon "status option filled" at bounding box center [105, 207] width 6 height 6
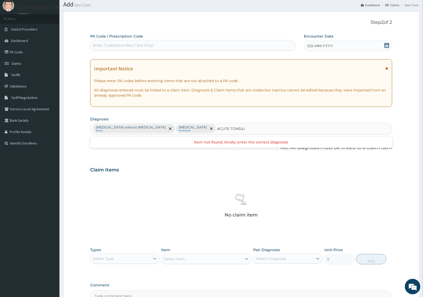
type input "ACUTE TONSIL"
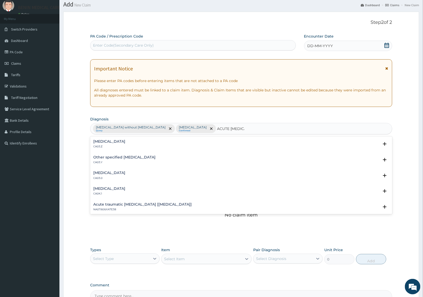
click at [102, 139] on h4 "Acute tonsillitis, unspecified" at bounding box center [109, 141] width 32 height 4
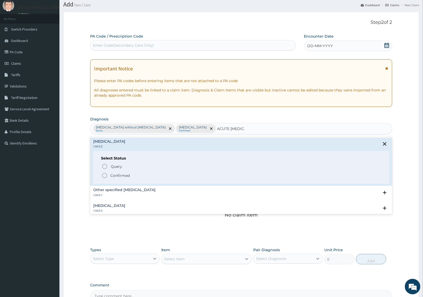
click at [104, 173] on icon "status option filled" at bounding box center [105, 175] width 6 height 6
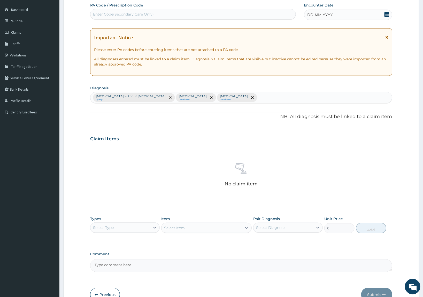
scroll to position [77, 0]
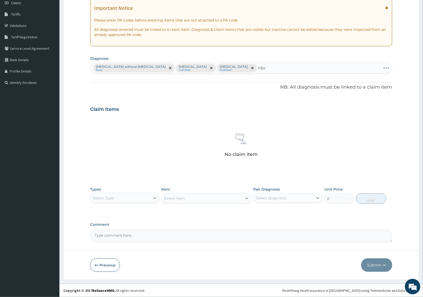
type input "FEVER"
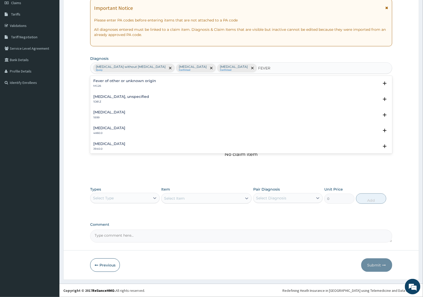
click at [106, 84] on div "Fever of other or unknown origin MG26" at bounding box center [124, 83] width 63 height 9
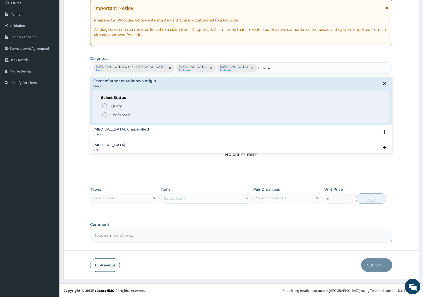
click at [106, 112] on icon "status option filled" at bounding box center [105, 115] width 6 height 6
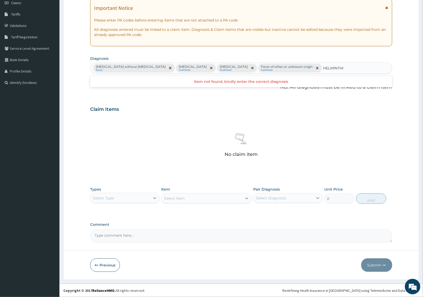
type input "HELMINTH"
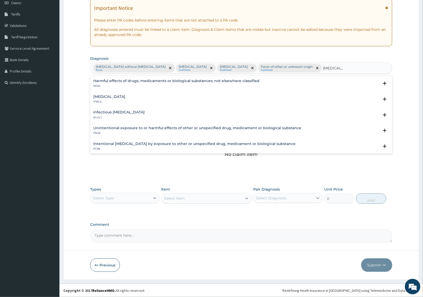
click at [107, 103] on p "1F90.0" at bounding box center [109, 102] width 32 height 4
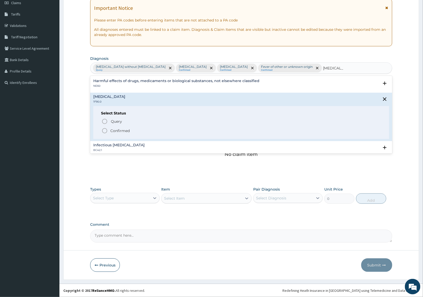
click at [104, 130] on icon "status option filled" at bounding box center [105, 130] width 6 height 6
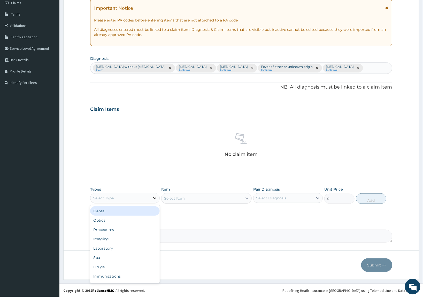
click at [151, 193] on div at bounding box center [154, 197] width 9 height 9
click at [117, 232] on div "Procedures" at bounding box center [125, 229] width 70 height 9
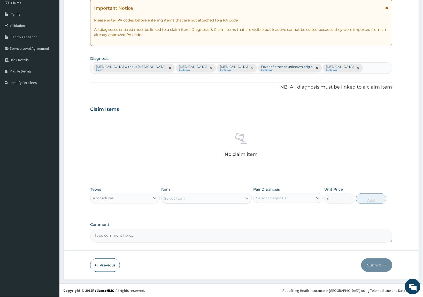
click at [178, 199] on div "Select Item" at bounding box center [174, 197] width 21 height 5
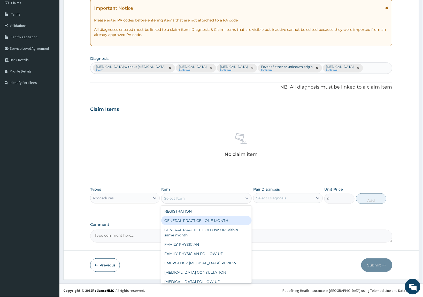
click at [178, 223] on div "GENERAL PRACTICE - ONE MONTH" at bounding box center [206, 220] width 91 height 9
type input "1500"
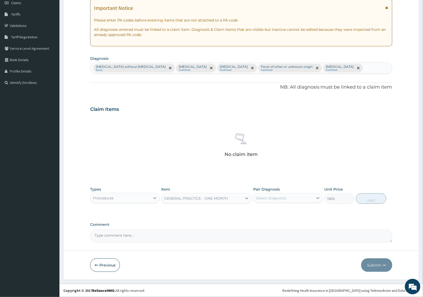
click at [295, 198] on div "Select Diagnosis" at bounding box center [284, 198] width 60 height 8
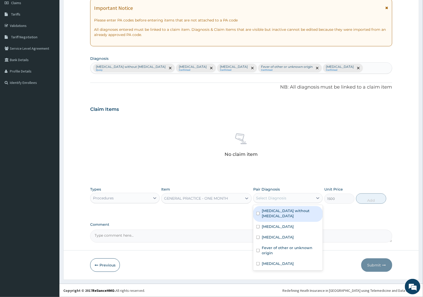
drag, startPoint x: 290, startPoint y: 211, endPoint x: 295, endPoint y: 216, distance: 7.5
click at [291, 211] on label "Sepsis without septic shock" at bounding box center [291, 213] width 58 height 10
checkbox input "true"
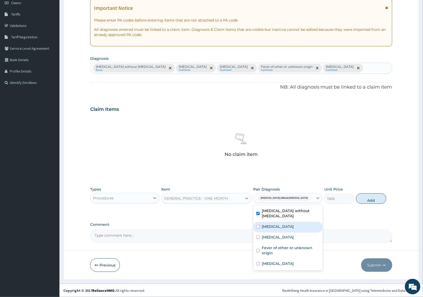
drag, startPoint x: 290, startPoint y: 221, endPoint x: 333, endPoint y: 219, distance: 42.7
click at [294, 224] on label "Malaria, unspecified" at bounding box center [278, 226] width 32 height 5
checkbox input "true"
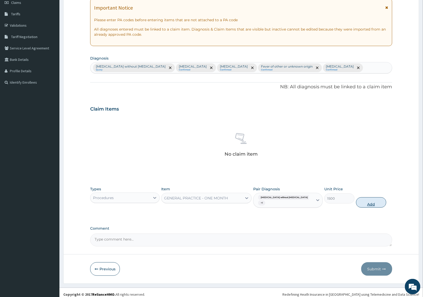
click at [366, 202] on button "Add" at bounding box center [371, 202] width 30 height 10
type input "0"
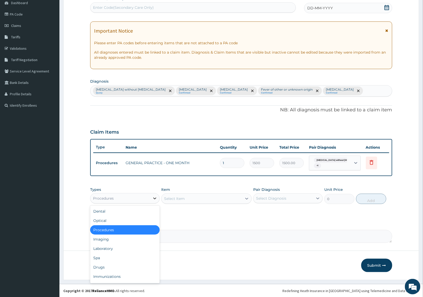
click at [156, 198] on icon at bounding box center [154, 198] width 3 height 2
drag, startPoint x: 116, startPoint y: 266, endPoint x: 181, endPoint y: 247, distance: 68.3
click at [118, 266] on div "Drugs" at bounding box center [125, 266] width 70 height 9
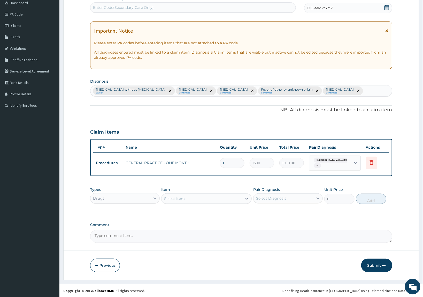
click at [189, 196] on div "Select Item" at bounding box center [202, 198] width 81 height 8
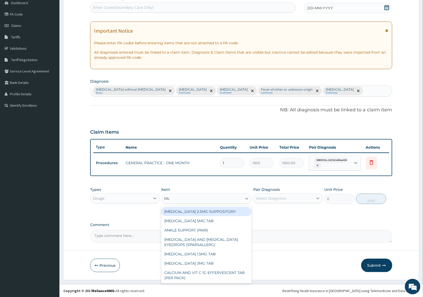
type input "PARACE"
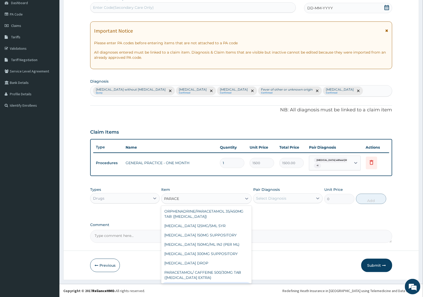
scroll to position [0, 0]
click at [203, 234] on div "PARACETAMOL 150MG SUPPOSITORY" at bounding box center [206, 234] width 91 height 9
type input "161.7"
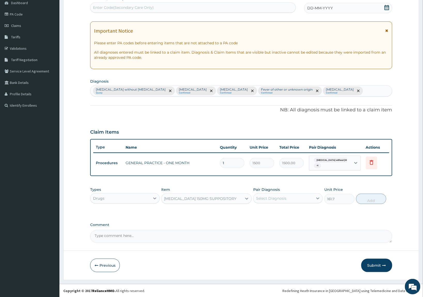
click at [231, 197] on div "PARACETAMOL 150MG SUPPOSITORY" at bounding box center [200, 198] width 72 height 5
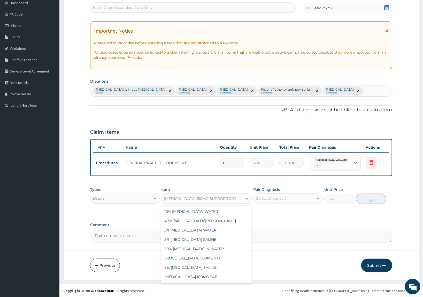
scroll to position [8413, 0]
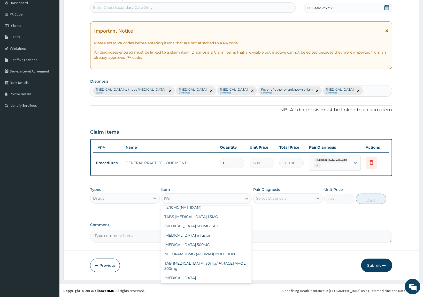
type input "PARACE"
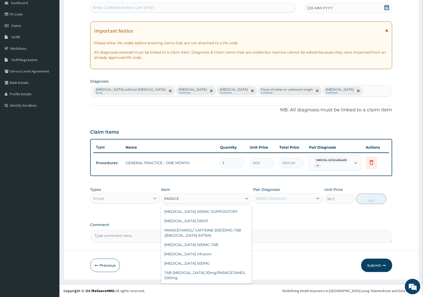
scroll to position [0, 0]
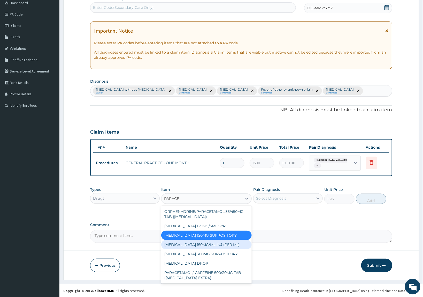
click at [202, 244] on div "PARACETAMOL 150MG/ML INJ (PER ML)" at bounding box center [206, 244] width 91 height 9
type input "73.92"
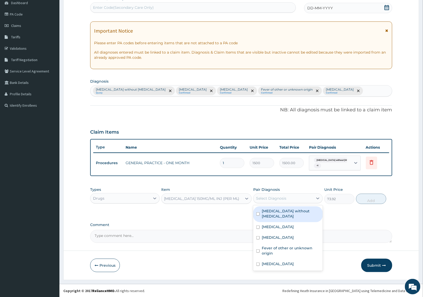
click at [284, 201] on div "Select Diagnosis" at bounding box center [284, 198] width 60 height 8
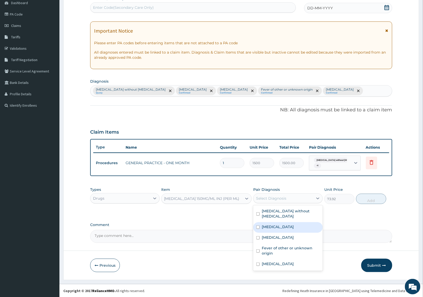
drag, startPoint x: 284, startPoint y: 223, endPoint x: 351, endPoint y: 201, distance: 70.1
click at [286, 224] on label "Malaria, unspecified" at bounding box center [278, 226] width 32 height 5
checkbox input "true"
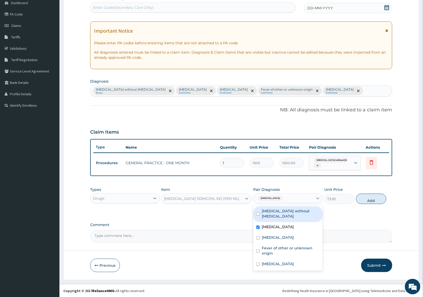
drag, startPoint x: 363, startPoint y: 200, endPoint x: 361, endPoint y: 199, distance: 2.7
click at [363, 200] on button "Add" at bounding box center [371, 198] width 30 height 10
type input "0"
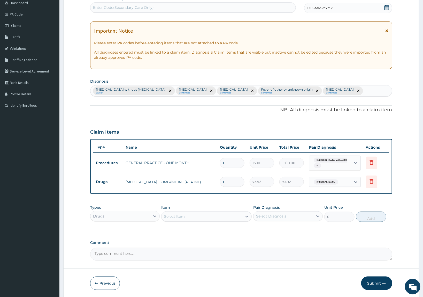
click at [199, 187] on tr "Drugs PARACETAMOL 150MG/ML INJ (PER ML) 1 73.92 73.92 Malaria, unspecified Dele…" at bounding box center [241, 182] width 296 height 18
type input "2"
type input "147.84"
type input "2"
click at [203, 207] on div "Item Select Item" at bounding box center [206, 212] width 91 height 17
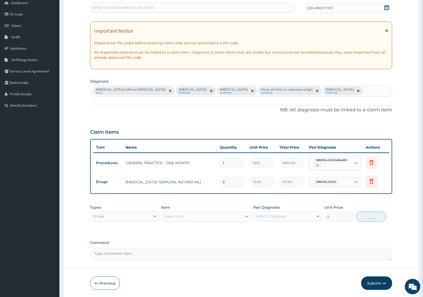
click at [212, 215] on div "Select Item" at bounding box center [202, 216] width 81 height 8
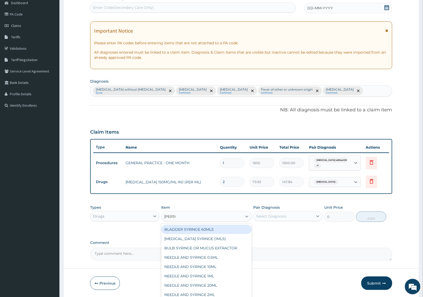
type input "SYRINGE"
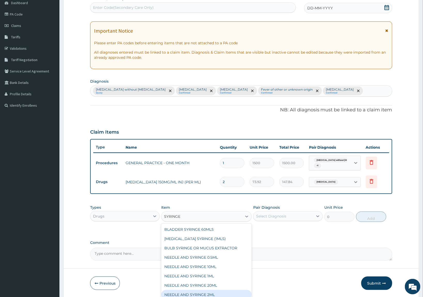
click at [184, 294] on div "NEEDLE AND SYRINGE 2ML" at bounding box center [206, 294] width 91 height 9
type input "55.44"
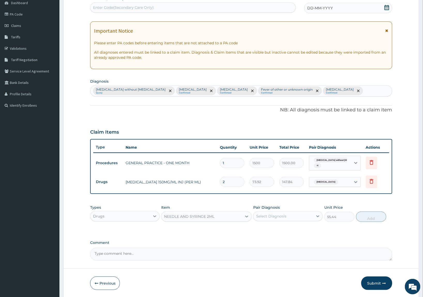
click at [270, 216] on div "Select Diagnosis" at bounding box center [271, 215] width 30 height 5
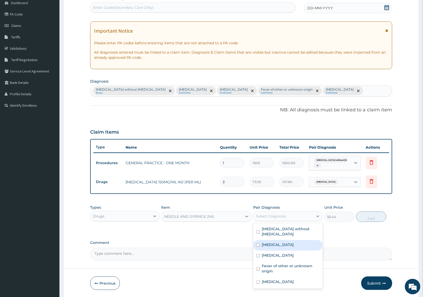
click at [279, 240] on div "Malaria, unspecified" at bounding box center [288, 245] width 70 height 11
checkbox input "true"
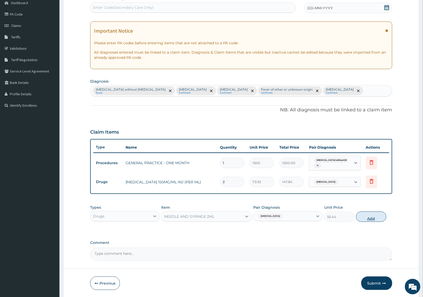
click at [365, 217] on button "Add" at bounding box center [371, 216] width 30 height 10
type input "0"
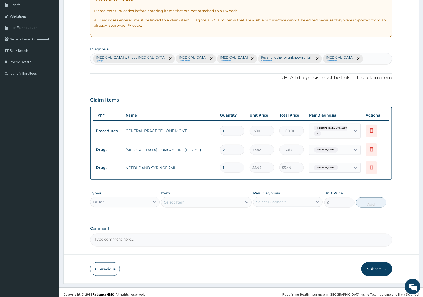
scroll to position [89, 0]
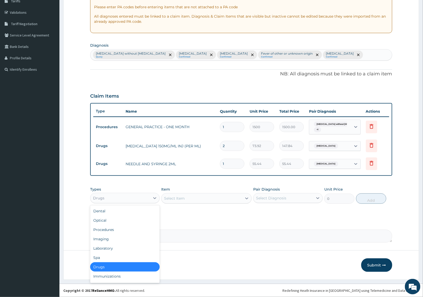
drag, startPoint x: 105, startPoint y: 199, endPoint x: 115, endPoint y: 221, distance: 25.1
click at [105, 199] on div "Drugs" at bounding box center [120, 198] width 60 height 8
click at [105, 246] on div "Laboratory" at bounding box center [125, 247] width 70 height 9
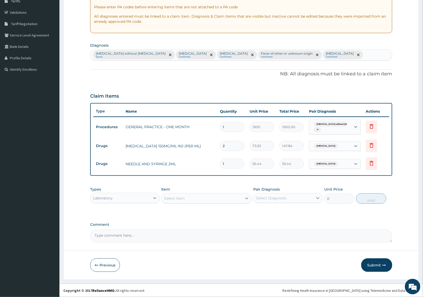
click at [197, 201] on div "Select Item" at bounding box center [202, 198] width 81 height 8
type input "FULL"
click at [199, 212] on div "FULL BLOOD COUNT" at bounding box center [206, 210] width 91 height 9
type input "2500"
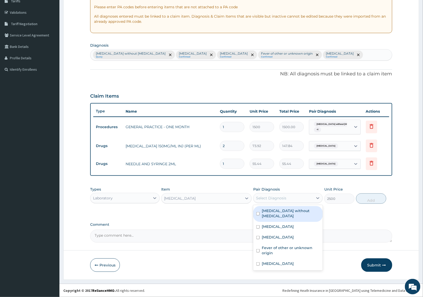
click at [262, 195] on div "Select Diagnosis" at bounding box center [271, 197] width 30 height 5
drag, startPoint x: 269, startPoint y: 211, endPoint x: 352, endPoint y: 208, distance: 82.8
click at [269, 211] on label "Sepsis without septic shock" at bounding box center [291, 213] width 58 height 10
checkbox input "true"
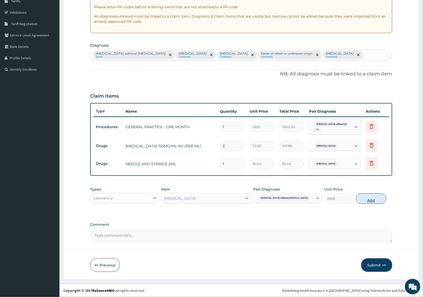
click at [360, 199] on button "Add" at bounding box center [371, 198] width 30 height 10
type input "0"
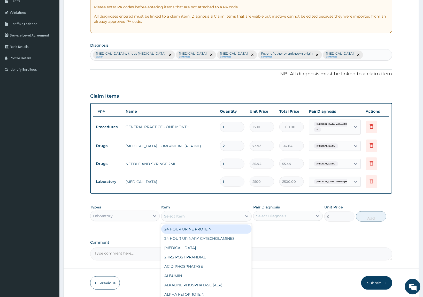
click at [203, 215] on div "Select Item" at bounding box center [202, 216] width 81 height 8
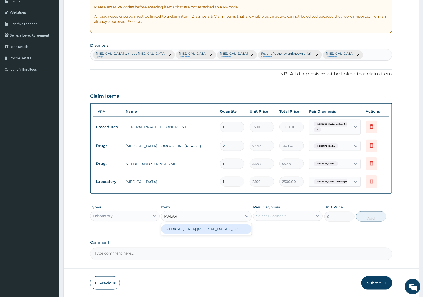
type input "MALARIA"
click at [188, 229] on div "MALARIA PARASITE QBC" at bounding box center [206, 228] width 91 height 9
type input "1200"
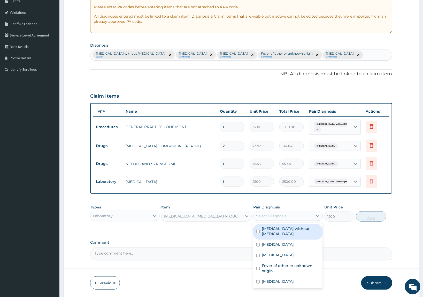
click at [281, 218] on div "Select Diagnosis" at bounding box center [284, 215] width 60 height 8
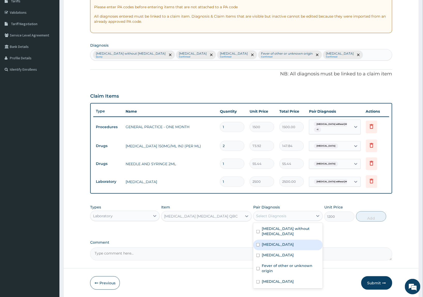
drag, startPoint x: 288, startPoint y: 241, endPoint x: 336, endPoint y: 228, distance: 50.2
click at [290, 241] on div "Malaria, unspecified" at bounding box center [288, 244] width 70 height 11
checkbox input "true"
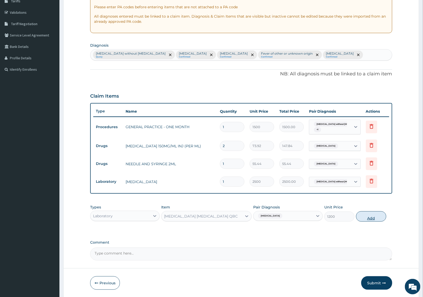
click at [368, 220] on button "Add" at bounding box center [371, 216] width 30 height 10
type input "0"
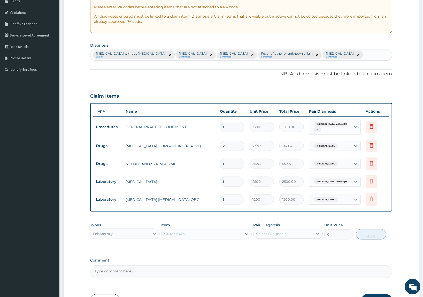
click at [213, 240] on div "Types Laboratory Item Select Item Pair Diagnosis Select Diagnosis Unit Price 0 …" at bounding box center [241, 230] width 302 height 22
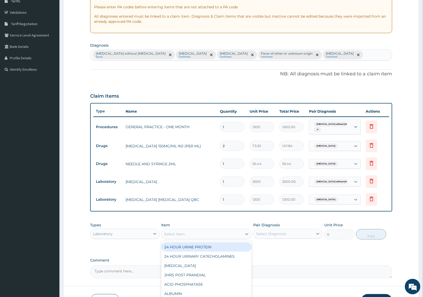
click at [211, 234] on div "Select Item" at bounding box center [202, 234] width 81 height 8
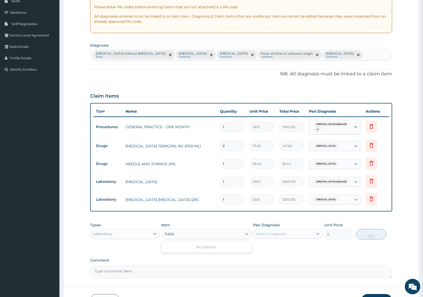
type input "THR"
click at [168, 256] on div "THROAT MCS" at bounding box center [206, 255] width 91 height 9
type input "2500"
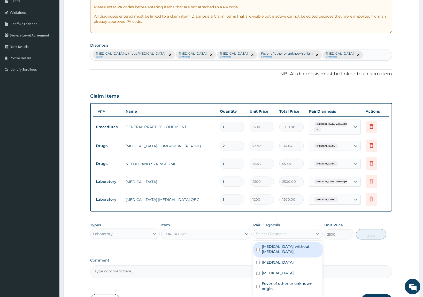
click at [272, 229] on div "Select Diagnosis" at bounding box center [284, 233] width 60 height 8
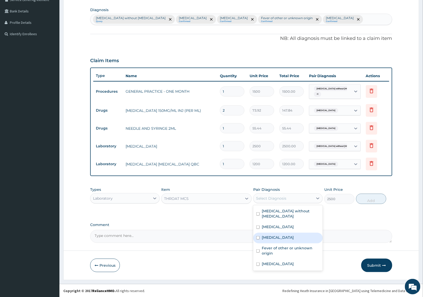
click at [273, 234] on label "Acute tonsillitis, unspecified" at bounding box center [278, 236] width 32 height 5
checkbox input "true"
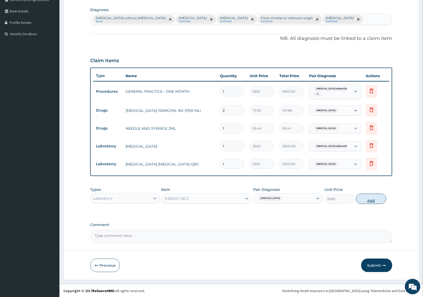
click at [362, 198] on button "Add" at bounding box center [371, 198] width 30 height 10
type input "0"
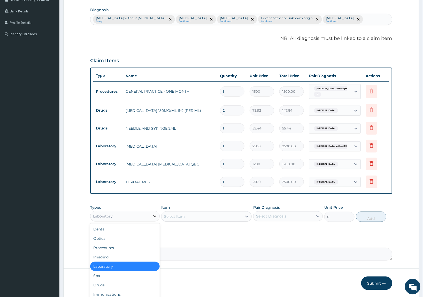
click at [151, 216] on div at bounding box center [154, 215] width 9 height 9
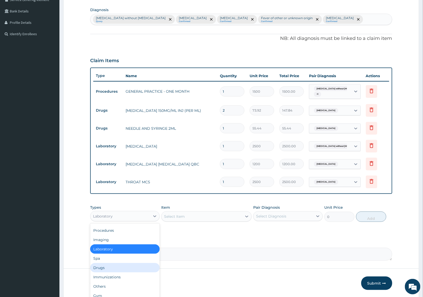
click at [99, 264] on div "Drugs" at bounding box center [125, 267] width 70 height 9
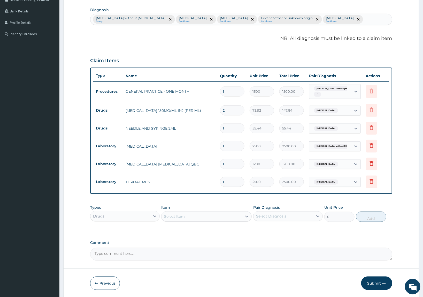
click at [191, 219] on div "Select Item" at bounding box center [202, 216] width 81 height 8
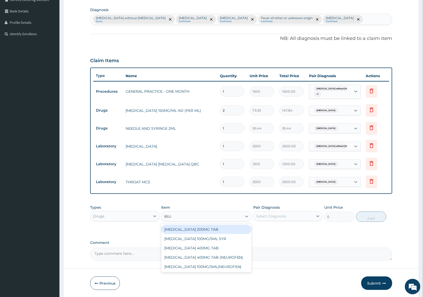
type input "IBUPRO"
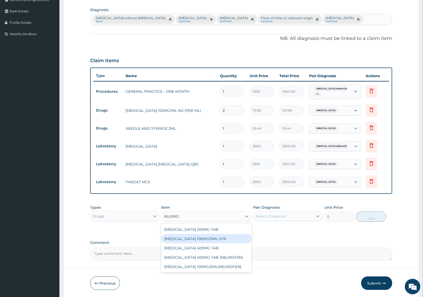
click at [187, 239] on div "IBUPROFEN 100MG/5ML SYR" at bounding box center [206, 238] width 91 height 9
type input "646.8"
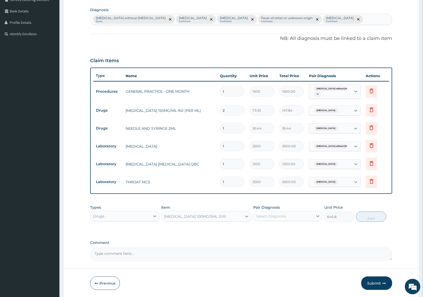
click at [259, 215] on div "Select Diagnosis" at bounding box center [271, 215] width 30 height 5
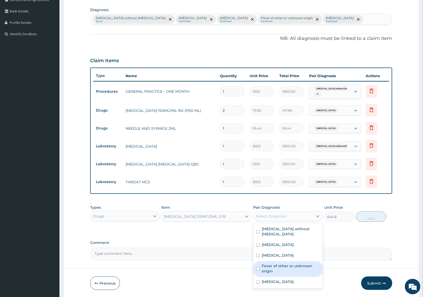
drag, startPoint x: 278, startPoint y: 265, endPoint x: 324, endPoint y: 250, distance: 48.0
click at [279, 264] on label "Fever of other or unknown origin" at bounding box center [291, 268] width 58 height 10
checkbox input "true"
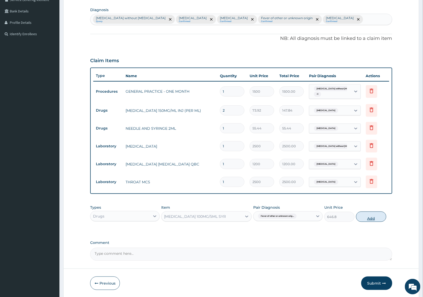
click at [361, 218] on button "Add" at bounding box center [371, 216] width 30 height 10
type input "0"
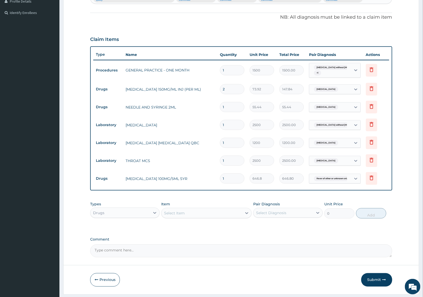
scroll to position [157, 0]
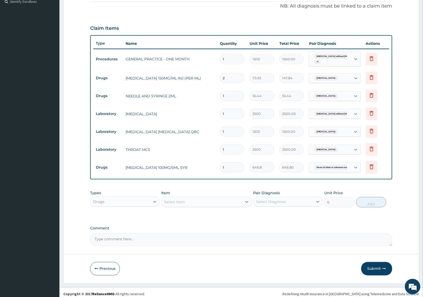
click at [209, 202] on div "Select Item" at bounding box center [202, 202] width 81 height 8
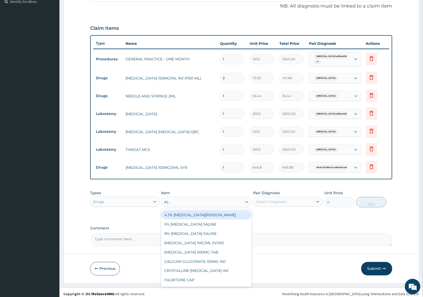
type input "ALBEN"
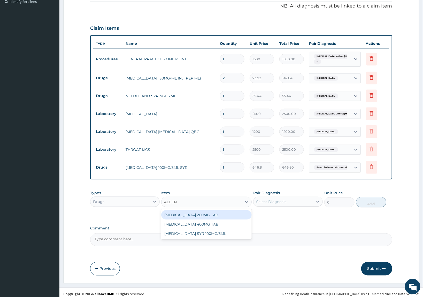
click at [207, 214] on div "ALBENDAZOLE 200MG TAB" at bounding box center [206, 214] width 91 height 9
type input "277.2"
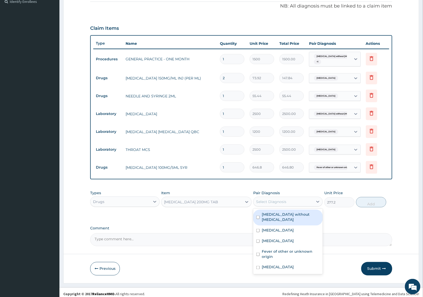
click at [285, 201] on div "Select Diagnosis" at bounding box center [271, 201] width 30 height 5
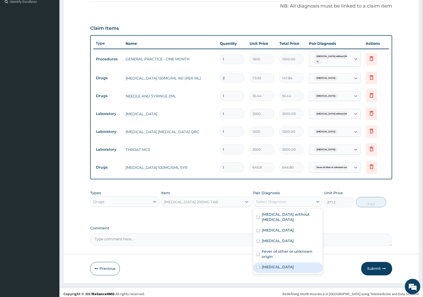
click at [283, 264] on label "Mixed intestinal helminthiases" at bounding box center [278, 266] width 32 height 5
checkbox input "true"
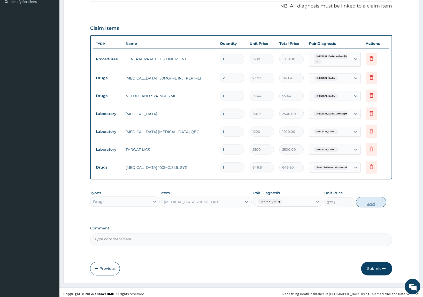
click at [362, 204] on button "Add" at bounding box center [371, 202] width 30 height 10
type input "0"
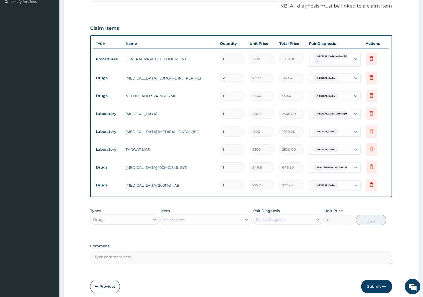
click at [239, 206] on div "Types Drugs Item Select Item Pair Diagnosis Select Diagnosis Unit Price 0 Add" at bounding box center [241, 216] width 302 height 22
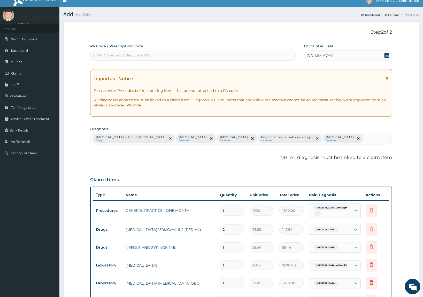
scroll to position [0, 0]
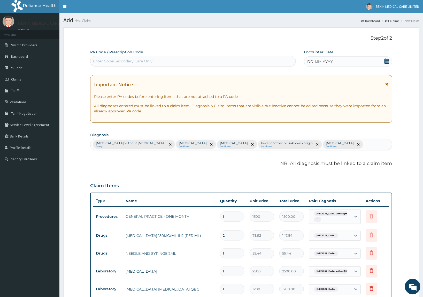
click at [308, 60] on span "DD-MM-YYYY" at bounding box center [321, 61] width 26 height 5
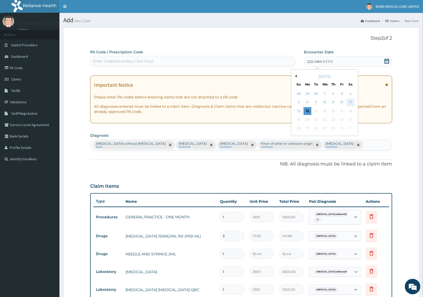
click at [350, 102] on div "11" at bounding box center [351, 102] width 8 height 8
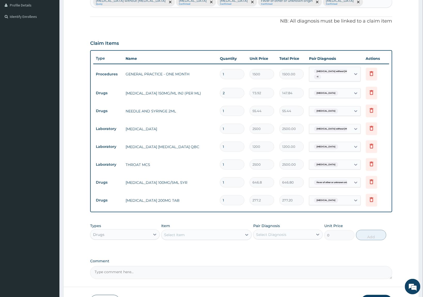
scroll to position [179, 0]
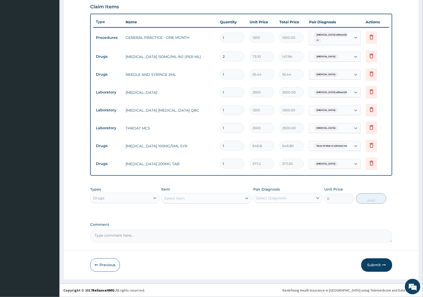
click at [375, 260] on button "Submit" at bounding box center [376, 264] width 31 height 13
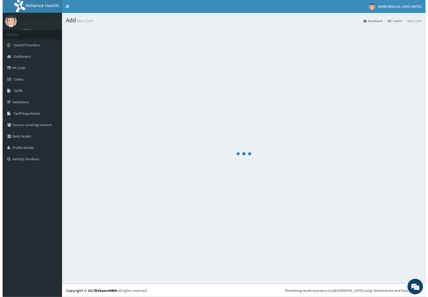
scroll to position [0, 0]
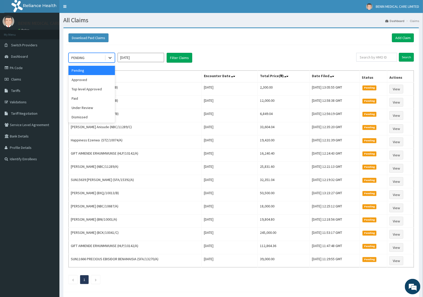
click at [109, 58] on icon at bounding box center [110, 57] width 5 height 5
drag, startPoint x: 97, startPoint y: 81, endPoint x: 157, endPoint y: 70, distance: 60.4
click at [103, 79] on div "Approved" at bounding box center [92, 79] width 47 height 9
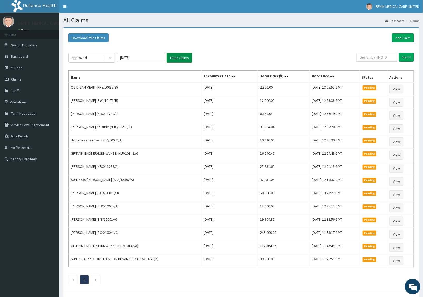
click at [186, 57] on button "Filter Claims" at bounding box center [180, 58] width 26 height 10
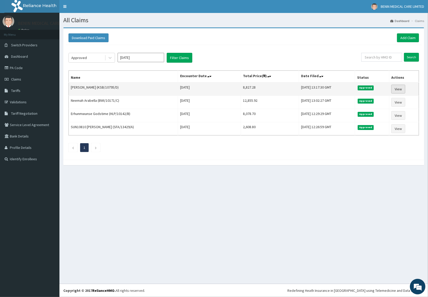
click at [399, 88] on link "View" at bounding box center [398, 89] width 14 height 9
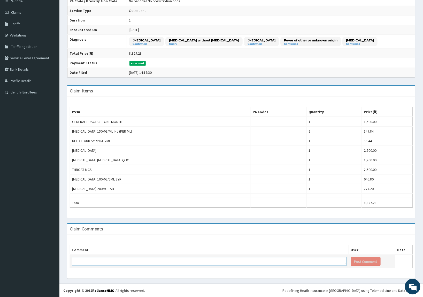
click at [101, 257] on textarea at bounding box center [209, 261] width 275 height 9
paste textarea "PA/9002CC"
type textarea "PA/9002CC PA CODE FOR THROAT MCS"
click at [355, 263] on button "Post Comment" at bounding box center [366, 261] width 30 height 9
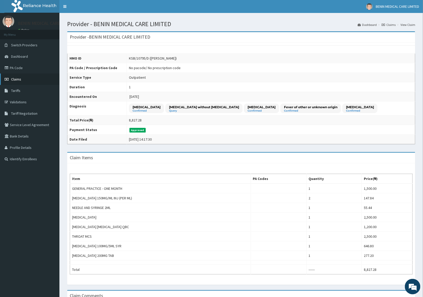
click at [19, 78] on span "Claims" at bounding box center [16, 79] width 10 height 5
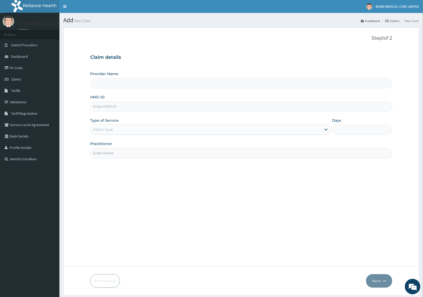
click at [94, 108] on input "HMO ID" at bounding box center [241, 106] width 302 height 10
paste input "KSB/10112/A"
type input "KSB/10112/A"
type input "BENIN MEDICAL CARE LIMITED"
click at [100, 110] on input "KSB/10112/A" at bounding box center [241, 106] width 302 height 10
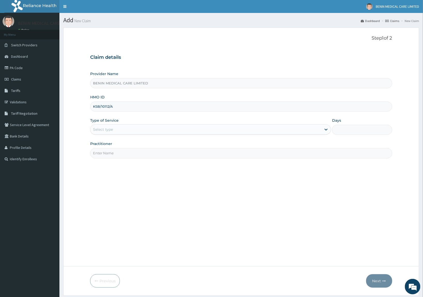
type input "KSB/10112/A"
drag, startPoint x: 76, startPoint y: 130, endPoint x: 102, endPoint y: 136, distance: 27.3
click at [76, 131] on form "Step 1 of 2 Claim details Provider Name BENIN MEDICAL CARE LIMITED HMO ID KSB/1…" at bounding box center [241, 161] width 356 height 268
click at [105, 129] on div "Select type" at bounding box center [103, 129] width 20 height 5
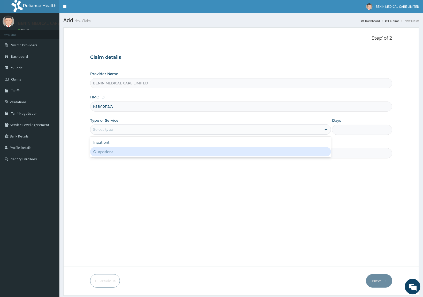
click at [106, 154] on div "Outpatient" at bounding box center [210, 151] width 241 height 9
type input "1"
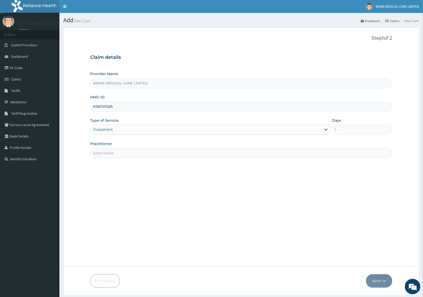
drag, startPoint x: 111, startPoint y: 157, endPoint x: 115, endPoint y: 158, distance: 4.1
click at [111, 157] on input "Practitioner" at bounding box center [241, 153] width 302 height 10
type input "USIOSEFE EHIMWENMA TESLIM"
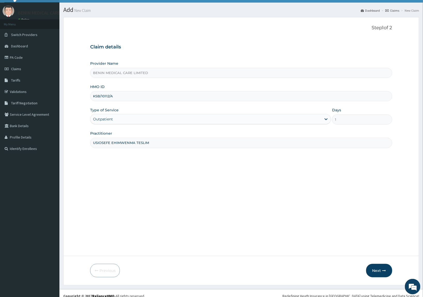
scroll to position [16, 0]
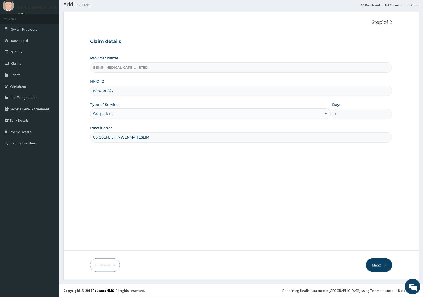
click at [380, 262] on button "Next" at bounding box center [379, 264] width 26 height 13
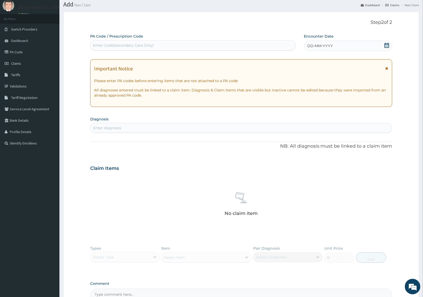
click at [98, 129] on div "Enter diagnosis" at bounding box center [107, 127] width 28 height 5
click at [114, 47] on div "Enter Code(Secondary Care Only)" at bounding box center [123, 45] width 61 height 5
paste input "PA/5D6D38"
type input "PA/5D6D38"
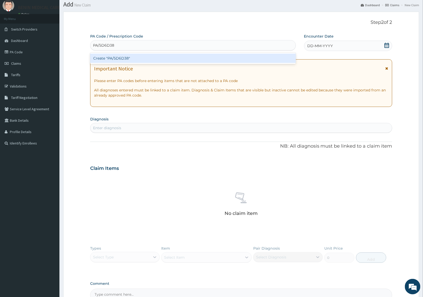
click at [116, 58] on div "Create "PA/5D6D38"" at bounding box center [193, 58] width 206 height 9
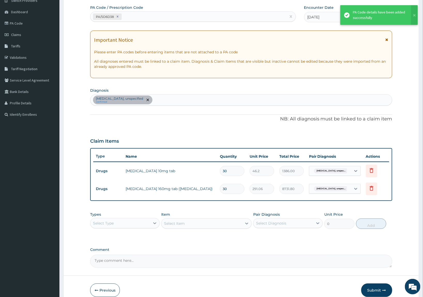
scroll to position [69, 0]
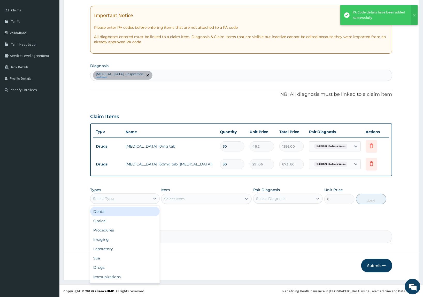
click at [145, 198] on div "Select Type" at bounding box center [120, 198] width 60 height 8
click at [107, 228] on div "Procedures" at bounding box center [125, 229] width 70 height 9
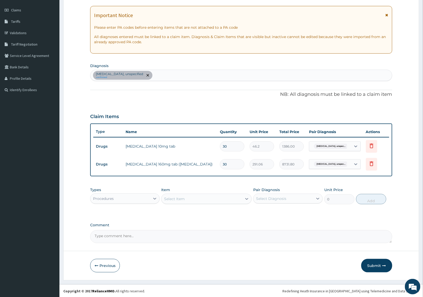
click at [194, 200] on div "Select Item" at bounding box center [202, 198] width 81 height 8
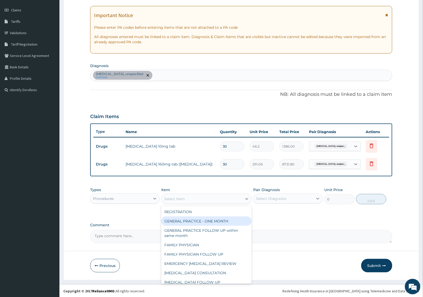
click at [184, 223] on div "GENERAL PRACTICE - ONE MONTH" at bounding box center [206, 220] width 91 height 9
type input "1500"
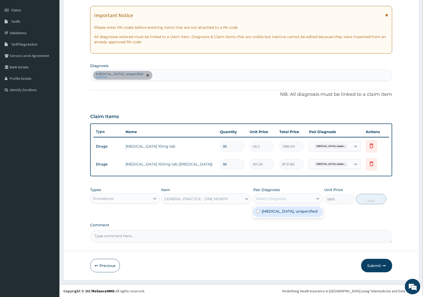
drag, startPoint x: 271, startPoint y: 198, endPoint x: 292, endPoint y: 206, distance: 22.2
click at [274, 198] on div "Select Diagnosis" at bounding box center [271, 198] width 30 height 5
drag, startPoint x: 273, startPoint y: 209, endPoint x: 383, endPoint y: 211, distance: 109.6
click at [290, 209] on label "Essential hypertension, unspecified" at bounding box center [290, 210] width 56 height 5
checkbox input "true"
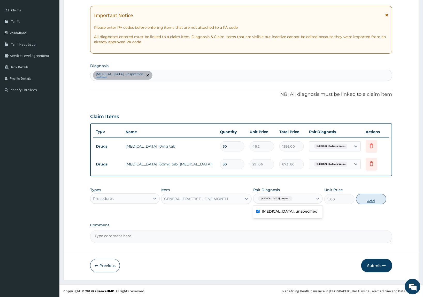
click at [380, 200] on button "Add" at bounding box center [371, 199] width 30 height 10
type input "0"
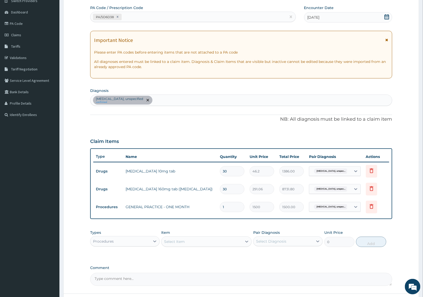
scroll to position [87, 0]
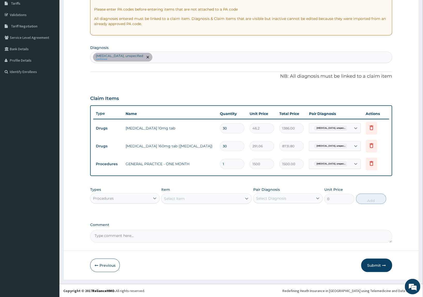
drag, startPoint x: 373, startPoint y: 262, endPoint x: 369, endPoint y: 261, distance: 3.6
click at [373, 262] on button "Submit" at bounding box center [376, 264] width 31 height 13
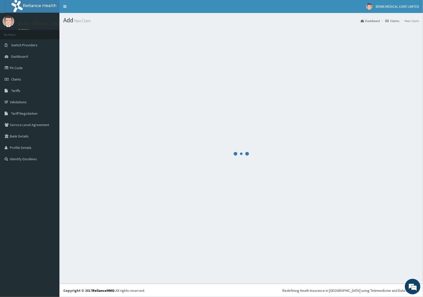
scroll to position [0, 0]
